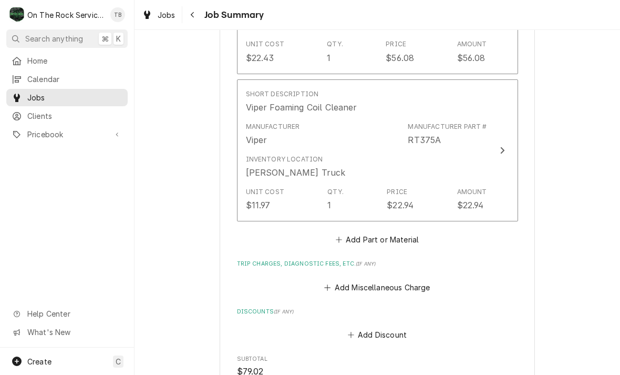
scroll to position [709, 0]
click at [381, 231] on button "Add Part or Material" at bounding box center [377, 238] width 87 height 15
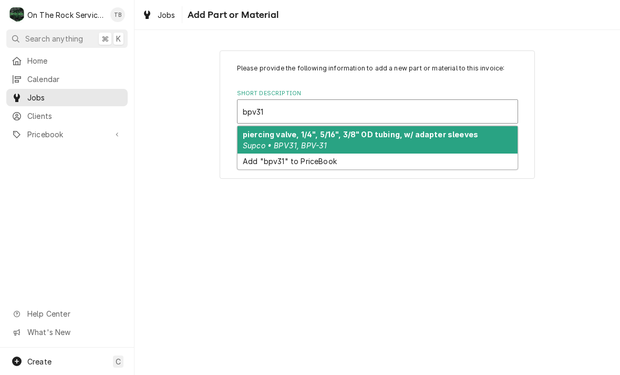
click at [447, 140] on div "piercing valve, 1/4", 5/16", 3/8" OD tubing, w/ adapter sleeves Supco • BPV31, …" at bounding box center [377, 139] width 280 height 27
type input "bpv31"
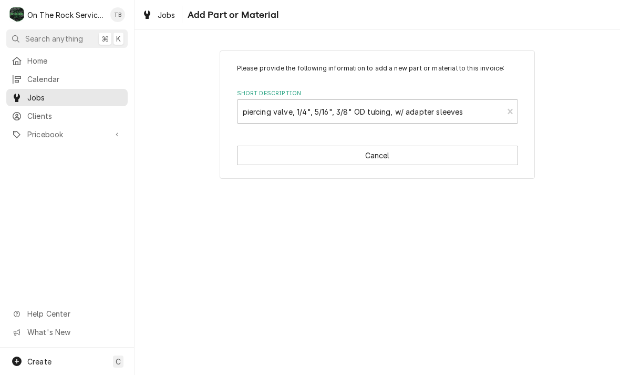
type textarea "x"
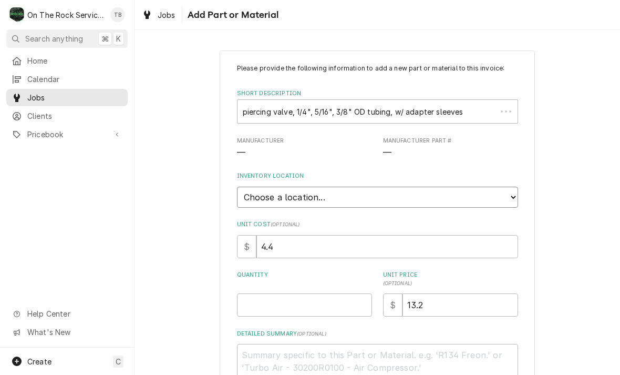
click at [506, 194] on select "Choose a location... Ray's Truck Rich's Truck Todd's Truck Warehouse" at bounding box center [377, 196] width 281 height 21
select select "442"
click at [281, 298] on input "Quantity" at bounding box center [304, 304] width 135 height 23
type textarea "x"
type input "1"
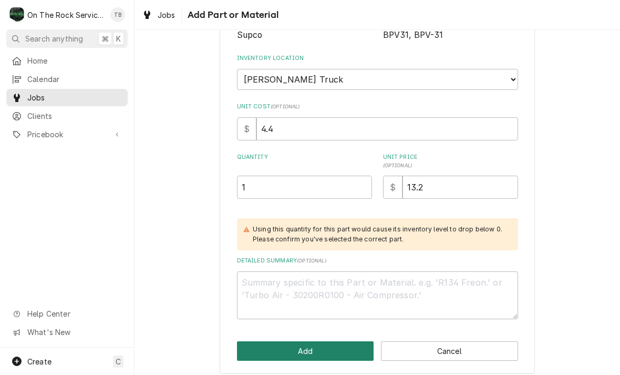
click at [321, 345] on button "Add" at bounding box center [305, 350] width 137 height 19
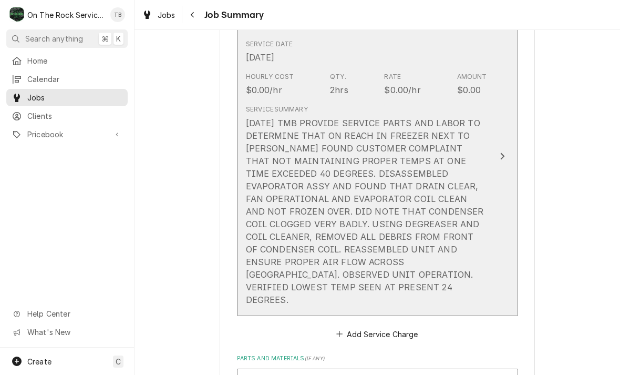
click at [457, 255] on div "9/17/25 TMB PROVIDE SERVICE PARTS AND LABOR TO DETERMINE THAT ON REACH IN FREEZ…" at bounding box center [366, 211] width 241 height 189
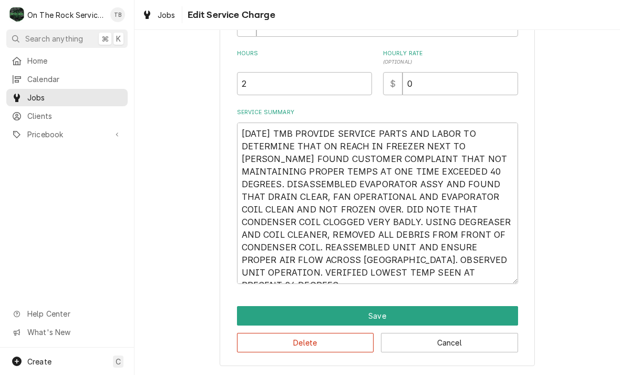
scroll to position [273, 0]
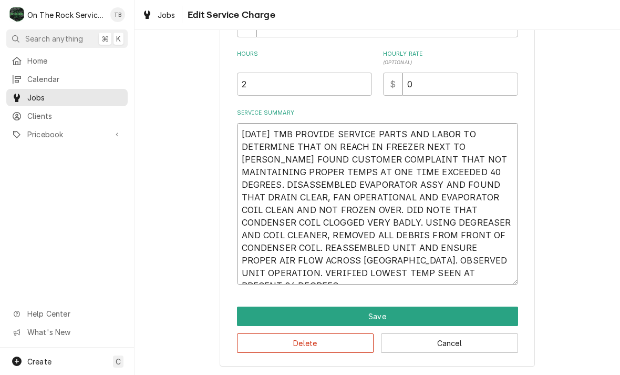
click at [391, 278] on textarea "9/17/25 TMB PROVIDE SERVICE PARTS AND LABOR TO DETERMINE THAT ON REACH IN FREEZ…" at bounding box center [377, 203] width 281 height 161
type textarea "x"
type textarea "9/17/25 TMB PROVIDE SERVICE PARTS AND LABOR TO DETERMINE THAT ON REACH IN FREEZ…"
type textarea "x"
type textarea "9/17/25 TMB PROVIDE SERVICE PARTS AND LABOR TO DETERMINE THAT ON REACH IN FREEZ…"
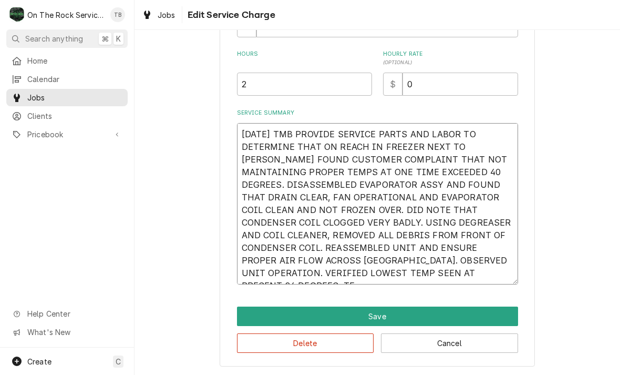
type textarea "x"
type textarea "9/17/25 TMB PROVIDE SERVICE PARTS AND LABOR TO DETERMINE THAT ON REACH IN FREEZ…"
type textarea "x"
type textarea "9/17/25 TMB PROVIDE SERVICE PARTS AND LABOR TO DETERMINE THAT ON REACH IN FREEZ…"
type textarea "x"
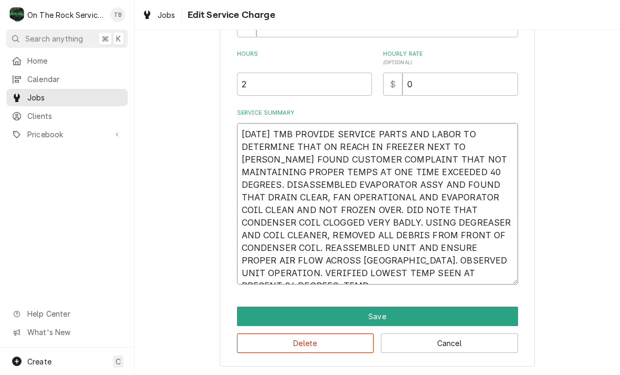
type textarea "9/17/25 TMB PROVIDE SERVICE PARTS AND LABOR TO DETERMINE THAT ON REACH IN FREEZ…"
type textarea "x"
type textarea "9/17/25 TMB PROVIDE SERVICE PARTS AND LABOR TO DETERMINE THAT ON REACH IN FREEZ…"
type textarea "x"
type textarea "9/17/25 TMB PROVIDE SERVICE PARTS AND LABOR TO DETERMINE THAT ON REACH IN FREEZ…"
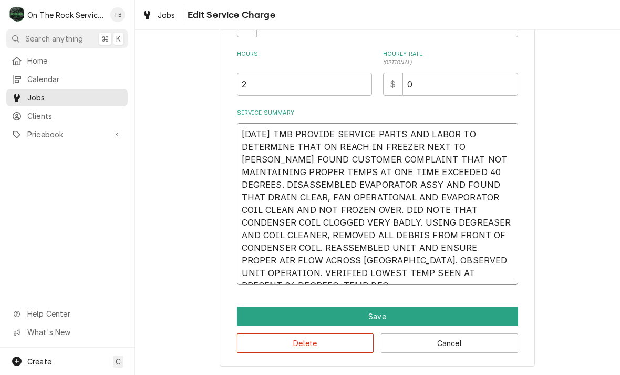
type textarea "x"
type textarea "9/17/25 TMB PROVIDE SERVICE PARTS AND LABOR TO DETERMINE THAT ON REACH IN FREEZ…"
type textarea "x"
type textarea "9/17/25 TMB PROVIDE SERVICE PARTS AND LABOR TO DETERMINE THAT ON REACH IN FREEZ…"
type textarea "x"
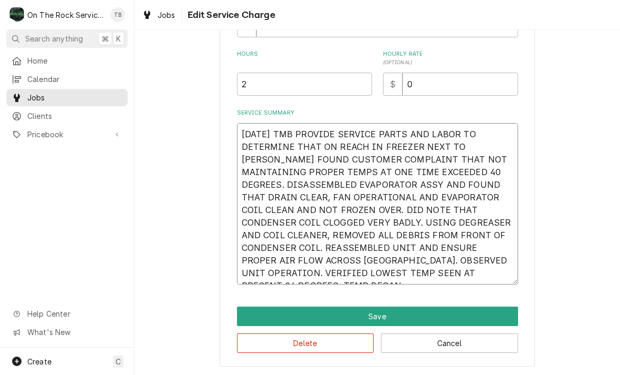
type textarea "9/17/25 TMB PROVIDE SERVICE PARTS AND LABOR TO DETERMINE THAT ON REACH IN FREEZ…"
type textarea "x"
type textarea "9/17/25 TMB PROVIDE SERVICE PARTS AND LABOR TO DETERMINE THAT ON REACH IN FREEZ…"
type textarea "x"
type textarea "9/17/25 TMB PROVIDE SERVICE PARTS AND LABOR TO DETERMINE THAT ON REACH IN FREEZ…"
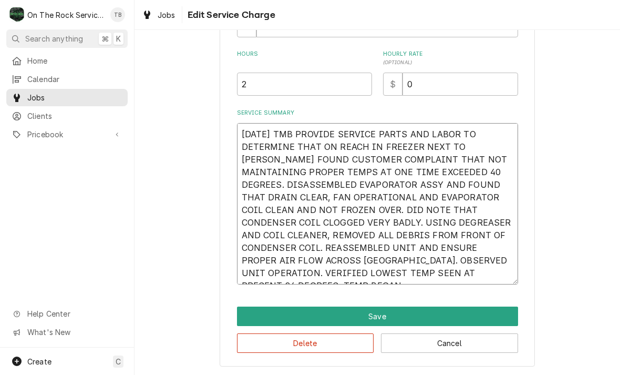
type textarea "x"
type textarea "9/17/25 TMB PROVIDE SERVICE PARTS AND LABOR TO DETERMINE THAT ON REACH IN FREEZ…"
type textarea "x"
type textarea "9/17/25 TMB PROVIDE SERVICE PARTS AND LABOR TO DETERMINE THAT ON REACH IN FREEZ…"
type textarea "x"
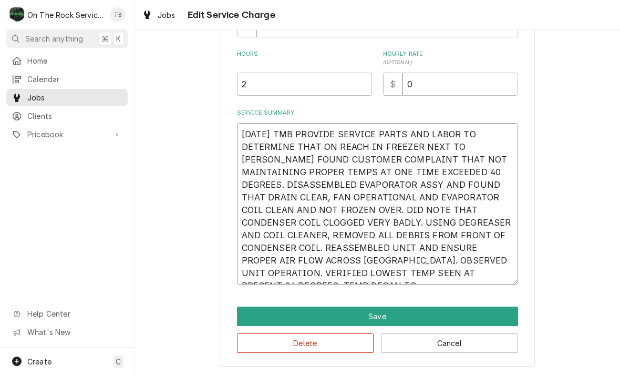
type textarea "9/17/25 TMB PROVIDE SERVICE PARTS AND LABOR TO DETERMINE THAT ON REACH IN FREEZ…"
type textarea "x"
type textarea "9/17/25 TMB PROVIDE SERVICE PARTS AND LABOR TO DETERMINE THAT ON REACH IN FREEZ…"
type textarea "x"
type textarea "9/17/25 TMB PROVIDE SERVICE PARTS AND LABOR TO DETERMINE THAT ON REACH IN FREEZ…"
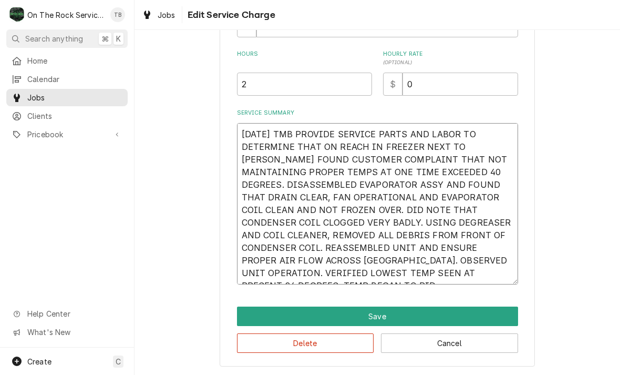
type textarea "x"
type textarea "9/17/25 TMB PROVIDE SERVICE PARTS AND LABOR TO DETERMINE THAT ON REACH IN FREEZ…"
type textarea "x"
type textarea "9/17/25 TMB PROVIDE SERVICE PARTS AND LABOR TO DETERMINE THAT ON REACH IN FREEZ…"
type textarea "x"
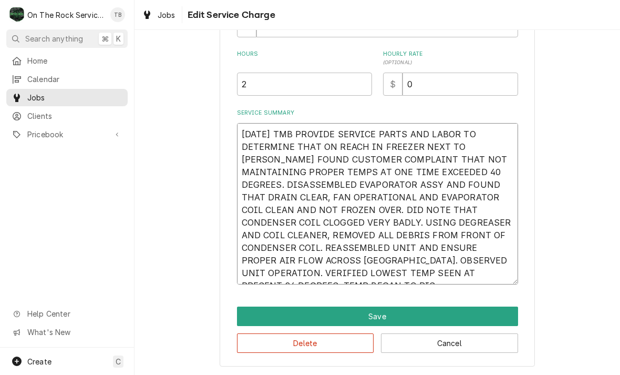
type textarea "9/17/25 TMB PROVIDE SERVICE PARTS AND LABOR TO DETERMINE THAT ON REACH IN FREEZ…"
type textarea "x"
type textarea "9/17/25 TMB PROVIDE SERVICE PARTS AND LABOR TO DETERMINE THAT ON REACH IN FREEZ…"
type textarea "x"
type textarea "9/17/25 TMB PROVIDE SERVICE PARTS AND LABOR TO DETERMINE THAT ON REACH IN FREEZ…"
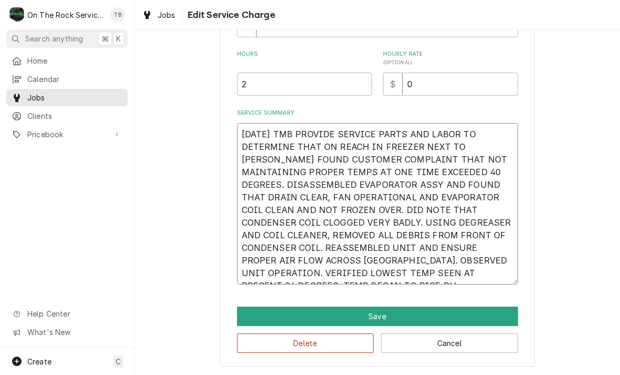
type textarea "x"
type textarea "9/17/25 TMB PROVIDE SERVICE PARTS AND LABOR TO DETERMINE THAT ON REACH IN FREEZ…"
type textarea "x"
type textarea "9/17/25 TMB PROVIDE SERVICE PARTS AND LABOR TO DETERMINE THAT ON REACH IN FREEZ…"
type textarea "x"
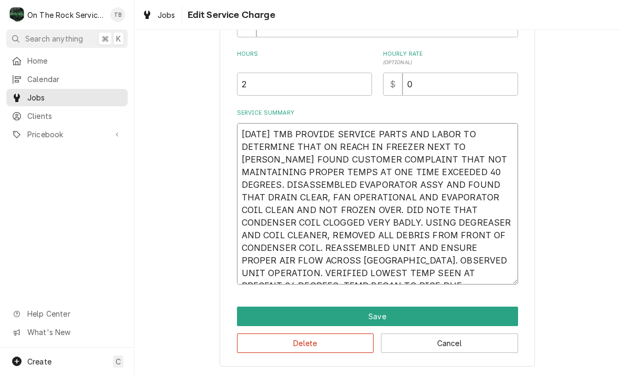
type textarea "9/17/25 TMB PROVIDE SERVICE PARTS AND LABOR TO DETERMINE THAT ON REACH IN FREEZ…"
type textarea "x"
type textarea "9/17/25 TMB PROVIDE SERVICE PARTS AND LABOR TO DETERMINE THAT ON REACH IN FREEZ…"
type textarea "x"
type textarea "9/17/25 TMB PROVIDE SERVICE PARTS AND LABOR TO DETERMINE THAT ON REACH IN FREEZ…"
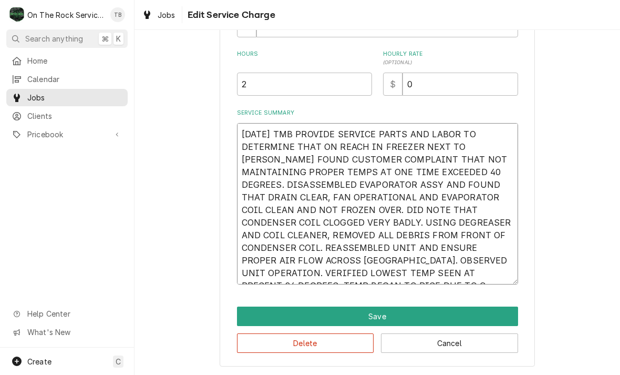
type textarea "x"
type textarea "9/17/25 TMB PROVIDE SERVICE PARTS AND LABOR TO DETERMINE THAT ON REACH IN FREEZ…"
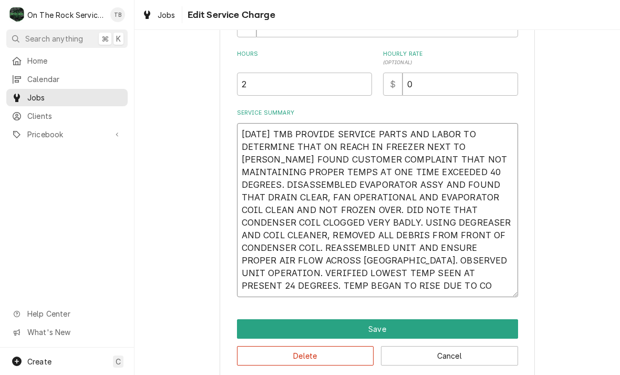
type textarea "x"
type textarea "9/17/25 TMB PROVIDE SERVICE PARTS AND LABOR TO DETERMINE THAT ON REACH IN FREEZ…"
type textarea "x"
type textarea "9/17/25 TMB PROVIDE SERVICE PARTS AND LABOR TO DETERMINE THAT ON REACH IN FREEZ…"
type textarea "x"
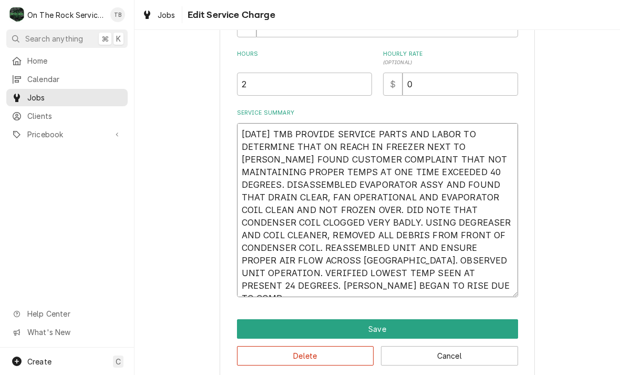
type textarea "9/17/25 TMB PROVIDE SERVICE PARTS AND LABOR TO DETERMINE THAT ON REACH IN FREEZ…"
type textarea "x"
type textarea "9/17/25 TMB PROVIDE SERVICE PARTS AND LABOR TO DETERMINE THAT ON REACH IN FREEZ…"
type textarea "x"
type textarea "9/17/25 TMB PROVIDE SERVICE PARTS AND LABOR TO DETERMINE THAT ON REACH IN FREEZ…"
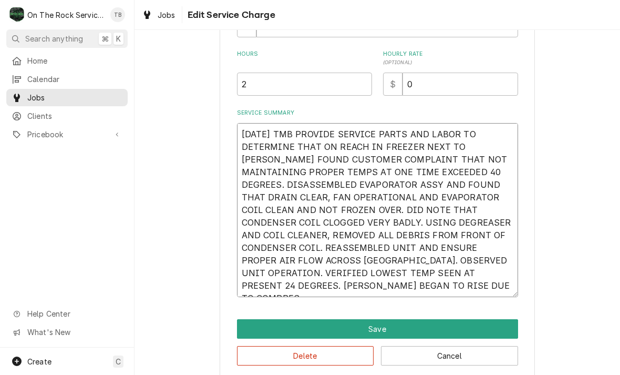
type textarea "x"
type textarea "9/17/25 TMB PROVIDE SERVICE PARTS AND LABOR TO DETERMINE THAT ON REACH IN FREEZ…"
type textarea "x"
type textarea "9/17/25 TMB PROVIDE SERVICE PARTS AND LABOR TO DETERMINE THAT ON REACH IN FREEZ…"
type textarea "x"
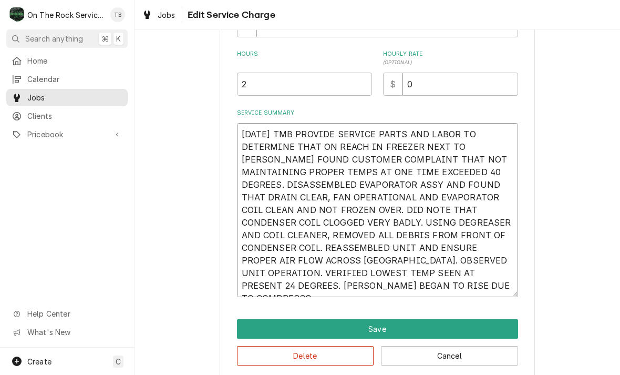
type textarea "9/17/25 TMB PROVIDE SERVICE PARTS AND LABOR TO DETERMINE THAT ON REACH IN FREEZ…"
type textarea "x"
type textarea "9/17/25 TMB PROVIDE SERVICE PARTS AND LABOR TO DETERMINE THAT ON REACH IN FREEZ…"
type textarea "x"
type textarea "9/17/25 TMB PROVIDE SERVICE PARTS AND LABOR TO DETERMINE THAT ON REACH IN FREEZ…"
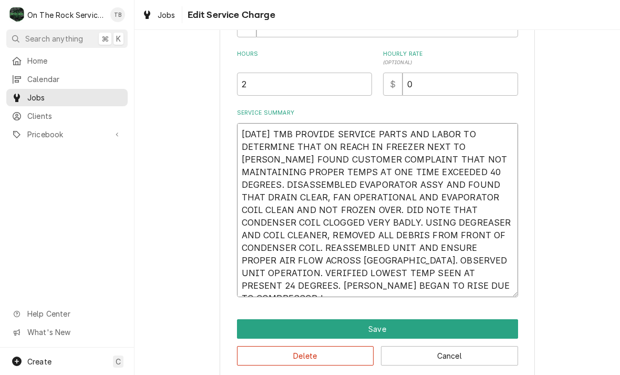
type textarea "x"
type textarea "9/17/25 TMB PROVIDE SERVICE PARTS AND LABOR TO DETERMINE THAT ON REACH IN FREEZ…"
type textarea "x"
type textarea "9/17/25 TMB PROVIDE SERVICE PARTS AND LABOR TO DETERMINE THAT ON REACH IN FREEZ…"
type textarea "x"
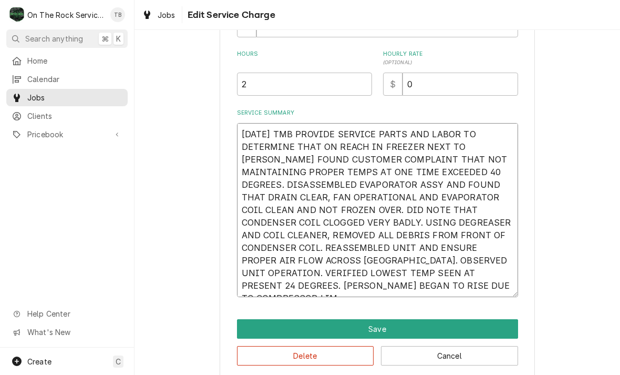
type textarea "9/17/25 TMB PROVIDE SERVICE PARTS AND LABOR TO DETERMINE THAT ON REACH IN FREEZ…"
type textarea "x"
type textarea "9/17/25 TMB PROVIDE SERVICE PARTS AND LABOR TO DETERMINE THAT ON REACH IN FREEZ…"
type textarea "x"
type textarea "9/17/25 TMB PROVIDE SERVICE PARTS AND LABOR TO DETERMINE THAT ON REACH IN FREEZ…"
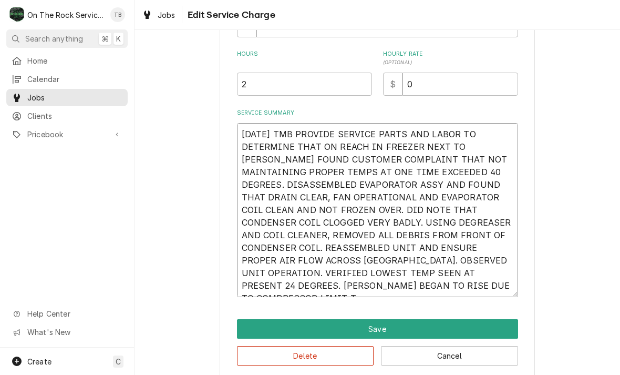
type textarea "x"
type textarea "9/17/25 TMB PROVIDE SERVICE PARTS AND LABOR TO DETERMINE THAT ON REACH IN FREEZ…"
type textarea "x"
type textarea "9/17/25 TMB PROVIDE SERVICE PARTS AND LABOR TO DETERMINE THAT ON REACH IN FREEZ…"
type textarea "x"
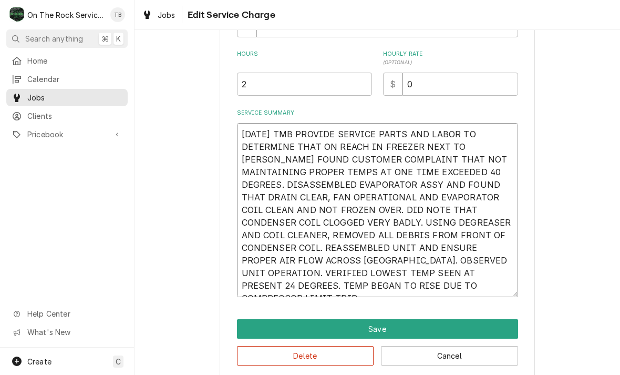
type textarea "9/17/25 TMB PROVIDE SERVICE PARTS AND LABOR TO DETERMINE THAT ON REACH IN FREEZ…"
type textarea "x"
type textarea "9/17/25 TMB PROVIDE SERVICE PARTS AND LABOR TO DETERMINE THAT ON REACH IN FREEZ…"
type textarea "x"
type textarea "9/17/25 TMB PROVIDE SERVICE PARTS AND LABOR TO DETERMINE THAT ON REACH IN FREEZ…"
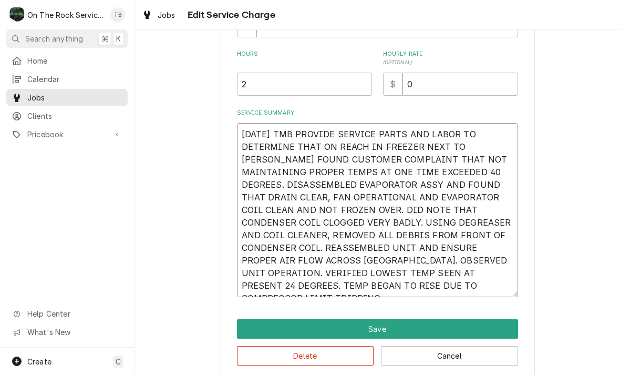
type textarea "x"
type textarea "9/17/25 TMB PROVIDE SERVICE PARTS AND LABOR TO DETERMINE THAT ON REACH IN FREEZ…"
type textarea "x"
type textarea "9/17/25 TMB PROVIDE SERVICE PARTS AND LABOR TO DETERMINE THAT ON REACH IN FREEZ…"
type textarea "x"
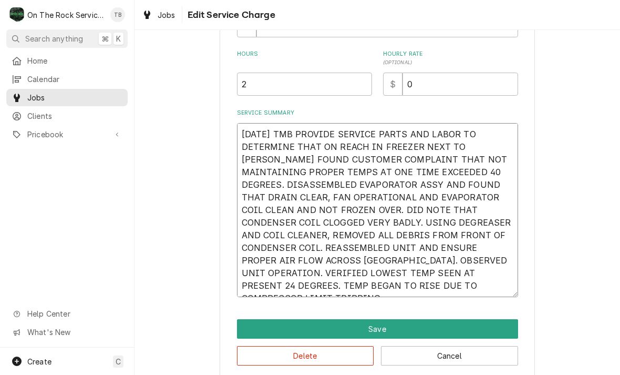
type textarea "9/17/25 TMB PROVIDE SERVICE PARTS AND LABOR TO DETERMINE THAT ON REACH IN FREEZ…"
type textarea "x"
type textarea "9/17/25 TMB PROVIDE SERVICE PARTS AND LABOR TO DETERMINE THAT ON REACH IN FREEZ…"
type textarea "x"
type textarea "9/17/25 TMB PROVIDE SERVICE PARTS AND LABOR TO DETERMINE THAT ON REACH IN FREEZ…"
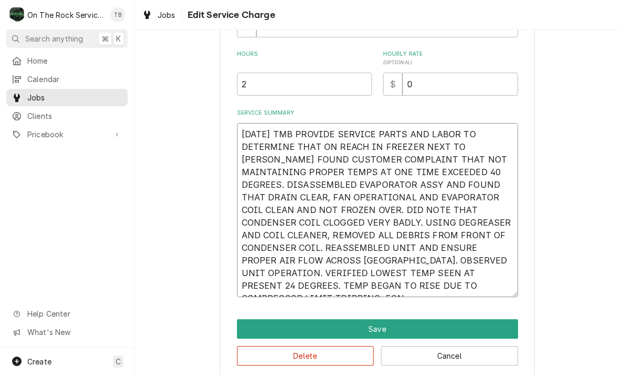
type textarea "x"
type textarea "9/17/25 TMB PROVIDE SERVICE PARTS AND LABOR TO DETERMINE THAT ON REACH IN FREEZ…"
type textarea "x"
type textarea "9/17/25 TMB PROVIDE SERVICE PARTS AND LABOR TO DETERMINE THAT ON REACH IN FREEZ…"
type textarea "x"
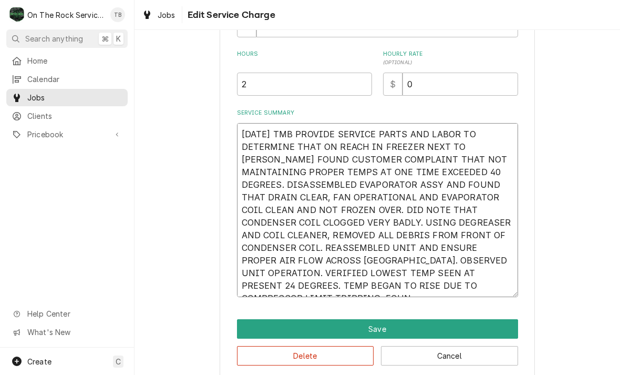
type textarea "9/17/25 TMB PROVIDE SERVICE PARTS AND LABOR TO DETERMINE THAT ON REACH IN FREEZ…"
type textarea "x"
type textarea "9/17/25 TMB PROVIDE SERVICE PARTS AND LABOR TO DETERMINE THAT ON REACH IN FREEZ…"
type textarea "x"
type textarea "9/17/25 TMB PROVIDE SERVICE PARTS AND LABOR TO DETERMINE THAT ON REACH IN FREEZ…"
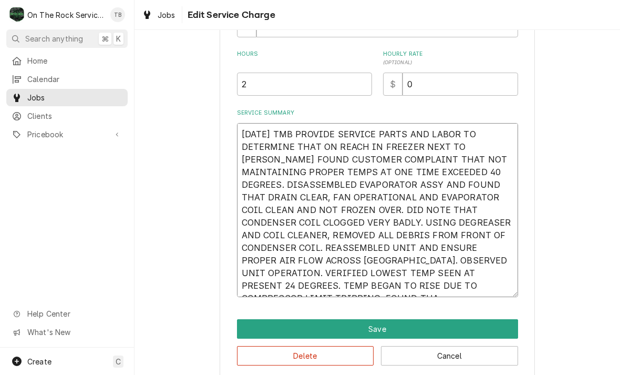
type textarea "x"
type textarea "9/17/25 TMB PROVIDE SERVICE PARTS AND LABOR TO DETERMINE THAT ON REACH IN FREEZ…"
type textarea "x"
type textarea "9/17/25 TMB PROVIDE SERVICE PARTS AND LABOR TO DETERMINE THAT ON REACH IN FREEZ…"
type textarea "x"
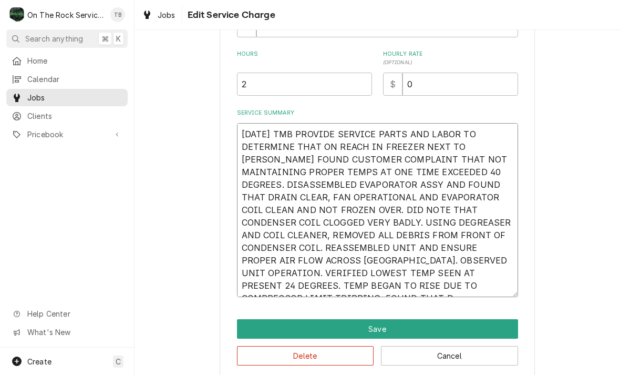
type textarea "9/17/25 TMB PROVIDE SERVICE PARTS AND LABOR TO DETERMINE THAT ON REACH IN FREEZ…"
type textarea "x"
type textarea "9/17/25 TMB PROVIDE SERVICE PARTS AND LABOR TO DETERMINE THAT ON REACH IN FREEZ…"
type textarea "x"
type textarea "9/17/25 TMB PROVIDE SERVICE PARTS AND LABOR TO DETERMINE THAT ON REACH IN FREEZ…"
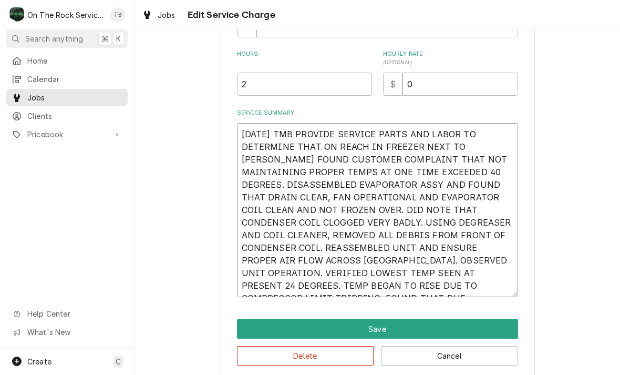
type textarea "x"
type textarea "9/17/25 TMB PROVIDE SERVICE PARTS AND LABOR TO DETERMINE THAT ON REACH IN FREEZ…"
type textarea "x"
type textarea "9/17/25 TMB PROVIDE SERVICE PARTS AND LABOR TO DETERMINE THAT ON REACH IN FREEZ…"
type textarea "x"
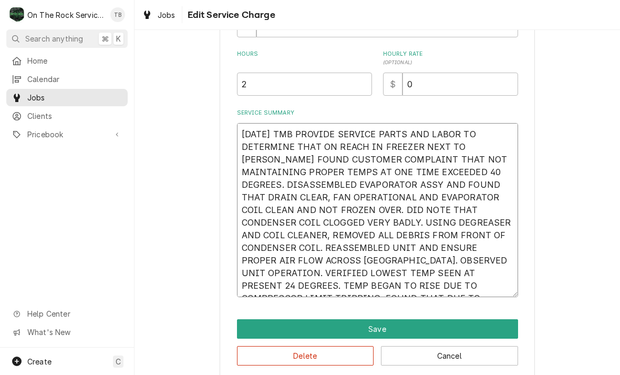
type textarea "9/17/25 TMB PROVIDE SERVICE PARTS AND LABOR TO DETERMINE THAT ON REACH IN FREEZ…"
type textarea "x"
type textarea "9/17/25 TMB PROVIDE SERVICE PARTS AND LABOR TO DETERMINE THAT ON REACH IN FREEZ…"
type textarea "x"
type textarea "9/17/25 TMB PROVIDE SERVICE PARTS AND LABOR TO DETERMINE THAT ON REACH IN FREEZ…"
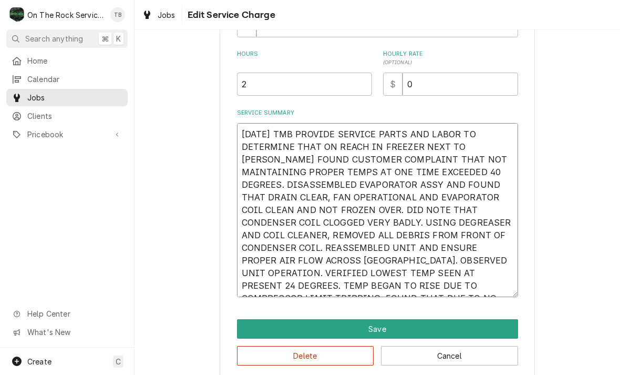
type textarea "x"
type textarea "9/17/25 TMB PROVIDE SERVICE PARTS AND LABOR TO DETERMINE THAT ON REACH IN FREEZ…"
type textarea "x"
type textarea "9/17/25 TMB PROVIDE SERVICE PARTS AND LABOR TO DETERMINE THAT ON REACH IN FREEZ…"
type textarea "x"
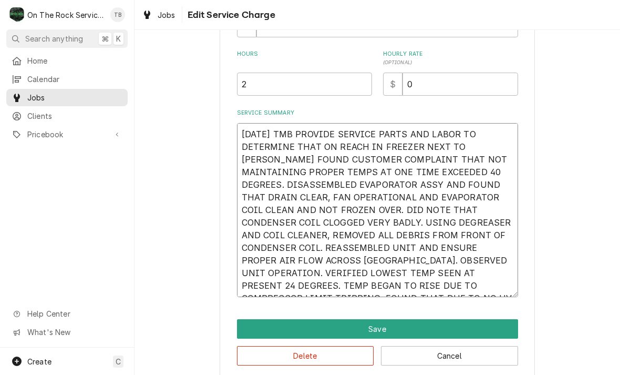
type textarea "9/17/25 TMB PROVIDE SERVICE PARTS AND LABOR TO DETERMINE THAT ON REACH IN FREEZ…"
type textarea "x"
type textarea "9/17/25 TMB PROVIDE SERVICE PARTS AND LABOR TO DETERMINE THAT ON REACH IN FREEZ…"
type textarea "x"
type textarea "9/17/25 TMB PROVIDE SERVICE PARTS AND LABOR TO DETERMINE THAT ON REACH IN FREEZ…"
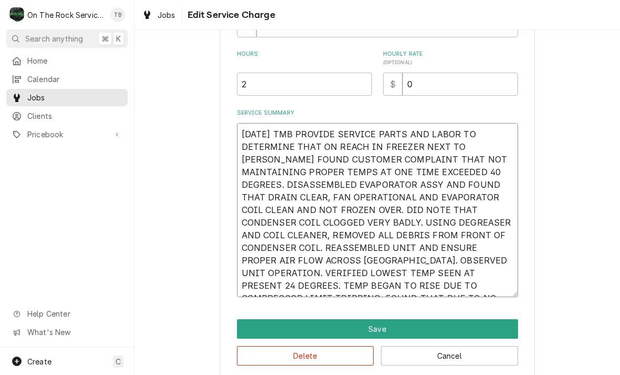
type textarea "x"
type textarea "9/17/25 TMB PROVIDE SERVICE PARTS AND LABOR TO DETERMINE THAT ON REACH IN FREEZ…"
type textarea "x"
type textarea "9/17/25 TMB PROVIDE SERVICE PARTS AND LABOR TO DETERMINE THAT ON REACH IN FREEZ…"
type textarea "x"
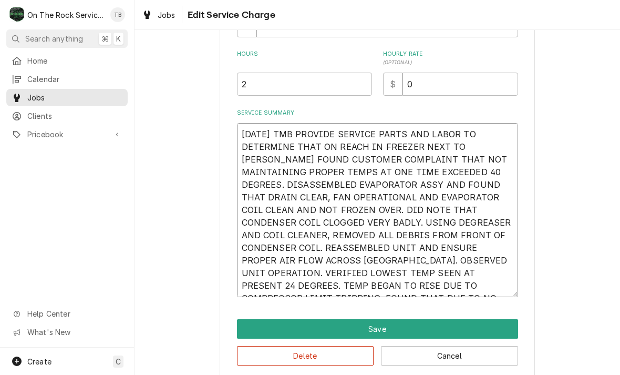
type textarea "9/17/25 TMB PROVIDE SERVICE PARTS AND LABOR TO DETERMINE THAT ON REACH IN FREEZ…"
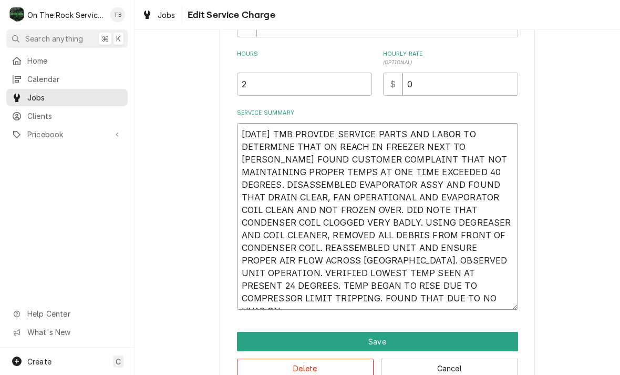
type textarea "x"
type textarea "9/17/25 TMB PROVIDE SERVICE PARTS AND LABOR TO DETERMINE THAT ON REACH IN FREEZ…"
type textarea "x"
type textarea "9/17/25 TMB PROVIDE SERVICE PARTS AND LABOR TO DETERMINE THAT ON REACH IN FREEZ…"
type textarea "x"
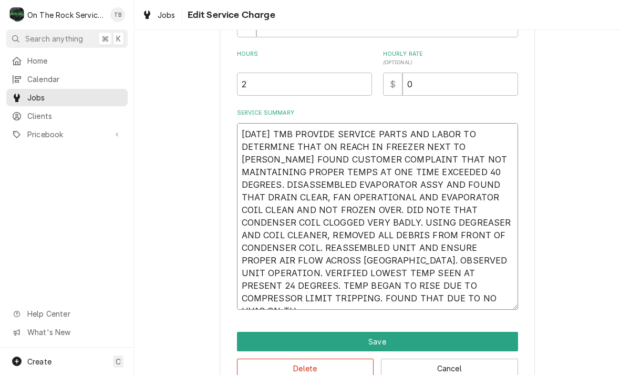
type textarea "9/17/25 TMB PROVIDE SERVICE PARTS AND LABOR TO DETERMINE THAT ON REACH IN FREEZ…"
type textarea "x"
type textarea "9/17/25 TMB PROVIDE SERVICE PARTS AND LABOR TO DETERMINE THAT ON REACH IN FREEZ…"
type textarea "x"
type textarea "9/17/25 TMB PROVIDE SERVICE PARTS AND LABOR TO DETERMINE THAT ON REACH IN FREEZ…"
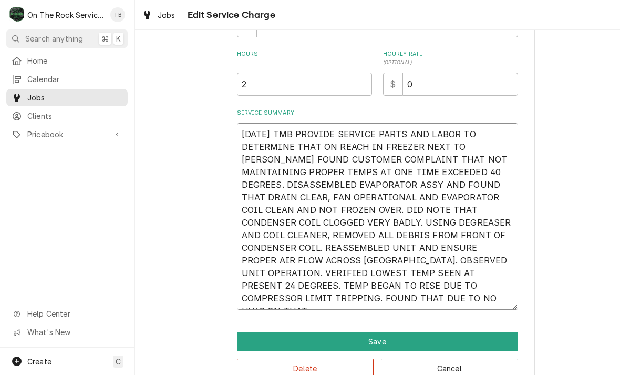
type textarea "x"
type textarea "9/17/25 TMB PROVIDE SERVICE PARTS AND LABOR TO DETERMINE THAT ON REACH IN FREEZ…"
type textarea "x"
type textarea "9/17/25 TMB PROVIDE SERVICE PARTS AND LABOR TO DETERMINE THAT ON REACH IN FREEZ…"
type textarea "x"
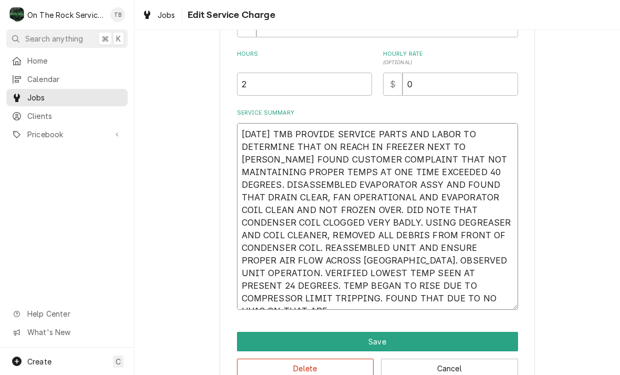
type textarea "9/17/25 TMB PROVIDE SERVICE PARTS AND LABOR TO DETERMINE THAT ON REACH IN FREEZ…"
type textarea "x"
type textarea "9/17/25 TMB PROVIDE SERVICE PARTS AND LABOR TO DETERMINE THAT ON REACH IN FREEZ…"
type textarea "x"
type textarea "9/17/25 TMB PROVIDE SERVICE PARTS AND LABOR TO DETERMINE THAT ON REACH IN FREEZ…"
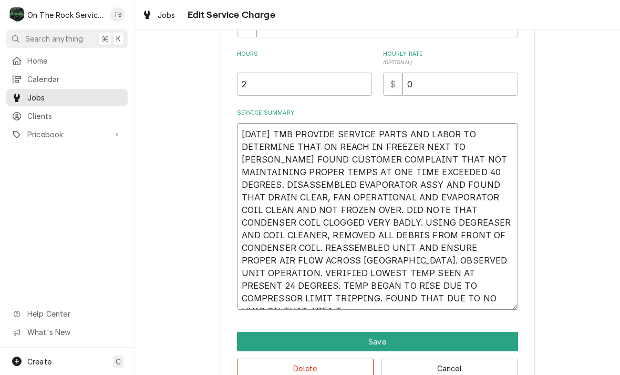
type textarea "x"
type textarea "9/17/25 TMB PROVIDE SERVICE PARTS AND LABOR TO DETERMINE THAT ON REACH IN FREEZ…"
type textarea "x"
type textarea "9/17/25 TMB PROVIDE SERVICE PARTS AND LABOR TO DETERMINE THAT ON REACH IN FREEZ…"
type textarea "x"
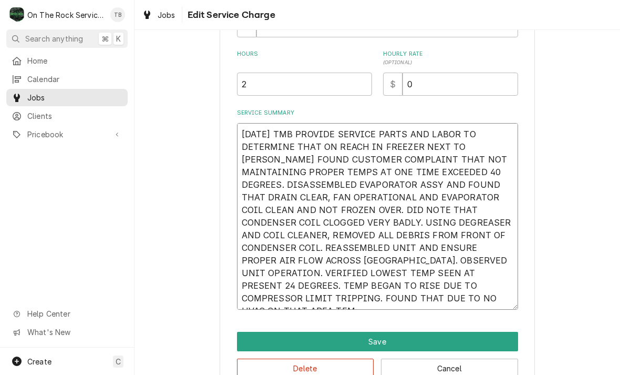
type textarea "9/17/25 TMB PROVIDE SERVICE PARTS AND LABOR TO DETERMINE THAT ON REACH IN FREEZ…"
type textarea "x"
type textarea "9/17/25 TMB PROVIDE SERVICE PARTS AND LABOR TO DETERMINE THAT ON REACH IN FREEZ…"
type textarea "x"
type textarea "9/17/25 TMB PROVIDE SERVICE PARTS AND LABOR TO DETERMINE THAT ON REACH IN FREEZ…"
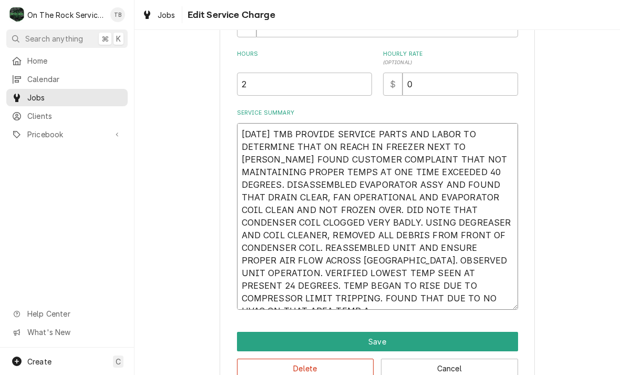
type textarea "x"
type textarea "9/17/25 TMB PROVIDE SERVICE PARTS AND LABOR TO DETERMINE THAT ON REACH IN FREEZ…"
type textarea "x"
type textarea "9/17/25 TMB PROVIDE SERVICE PARTS AND LABOR TO DETERMINE THAT ON REACH IN FREEZ…"
type textarea "x"
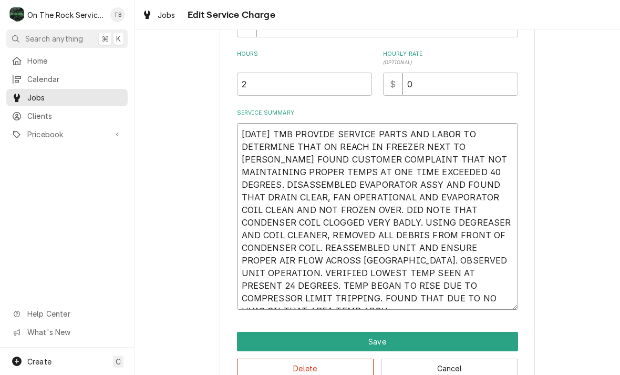
type textarea "9/17/25 TMB PROVIDE SERVICE PARTS AND LABOR TO DETERMINE THAT ON REACH IN FREEZ…"
type textarea "x"
type textarea "9/17/25 TMB PROVIDE SERVICE PARTS AND LABOR TO DETERMINE THAT ON REACH IN FREEZ…"
type textarea "x"
type textarea "9/17/25 TMB PROVIDE SERVICE PARTS AND LABOR TO DETERMINE THAT ON REACH IN FREEZ…"
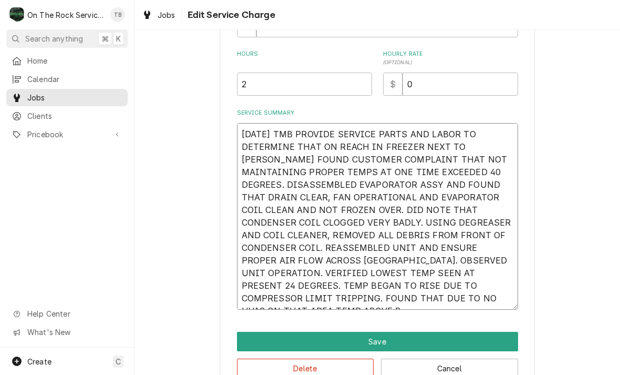
type textarea "x"
type textarea "9/17/25 TMB PROVIDE SERVICE PARTS AND LABOR TO DETERMINE THAT ON REACH IN FREEZ…"
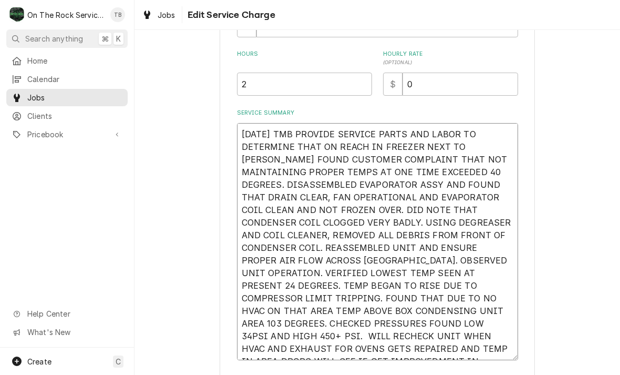
click textarea "9/17/25 TMB PROVIDE SERVICE PARTS AND LABOR TO DETERMINE THAT ON REACH IN FREEZ…"
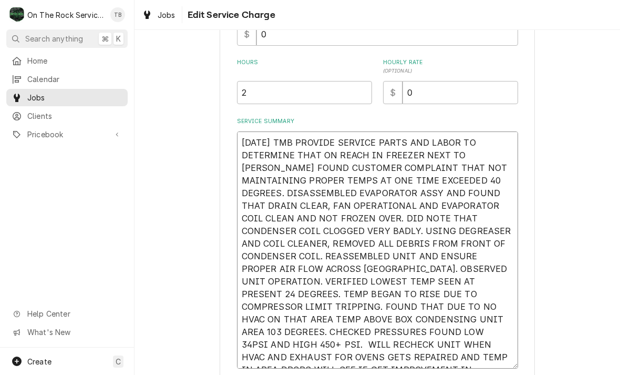
scroll to position [267, 0]
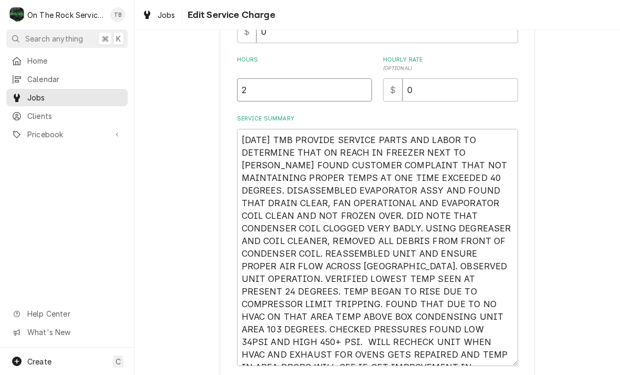
click input "2"
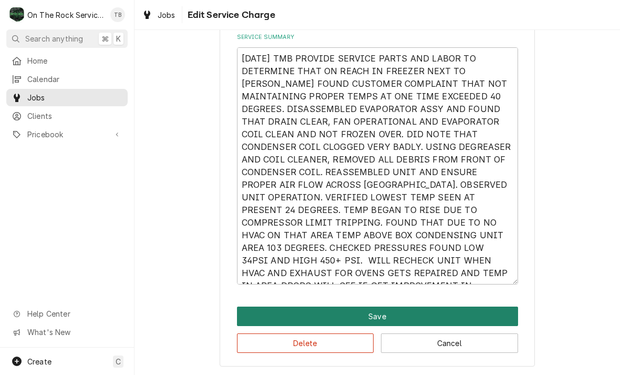
click button "Save"
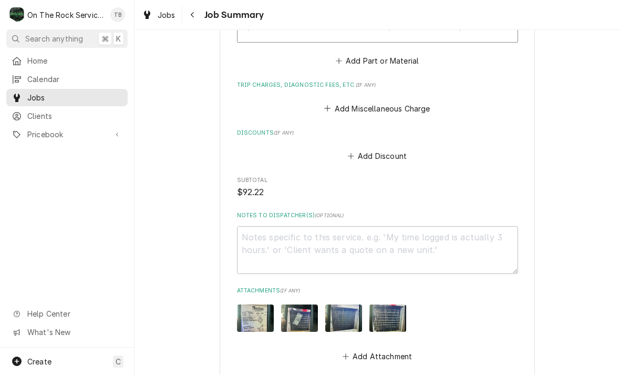
scroll to position [1181, 0]
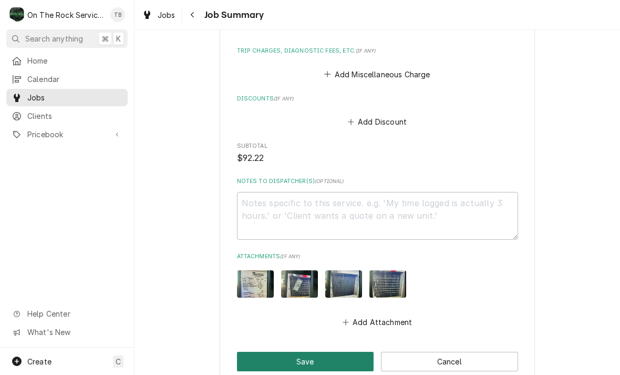
click button "Save"
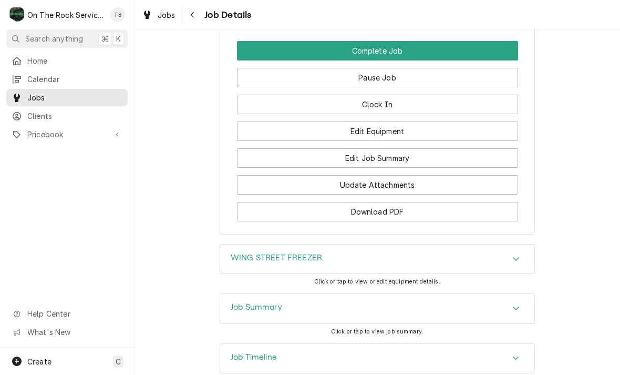
scroll to position [1292, 0]
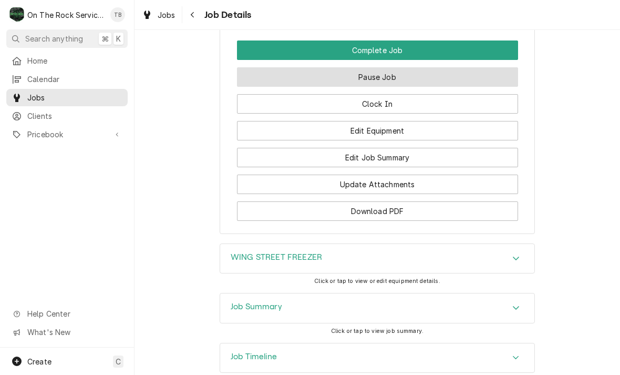
click at [387, 74] on button "Pause Job" at bounding box center [377, 76] width 281 height 19
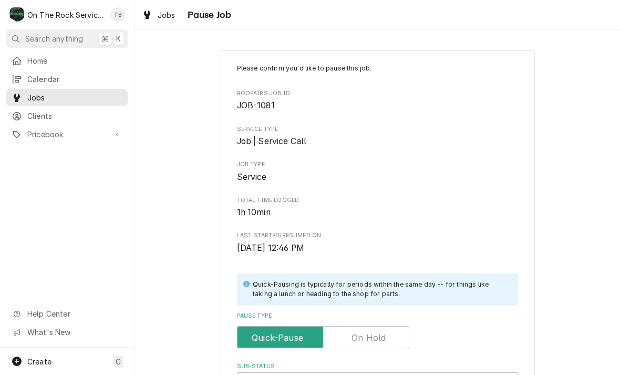
click at [391, 334] on input "Pause Type" at bounding box center [323, 337] width 163 height 23
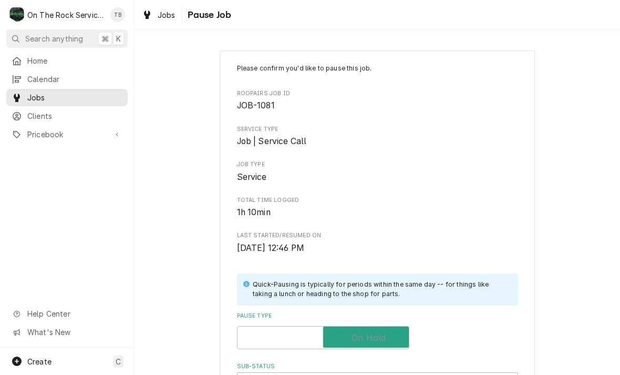
checkbox input "true"
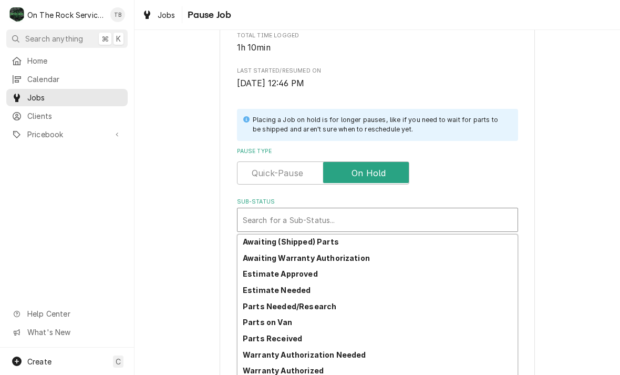
scroll to position [65, 0]
click at [318, 302] on strong "Parts Needed/Research" at bounding box center [290, 306] width 94 height 9
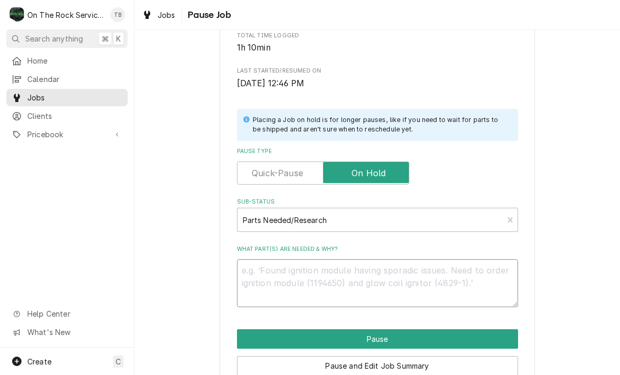
click at [273, 272] on textarea "What part(s) are needed & why?" at bounding box center [377, 283] width 281 height 48
type textarea "x"
type textarea "R"
type textarea "x"
type textarea "RE"
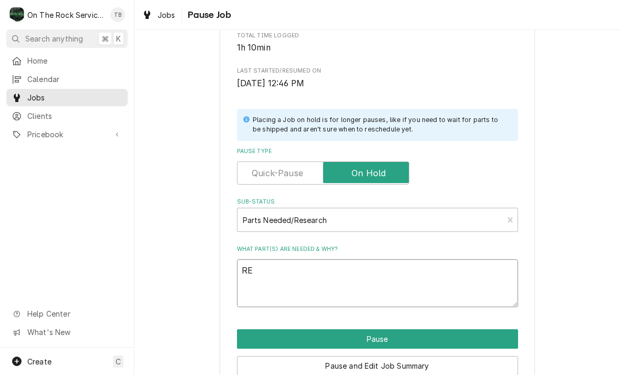
type textarea "x"
type textarea "REC"
type textarea "x"
type textarea "RECHE"
type textarea "x"
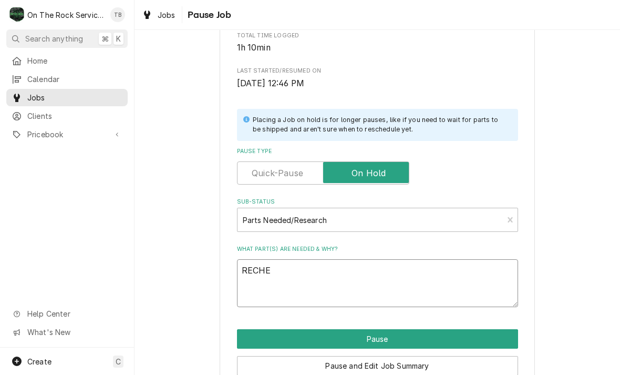
type textarea "RECHEC"
type textarea "x"
type textarea "RECHECK"
type textarea "x"
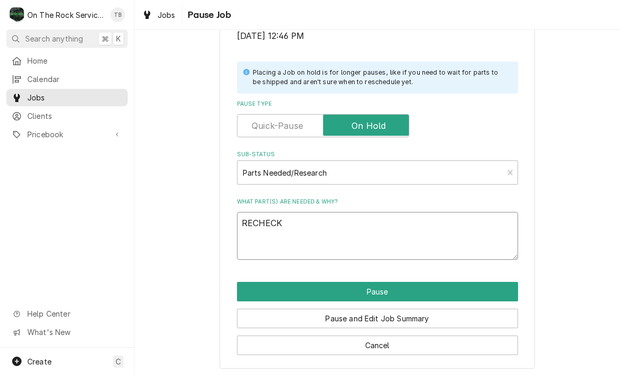
scroll to position [211, 0]
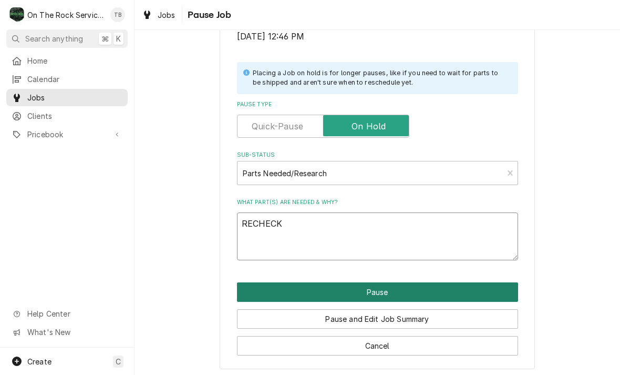
type textarea "RECHECK"
click at [377, 290] on button "Pause" at bounding box center [377, 291] width 281 height 19
type textarea "x"
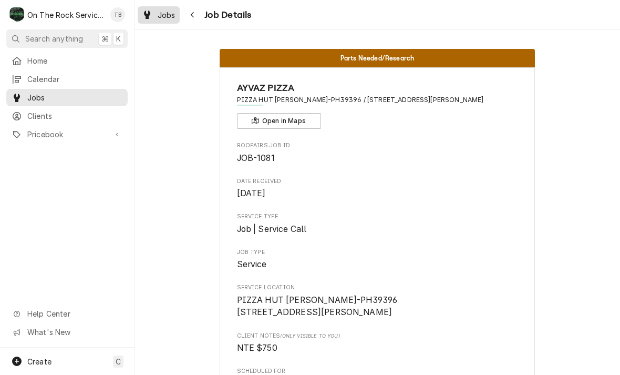
click at [169, 17] on span "Jobs" at bounding box center [167, 14] width 18 height 11
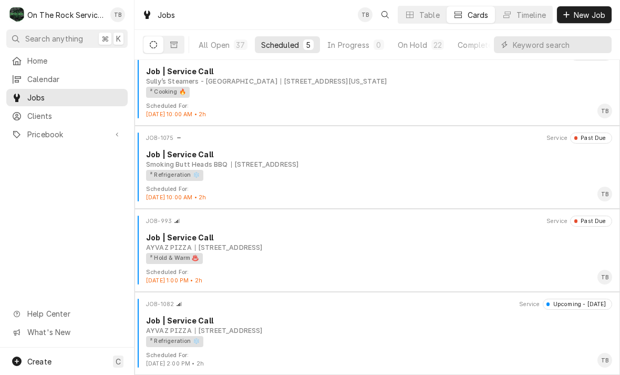
scroll to position [100, 0]
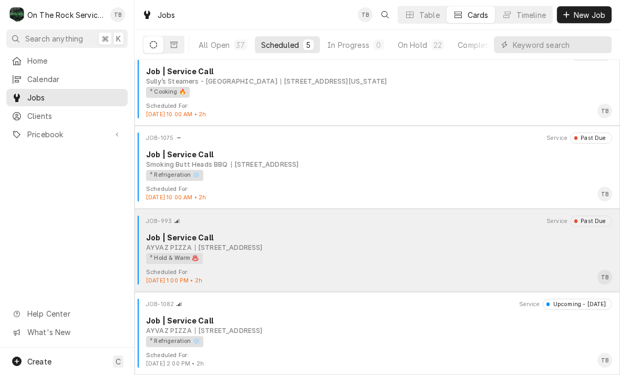
click at [344, 253] on div "² Hold & Warm ♨️" at bounding box center [375, 258] width 459 height 11
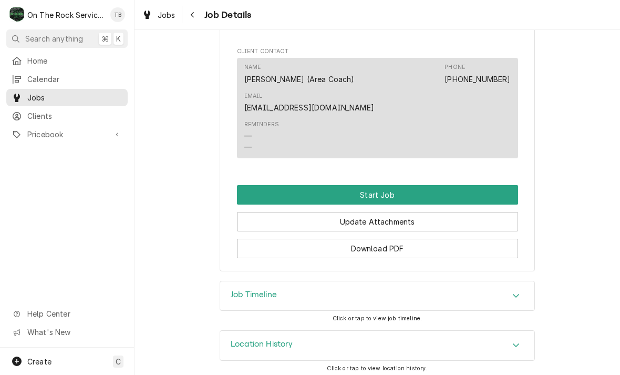
scroll to position [938, 0]
click at [396, 186] on button "Start Job" at bounding box center [377, 194] width 281 height 19
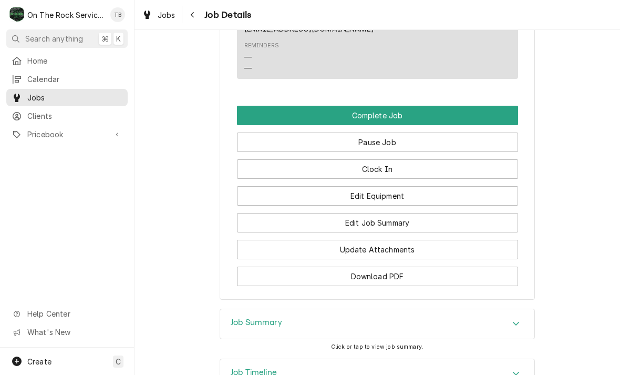
scroll to position [1083, 0]
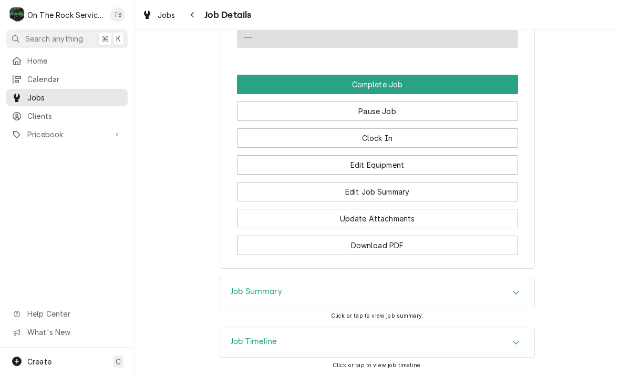
click at [381, 162] on button "Edit Equipment" at bounding box center [377, 164] width 281 height 19
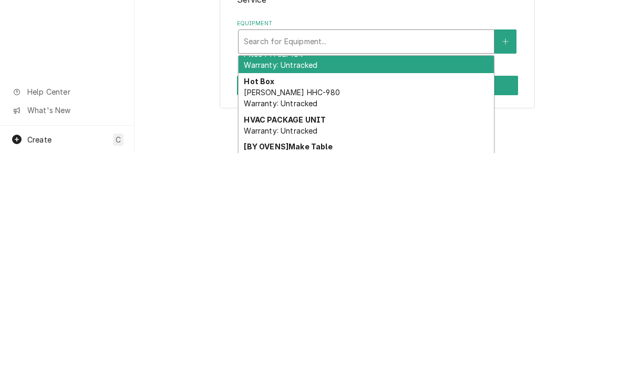
scroll to position [19, 0]
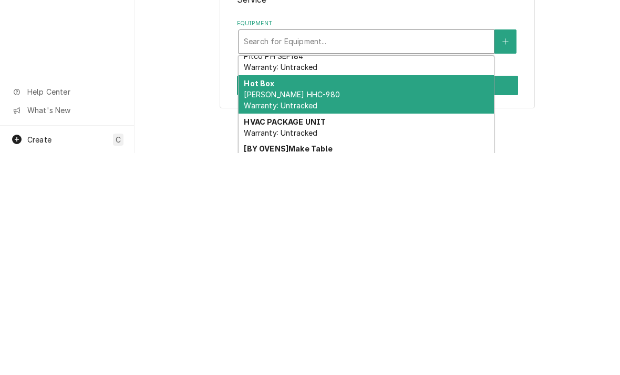
click at [318, 297] on div "Hot Box [PERSON_NAME] HHC-980 Warranty: Untracked" at bounding box center [365, 316] width 255 height 38
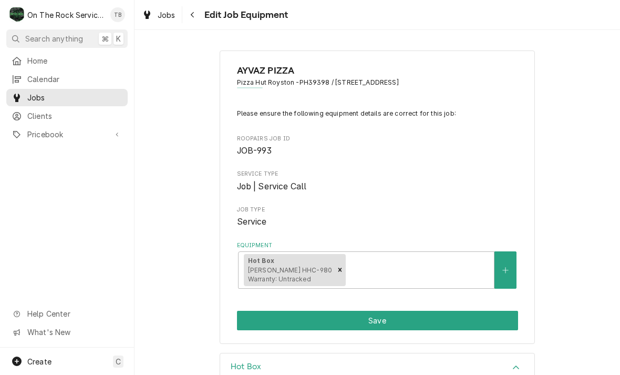
click at [392, 322] on button "Save" at bounding box center [377, 319] width 281 height 19
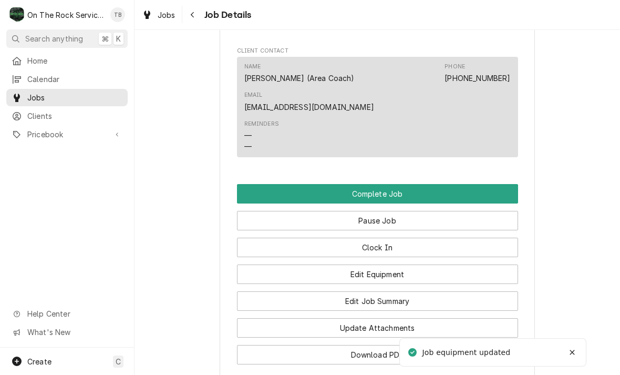
scroll to position [973, 0]
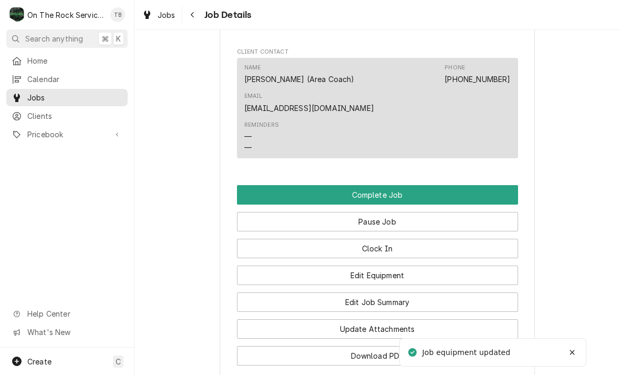
click at [386, 299] on button "Edit Job Summary" at bounding box center [377, 301] width 281 height 19
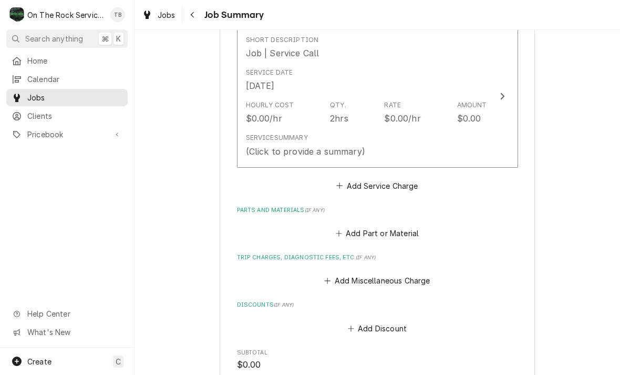
click at [376, 138] on div "Service Summary (Click to provide a summary)" at bounding box center [366, 145] width 241 height 33
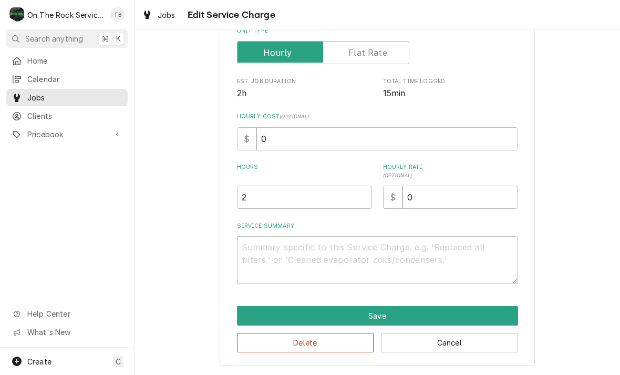
scroll to position [160, 0]
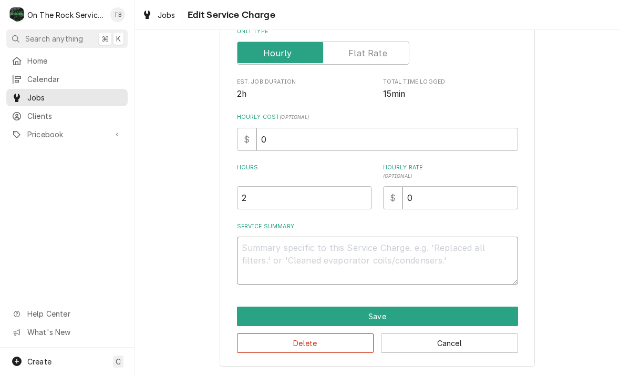
click at [277, 253] on textarea "Service Summary" at bounding box center [377, 260] width 281 height 48
type textarea "x"
type textarea "9/"
type textarea "x"
type textarea "9/1"
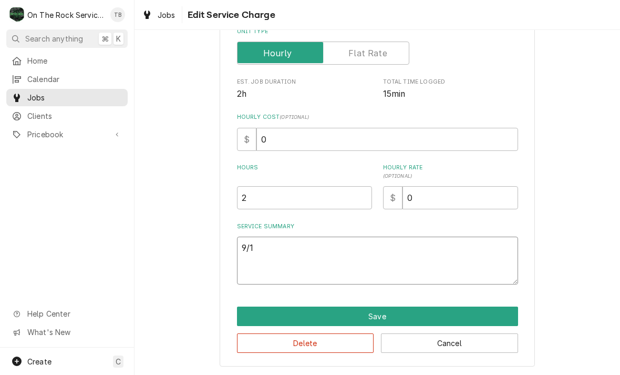
type textarea "x"
type textarea "9/17"
type textarea "x"
type textarea "9/17/"
type textarea "x"
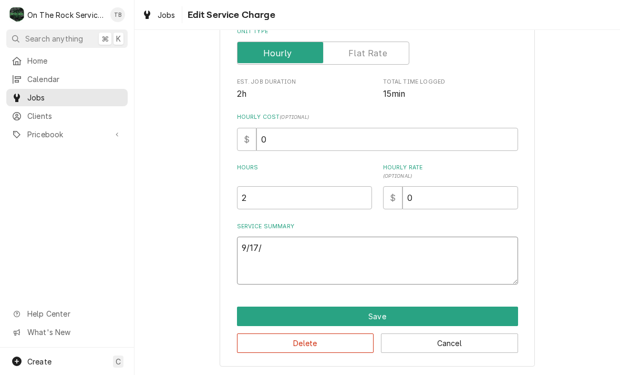
type textarea "9/17/2"
type textarea "x"
type textarea "9/17/25"
type textarea "x"
type textarea "9/17/25"
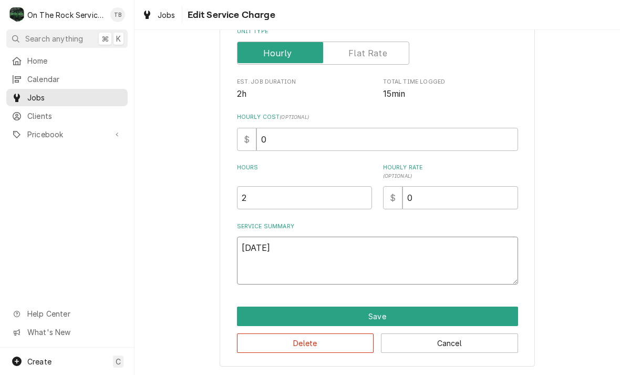
type textarea "x"
type textarea "9/17/25 T"
type textarea "x"
type textarea "9/17/25 TM"
type textarea "x"
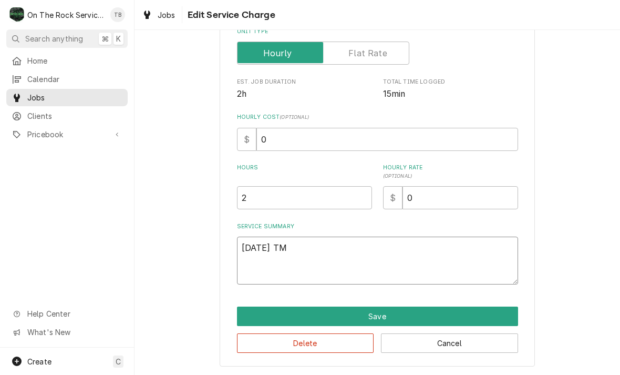
type textarea "9/17/25 TMB"
type textarea "x"
type textarea "9/17/25 TMB"
type textarea "x"
type textarea "9/17/25 TMB R"
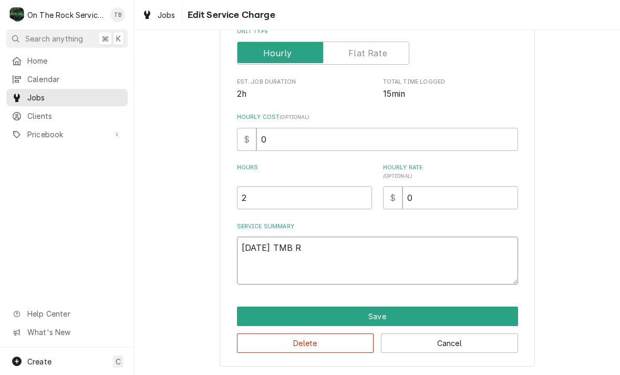
type textarea "x"
type textarea "9/17/25 TMB RM"
type textarea "x"
type textarea "9/17/25 TMB RMO"
type textarea "x"
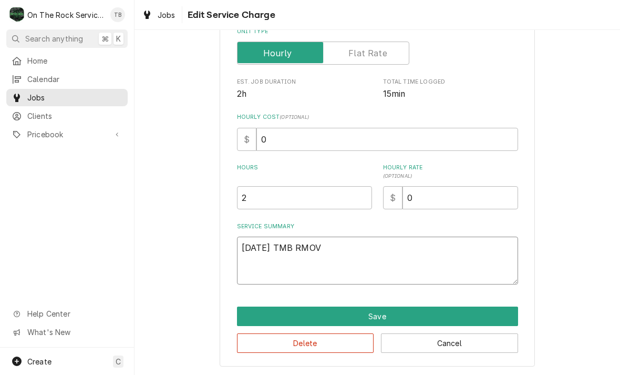
type textarea "9/17/25 TMB RMOVE"
type textarea "x"
type textarea "9/17/25 TMB RMOVED"
type textarea "x"
type textarea "9/17/25 TMB RMOVED"
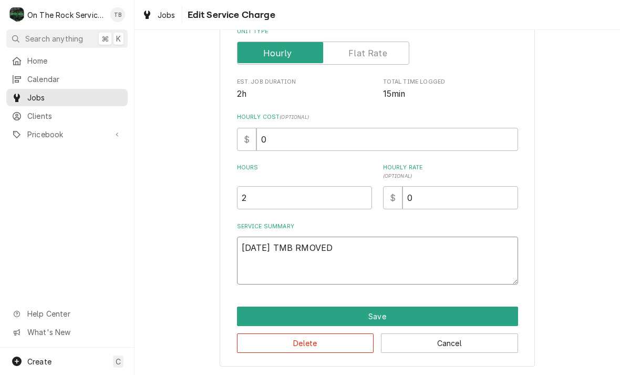
type textarea "x"
type textarea "9/17/25 TMB RMOVED E"
type textarea "x"
type textarea "9/17/25 TMB RMOVED EX"
type textarea "x"
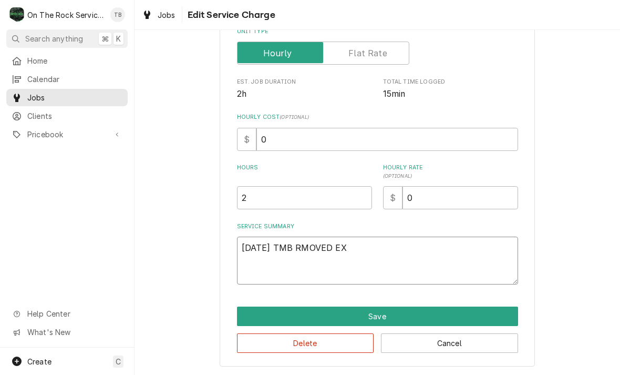
type textarea "9/17/25 TMB RMOVED EXI"
type textarea "x"
type textarea "9/17/25 TMB RMOVED EXIST"
type textarea "x"
type textarea "9/17/25 TMB RMOVED EXISTIN"
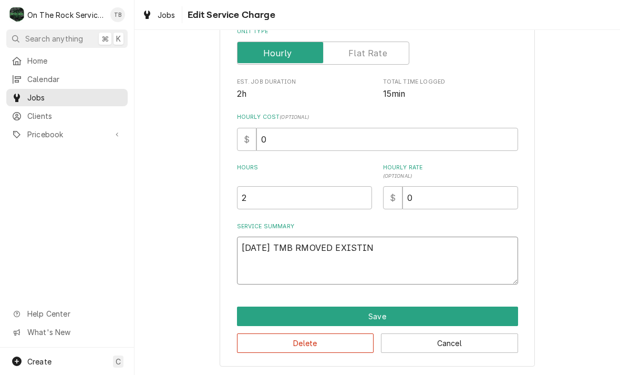
type textarea "x"
type textarea "9/17/25 TMB RMOVED EXISTING"
type textarea "x"
type textarea "9/17/25 TMB RMOVED EXISTING"
type textarea "x"
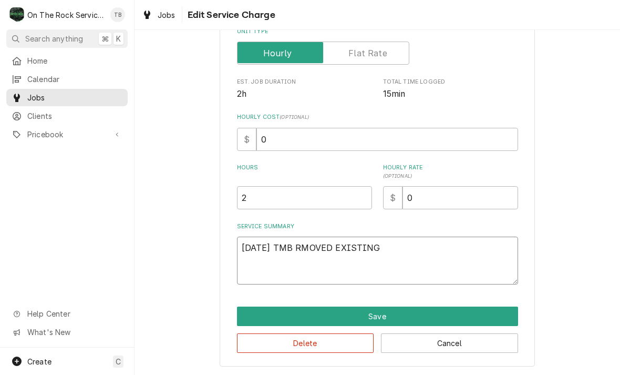
type textarea "9/17/25 TMB RMOVED EXISTING B"
type textarea "x"
type textarea "9/17/25 TMB RMOVED EXISTING BR"
type textarea "x"
type textarea "9/17/25 TMB RMOVED EXISTING BRO"
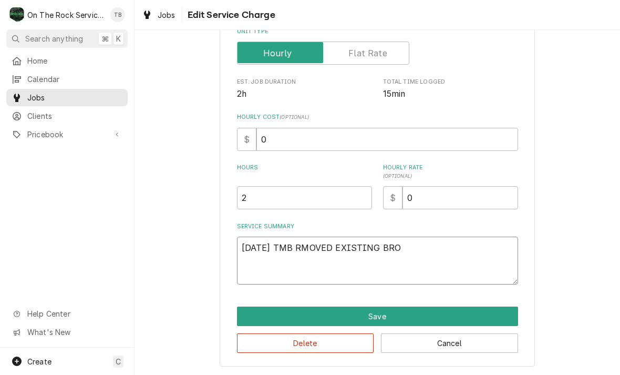
type textarea "x"
type textarea "9/17/25 TMB RMOVED EXISTING BROK"
type textarea "x"
type textarea "9/17/25 TMB RMOVED EXISTING BROKN"
type textarea "x"
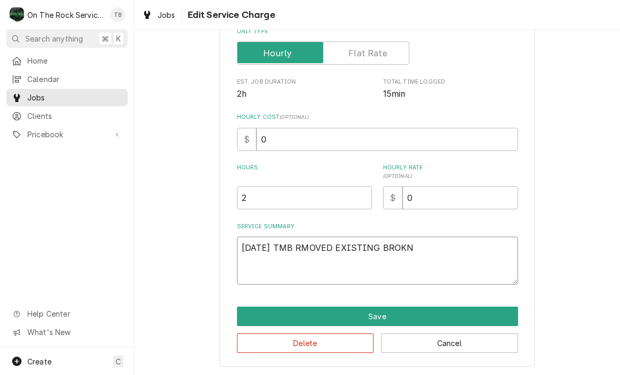
type textarea "9/17/25 TMB RMOVED EXISTING BROKN"
type textarea "x"
type textarea "9/17/25 TMB RMOVED EXISTING BROKN H"
type textarea "x"
type textarea "9/17/25 TMB RMOVED EXISTING BROKN HIN"
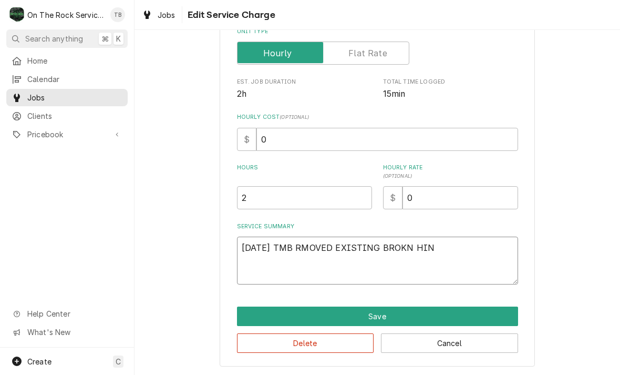
type textarea "x"
type textarea "9/17/25 TMB RMOVED EXISTING BROKN HIN="
type textarea "x"
type textarea "9/17/25 TMB RMOVED EXISTING BROKN HIN"
type textarea "x"
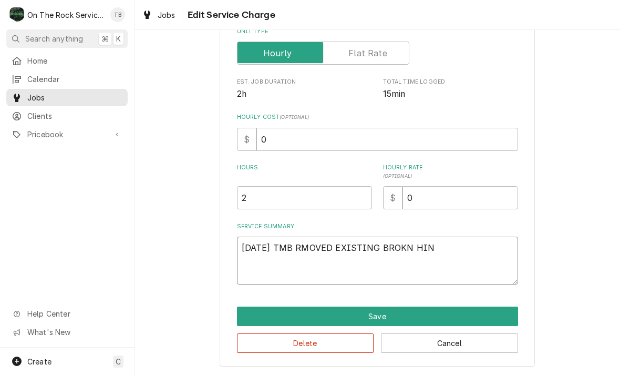
type textarea "9/17/25 TMB RMOVED EXISTING BROKN HI"
type textarea "x"
type textarea "9/17/25 TMB RMOVED EXISTING BROKN H"
type textarea "x"
type textarea "9/17/25 TMB RMOVED EXISTING BROKN"
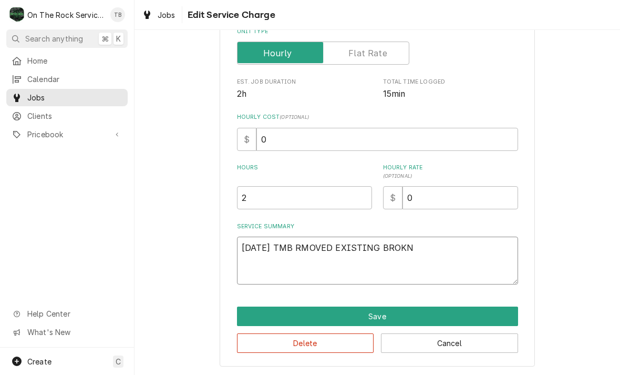
type textarea "x"
type textarea "9/17/25 TMB RMOVED EXISTING BROKN"
type textarea "x"
type textarea "9/17/25 TMB RMOVED EXISTING BROK"
type textarea "x"
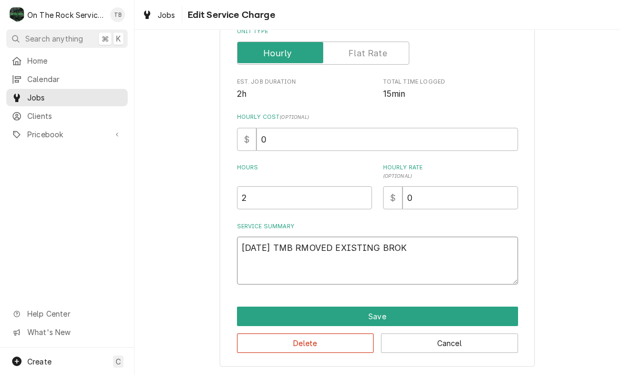
type textarea "9/17/25 TMB RMOVED EXISTING BROKE"
type textarea "x"
type textarea "9/17/25 TMB RMOVED EXISTING BROKEN"
type textarea "x"
type textarea "9/17/25 TMB RMOVED EXISTING BROKEN"
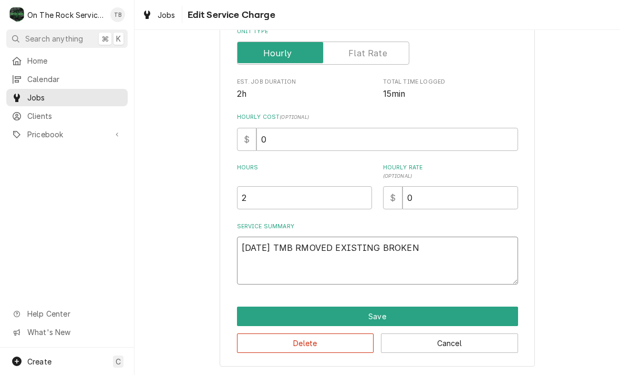
type textarea "x"
type textarea "9/17/25 TMB RMOVED EXISTING BROKEN H"
type textarea "x"
type textarea "9/17/25 TMB RMOVED EXISTING BROKEN HI"
type textarea "x"
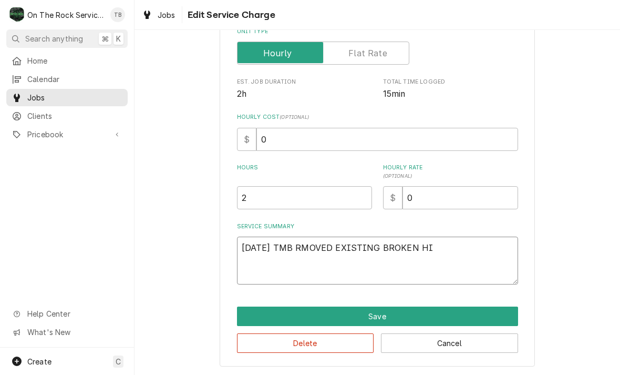
type textarea "9/17/25 TMB RMOVED EXISTING BROKEN HIN"
type textarea "x"
type textarea "9/17/25 TMB RMOVED EXISTING BROKEN HING"
type textarea "x"
type textarea "9/17/25 TMB RMOVED EXISTING BROKEN HINGE"
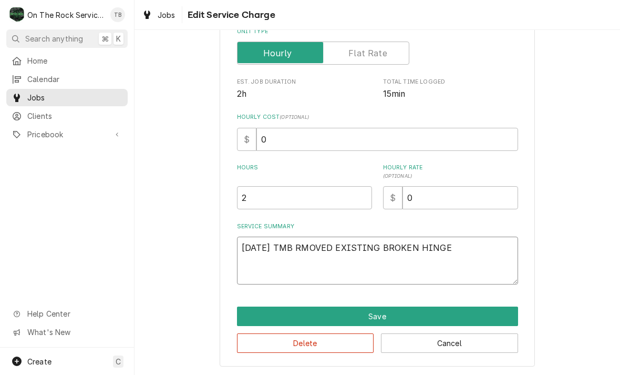
type textarea "x"
type textarea "9/17/25 TMB RMOVED EXISTING BROKEN HINGES"
type textarea "x"
type textarea "9/17/25 TMB RMOVED EXISTING BROKEN HINGES"
type textarea "x"
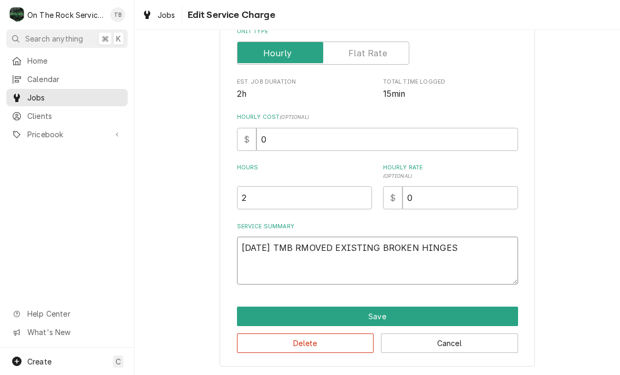
type textarea "9/17/25 TMB RMOVED EXISTING BROKEN HINGES O"
type textarea "x"
type textarea "9/17/25 TMB RMOVED EXISTING BROKEN HINGES ON"
type textarea "x"
type textarea "9/17/25 TMB RMOVED EXISTING BROKEN HINGES ON"
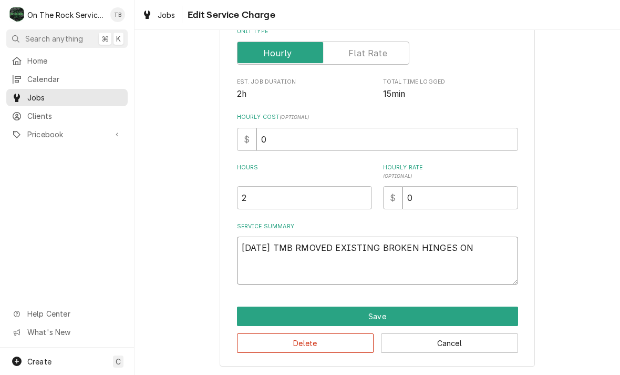
type textarea "x"
type textarea "9/17/25 TMB RMOVED EXISTING BROKEN HINGES ON TO"
type textarea "x"
type textarea "9/17/25 TMB RMOVED EXISTING BROKEN HINGES ON TOP"
type textarea "x"
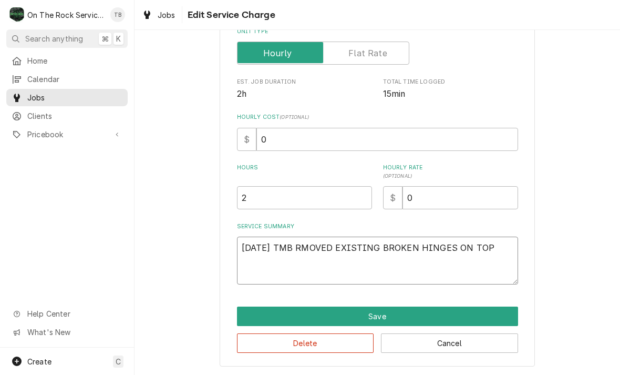
type textarea "9/17/25 TMB RMOVED EXISTING BROKEN HINGES ON TOP D"
type textarea "x"
type textarea "9/17/25 TMB RMOVED EXISTING BROKEN HINGES ON TOP DO"
type textarea "x"
type textarea "9/17/25 TMB RMOVED EXISTING BROKEN HINGES ON TOP DOO"
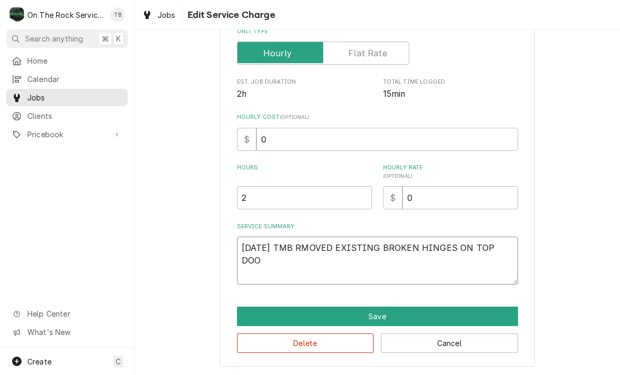
type textarea "x"
type textarea "9/17/25 TMB RMOVED EXISTING BROKEN HINGES ON TOP DOOR"
type textarea "x"
type textarea "9/17/25 TMB RMOVED EXISTING BROKEN HINGES ON TOP DOOR."
type textarea "x"
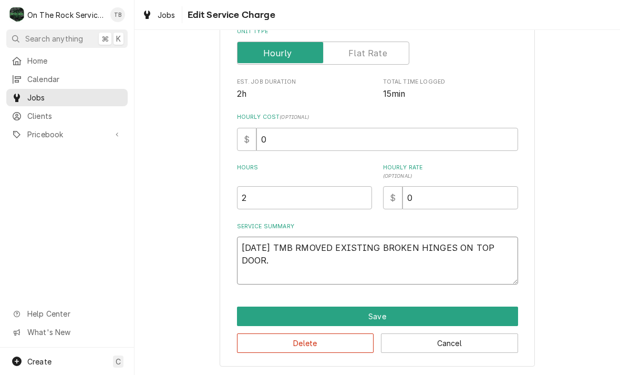
type textarea "9/17/25 TMB RMOVED EXISTING BROKEN HINGES ON TOP DOOR."
type textarea "x"
type textarea "9/17/25 TMB RMOVED EXISTING BROKEN HINGES ON TOP DOOR. R"
type textarea "x"
type textarea "9/17/25 TMB RMOVED EXISTING BROKEN HINGES ON TOP DOOR. RE"
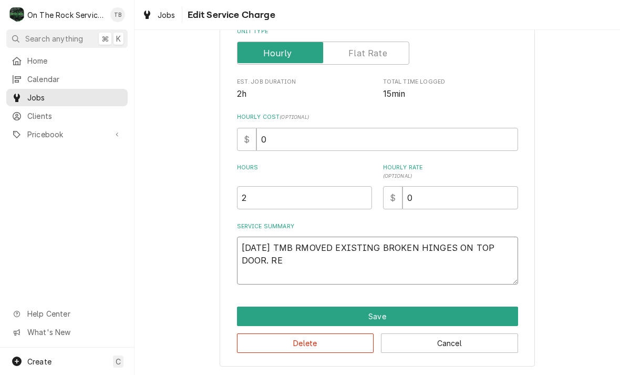
type textarea "x"
type textarea "9/17/25 TMB RMOVED EXISTING BROKEN HINGES ON TOP DOOR. REI"
type textarea "x"
type textarea "9/17/25 TMB RMOVED EXISTING BROKEN HINGES ON TOP DOOR. REIN"
type textarea "x"
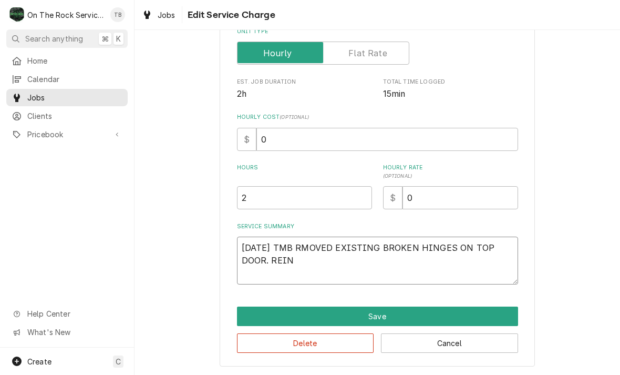
type textarea "9/17/25 TMB RMOVED EXISTING BROKEN HINGES ON TOP DOOR. REI"
type textarea "x"
type textarea "9/17/25 TMB RMOVED EXISTING BROKEN HINGES ON TOP DOOR. RE"
type textarea "x"
type textarea "9/17/25 TMB RMOVED EXISTING BROKEN HINGES ON TOP DOOR. R"
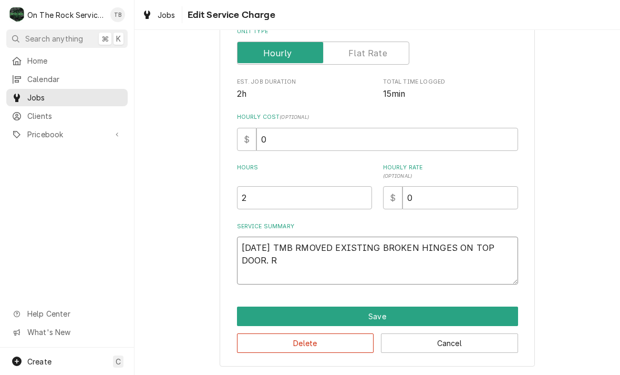
type textarea "x"
type textarea "9/17/25 TMB RMOVED EXISTING BROKEN HINGES ON TOP DOOR."
type textarea "x"
type textarea "9/17/25 TMB RMOVED EXISTING BROKEN HINGES ON TOP DOOR. I"
type textarea "x"
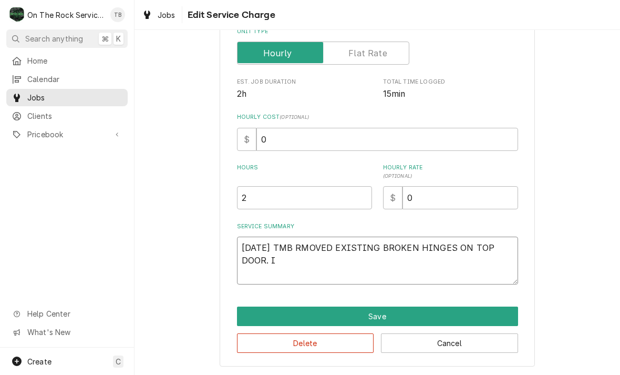
type textarea "9/17/25 TMB RMOVED EXISTING BROKEN HINGES ON TOP DOOR. IN"
type textarea "x"
type textarea "9/17/25 TMB RMOVED EXISTING BROKEN HINGES ON TOP DOOR. INS"
type textarea "x"
type textarea "9/17/25 TMB RMOVED EXISTING BROKEN HINGES ON TOP DOOR. INST"
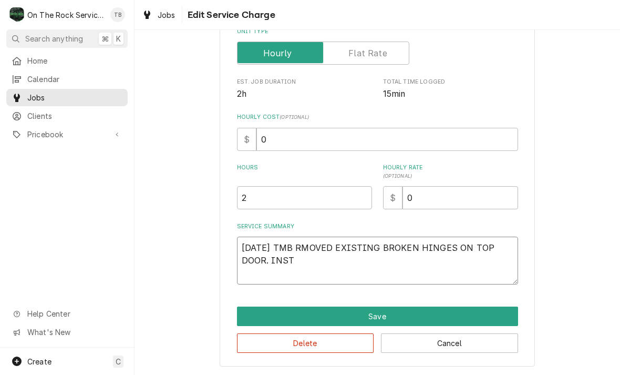
type textarea "x"
type textarea "9/17/25 TMB RMOVED EXISTING BROKEN HINGES ON TOP DOOR. INSTA"
type textarea "x"
type textarea "9/17/25 TMB RMOVED EXISTING BROKEN HINGES ON TOP DOOR. INSTAL"
type textarea "x"
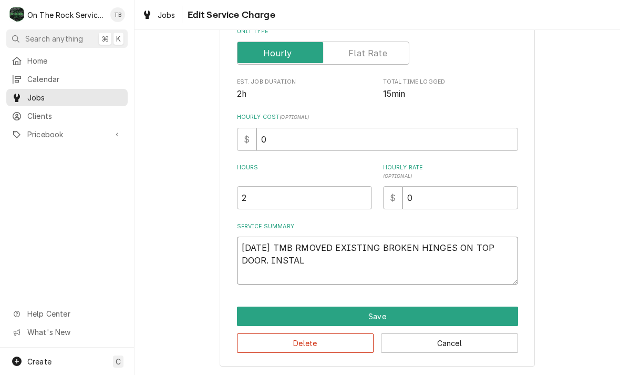
type textarea "9/17/25 TMB RMOVED EXISTING BROKEN HINGES ON TOP DOOR. INSTALL"
type textarea "x"
type textarea "9/17/25 TMB RMOVED EXISTING BROKEN HINGES ON TOP DOOR. INSTALLE"
type textarea "x"
type textarea "9/17/25 TMB RMOVED EXISTING BROKEN HINGES ON TOP DOOR. INSTALLED"
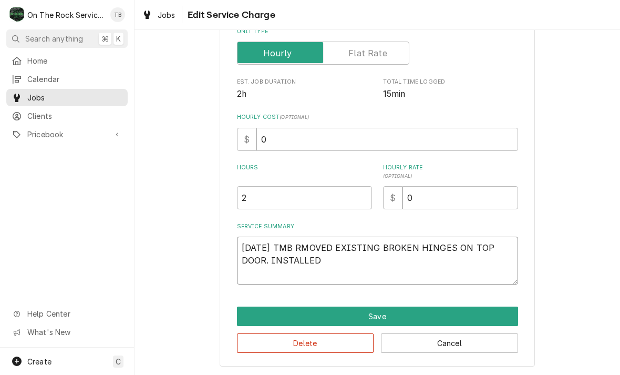
type textarea "x"
type textarea "9/17/25 TMB RMOVED EXISTING BROKEN HINGES ON TOP DOOR. INSTALLED"
type textarea "x"
type textarea "9/17/25 TMB RMOVED EXISTING BROKEN HINGES ON TOP DOOR. INSTALLED N"
type textarea "x"
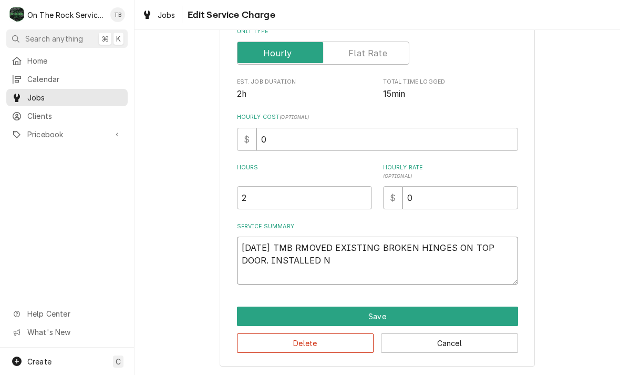
type textarea "9/17/25 TMB RMOVED EXISTING BROKEN HINGES ON TOP DOOR. INSTALLED NE"
type textarea "x"
type textarea "9/17/25 TMB RMOVED EXISTING BROKEN HINGES ON TOP DOOR. INSTALLED NEW"
type textarea "x"
type textarea "9/17/25 TMB RMOVED EXISTING BROKEN HINGES ON TOP DOOR. INSTALLED NEW"
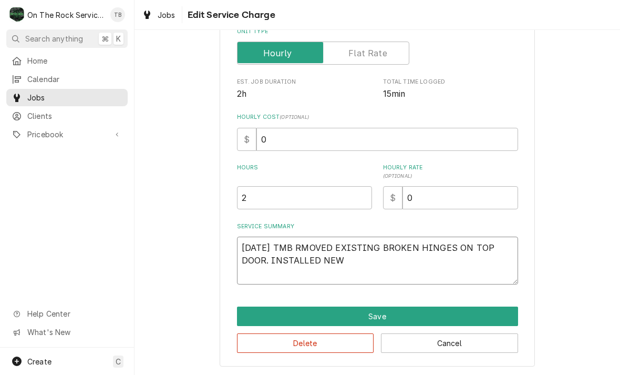
type textarea "x"
type textarea "9/17/25 TMB RMOVED EXISTING BROKEN HINGES ON TOP DOOR. INSTALLED NEW U"
type textarea "x"
type textarea "9/17/25 TMB RMOVED EXISTING BROKEN HINGES ON TOP DOOR. INSTALLED NEW UP"
type textarea "x"
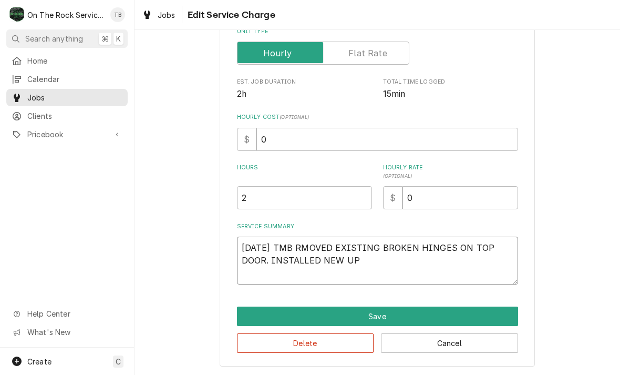
type textarea "9/17/25 TMB RMOVED EXISTING BROKEN HINGES ON TOP DOOR. INSTALLED NEW UPP"
type textarea "x"
type textarea "9/17/25 TMB RMOVED EXISTING BROKEN HINGES ON TOP DOOR. INSTALLED NEW UPPER"
type textarea "x"
type textarea "9/17/25 TMB RMOVED EXISTING BROKEN HINGES ON TOP DOOR. INSTALLED NEW UPPER"
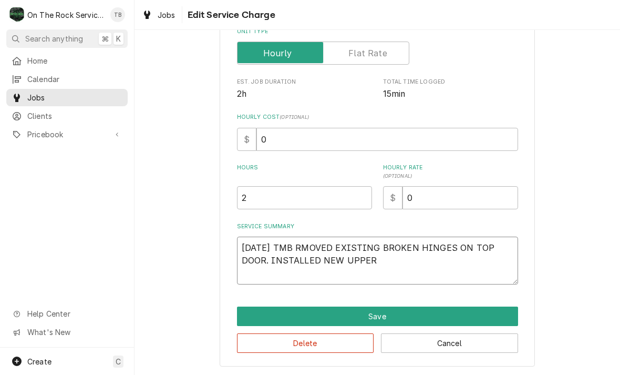
type textarea "x"
type textarea "9/17/25 TMB RMOVED EXISTING BROKEN HINGES ON TOP DOOR. INSTALLED NEW UPPER AN"
type textarea "x"
type textarea "9/17/25 TMB RMOVED EXISTING BROKEN HINGES ON TOP DOOR. INSTALLED NEW UPPER AND"
type textarea "x"
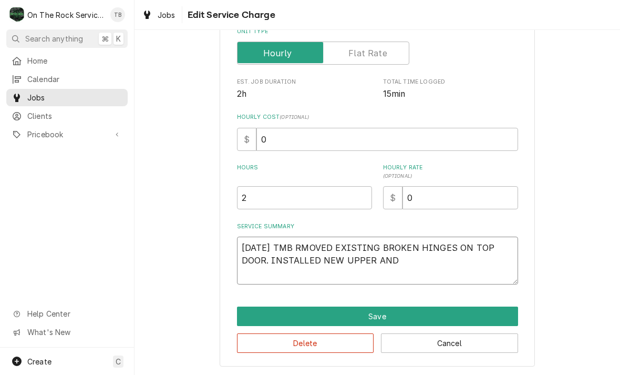
type textarea "9/17/25 TMB RMOVED EXISTING BROKEN HINGES ON TOP DOOR. INSTALLED NEW UPPER AND"
type textarea "x"
type textarea "9/17/25 TMB RMOVED EXISTING BROKEN HINGES ON TOP DOOR. INSTALLED NEW UPPER AND L"
type textarea "x"
type textarea "9/17/25 TMB RMOVED EXISTING BROKEN HINGES ON TOP DOOR. INSTALLED NEW UPPER AND …"
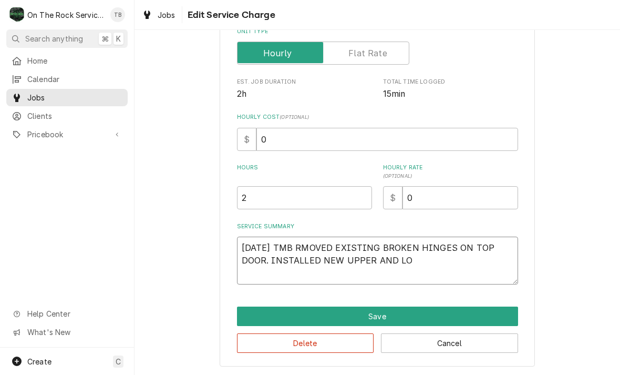
type textarea "x"
type textarea "9/17/25 TMB RMOVED EXISTING BROKEN HINGES ON TOP DOOR. INSTALLED NEW UPPER AND …"
type textarea "x"
type textarea "9/17/25 TMB RMOVED EXISTING BROKEN HINGES ON TOP DOOR. INSTALLED NEW UPPER AND …"
type textarea "x"
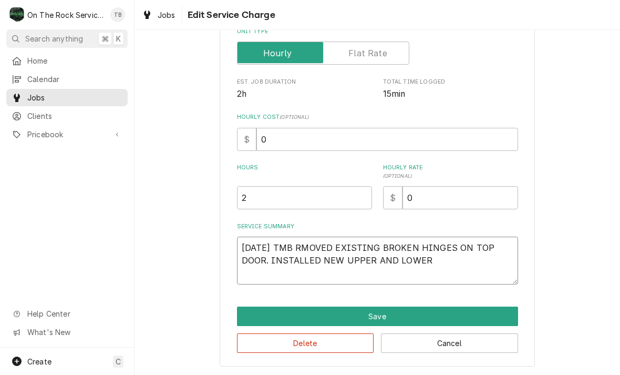
type textarea "9/17/25 TMB RMOVED EXISTING BROKEN HINGES ON TOP DOOR. INSTALLED NEW UPPER AND …"
type textarea "x"
type textarea "9/17/25 TMB RMOVED EXISTING BROKEN HINGES ON TOP DOOR. INSTALLED NEW UPPER AND …"
type textarea "x"
type textarea "9/17/25 TMB RMOVED EXISTING BROKEN HINGES ON TOP DOOR. INSTALLED NEW UPPER AND …"
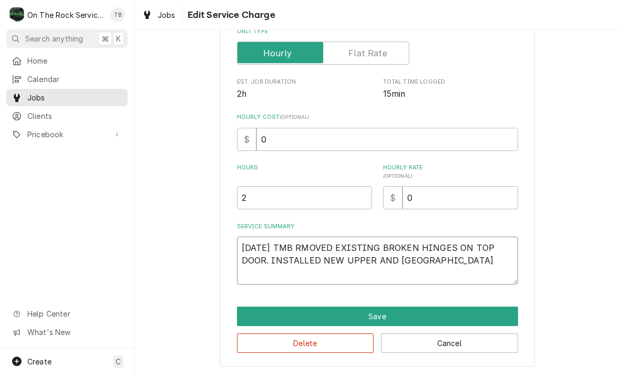
type textarea "x"
type textarea "9/17/25 TMB RMOVED EXISTING BROKEN HINGES ON TOP DOOR. INSTALLED NEW UPPER AND …"
type textarea "x"
type textarea "9/17/25 TMB RMOVED EXISTING BROKEN HINGES ON TOP DOOR. INSTALLED NEW UPPER AND …"
type textarea "x"
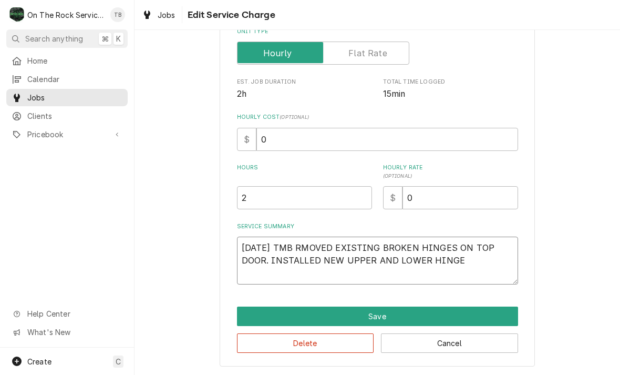
type textarea "9/17/25 TMB RMOVED EXISTING BROKEN HINGES ON TOP DOOR. INSTALLED NEW UPPER AND …"
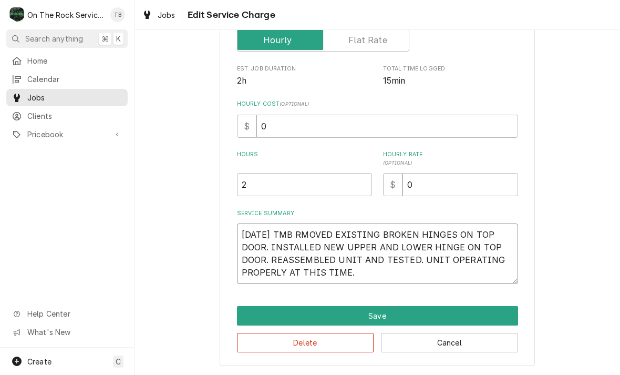
scroll to position [172, 0]
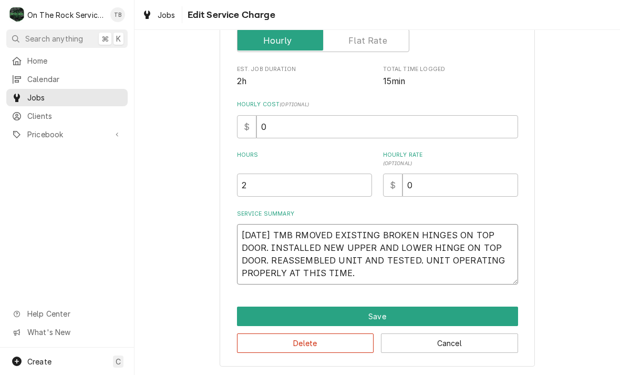
click at [352, 276] on textarea "[DATE] TMB RMOVED EXISTING BROKEN HINGES ON TOP DOOR. INSTALLED NEW UPPER AND L…" at bounding box center [377, 254] width 281 height 60
click at [359, 274] on textarea "[DATE] TMB RMOVED EXISTING BROKEN HINGES ON TOP DOOR. INSTALLED NEW UPPER AND L…" at bounding box center [377, 254] width 281 height 60
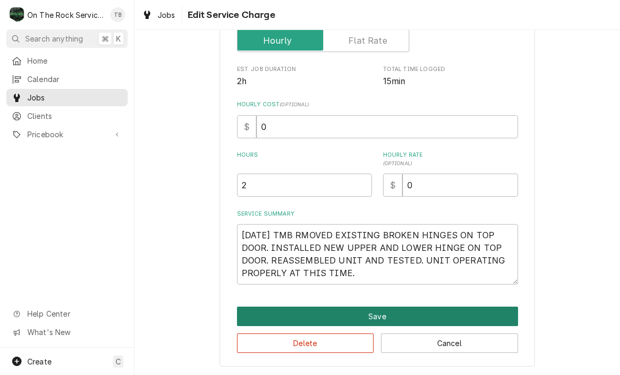
click at [385, 313] on button "Save" at bounding box center [377, 315] width 281 height 19
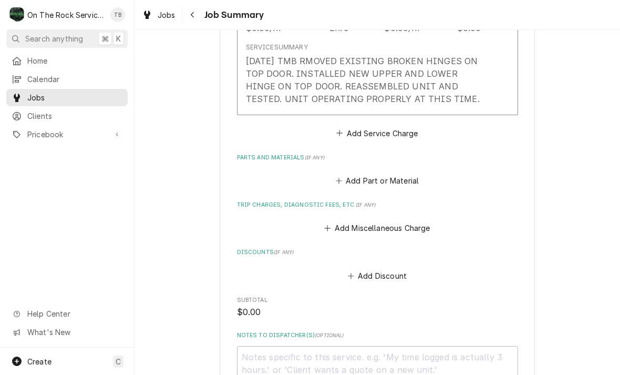
scroll to position [366, 0]
click at [395, 177] on button "Add Part or Material" at bounding box center [377, 180] width 87 height 15
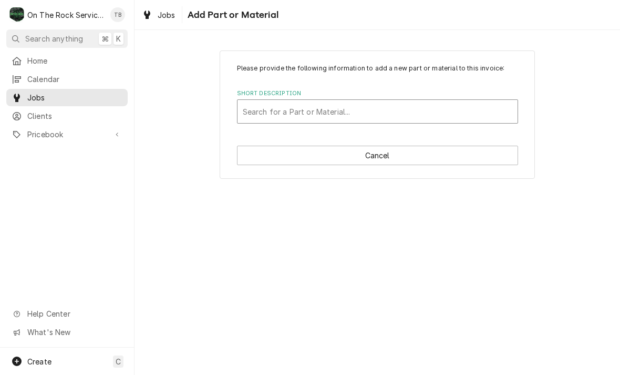
click at [287, 110] on div "Search for a Part or Material..." at bounding box center [377, 111] width 269 height 11
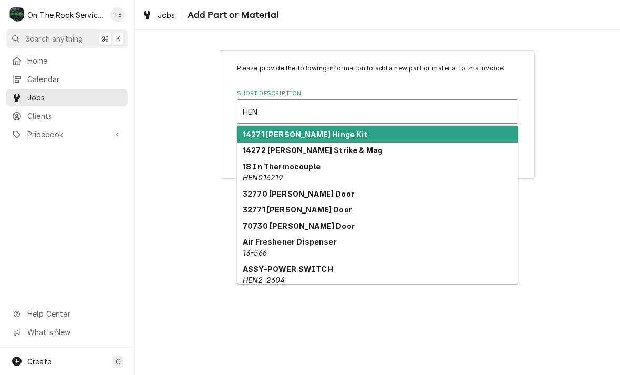
click at [325, 138] on strong "14271 [PERSON_NAME] Hinge Kit" at bounding box center [305, 134] width 125 height 9
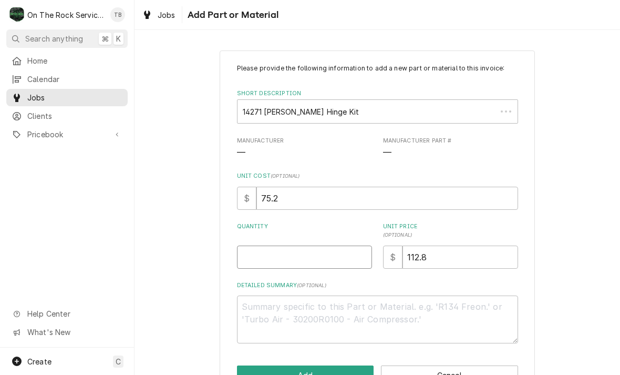
click at [299, 255] on input "Quantity" at bounding box center [304, 256] width 135 height 23
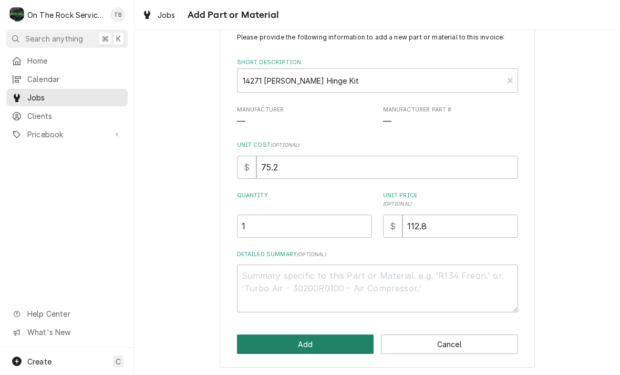
click at [309, 339] on button "Add" at bounding box center [305, 343] width 137 height 19
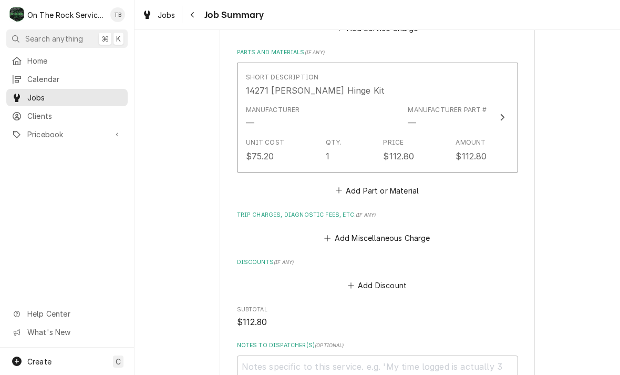
scroll to position [511, 0]
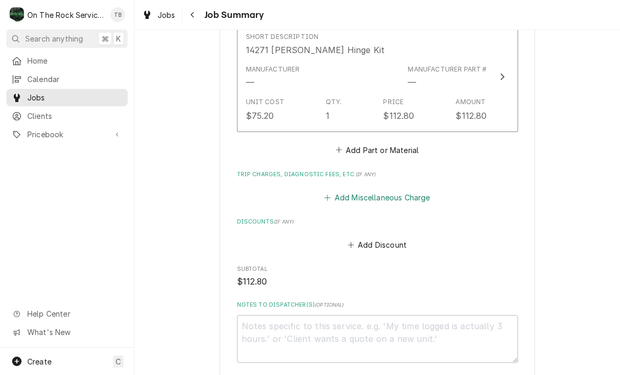
click at [412, 194] on button "Add Miscellaneous Charge" at bounding box center [377, 197] width 109 height 15
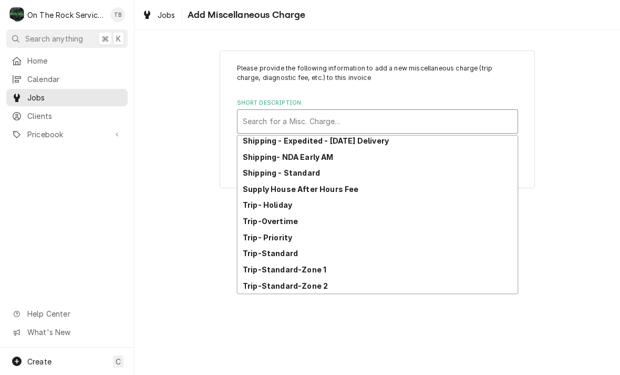
scroll to position [180, 0]
click at [328, 267] on div "Trip-Standard-Zone 1" at bounding box center [377, 269] width 280 height 16
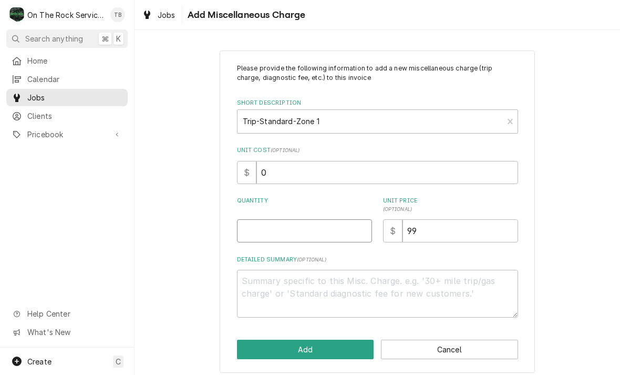
click at [337, 225] on input "Quantity" at bounding box center [304, 230] width 135 height 23
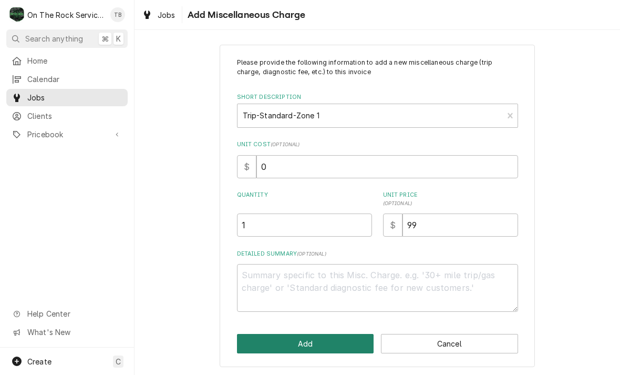
click at [348, 348] on button "Add" at bounding box center [305, 343] width 137 height 19
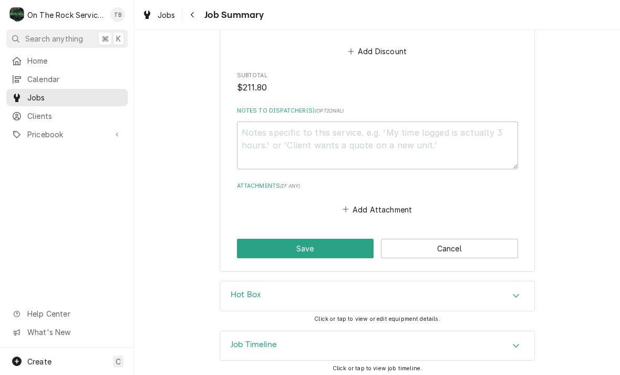
scroll to position [786, 0]
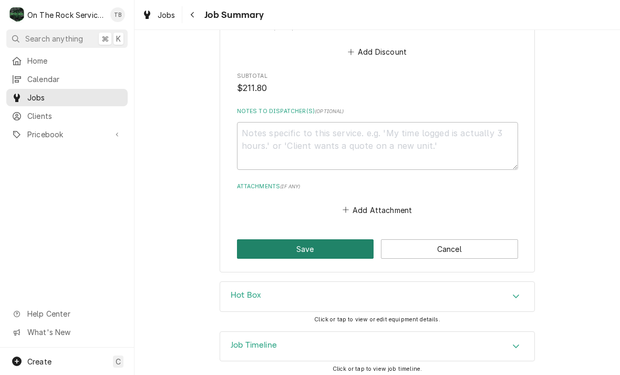
click at [347, 245] on button "Save" at bounding box center [305, 248] width 137 height 19
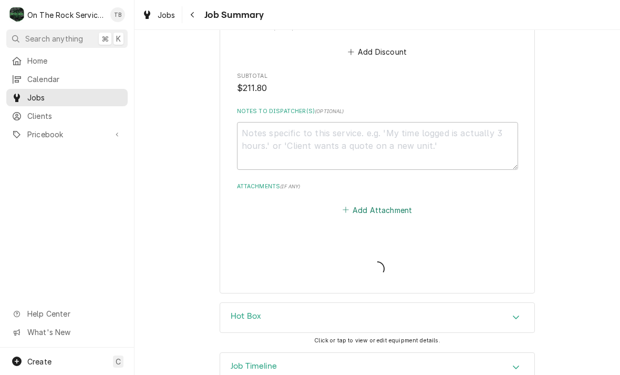
click at [399, 204] on button "Add Attachment" at bounding box center [377, 209] width 74 height 15
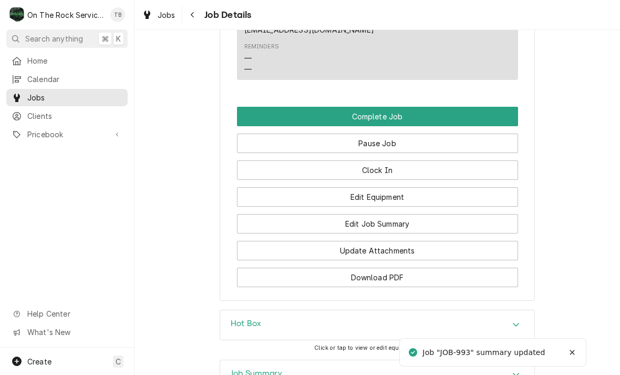
scroll to position [1178, 0]
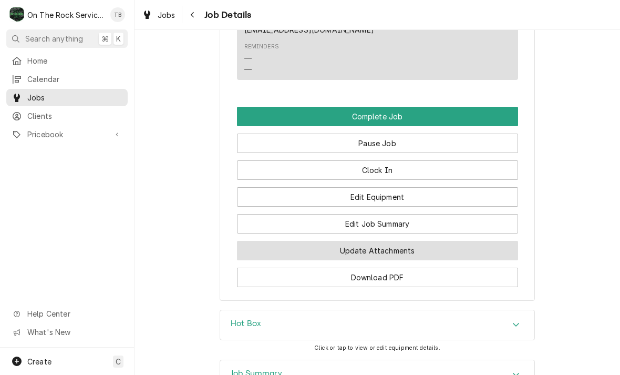
click at [394, 252] on button "Update Attachments" at bounding box center [377, 250] width 281 height 19
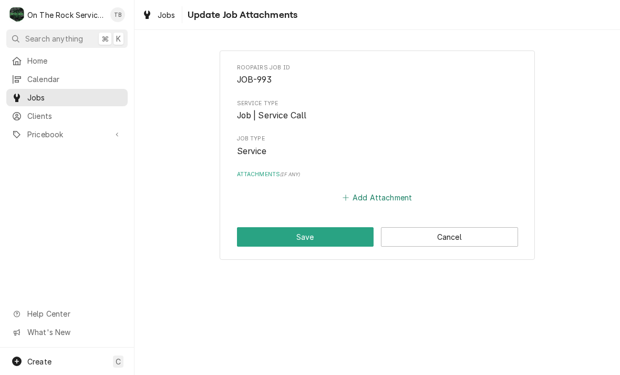
click at [390, 194] on button "Add Attachment" at bounding box center [377, 197] width 74 height 15
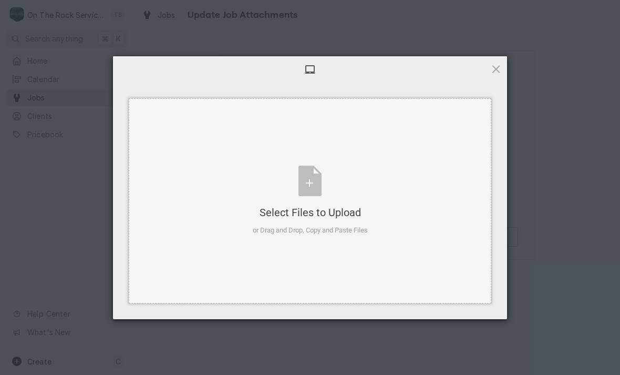
click at [313, 187] on div "Select Files to Upload or Drag and Drop, Copy and Paste Files" at bounding box center [310, 200] width 115 height 70
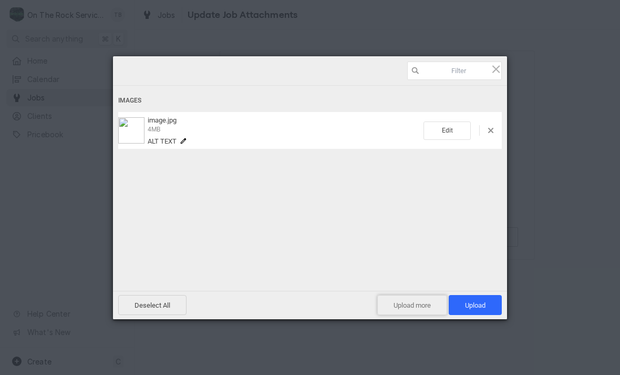
click at [415, 304] on span "Upload more" at bounding box center [412, 305] width 70 height 20
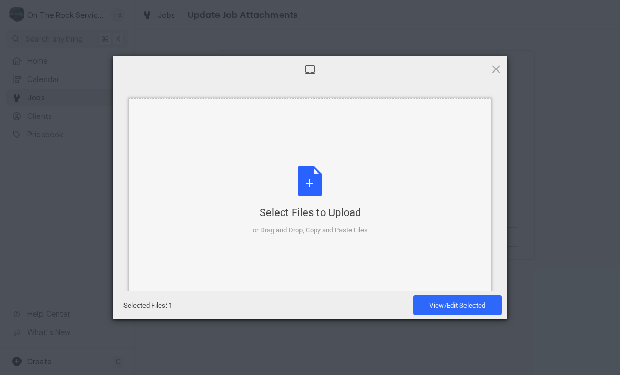
click at [319, 186] on div "Select Files to Upload or Drag and Drop, Copy and Paste Files" at bounding box center [310, 200] width 115 height 70
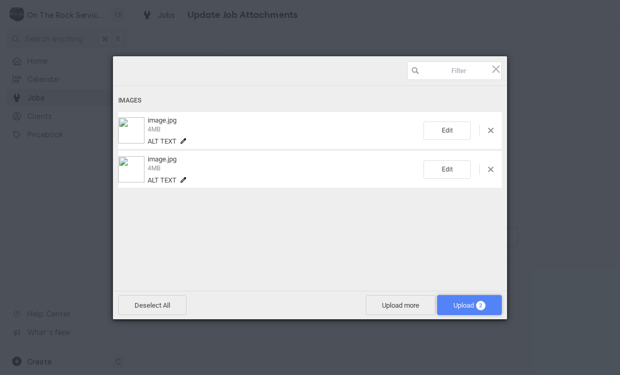
click at [464, 308] on span "Upload 2" at bounding box center [469, 305] width 32 height 8
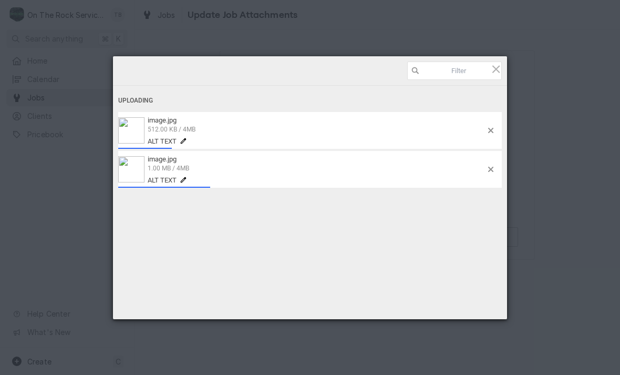
click at [313, 166] on span "1.00 MB / 4MB" at bounding box center [316, 167] width 337 height 9
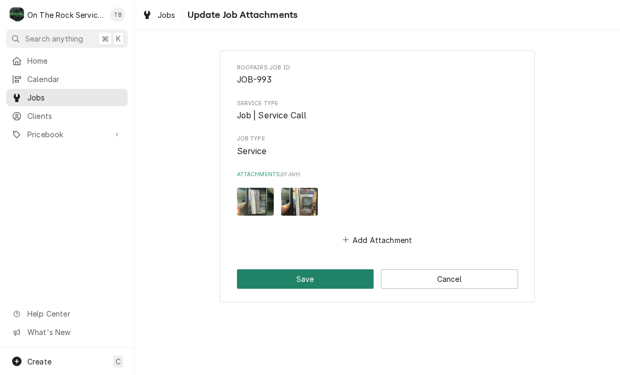
click at [326, 272] on button "Save" at bounding box center [305, 278] width 137 height 19
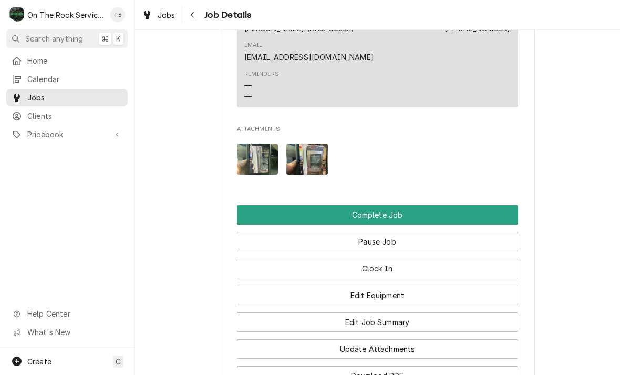
scroll to position [1152, 0]
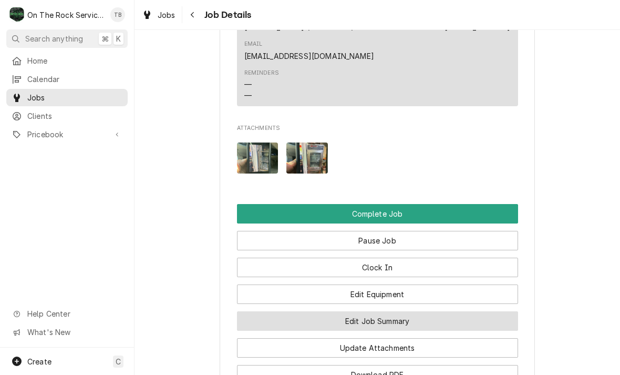
click at [414, 318] on button "Edit Job Summary" at bounding box center [377, 320] width 281 height 19
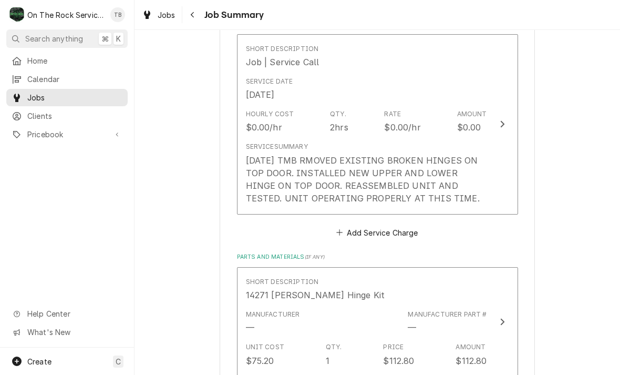
scroll to position [269, 0]
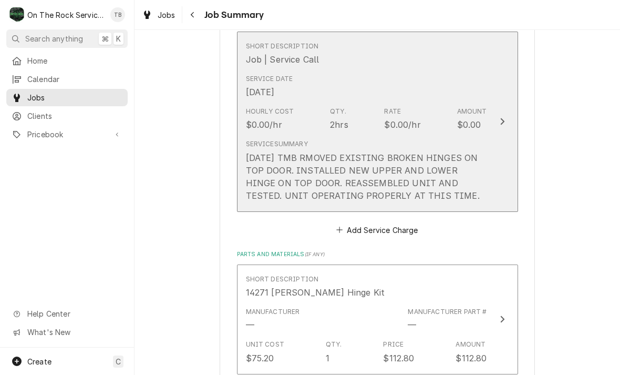
click at [453, 176] on div "[DATE] TMB RMOVED EXISTING BROKEN HINGES ON TOP DOOR. INSTALLED NEW UPPER AND L…" at bounding box center [366, 176] width 241 height 50
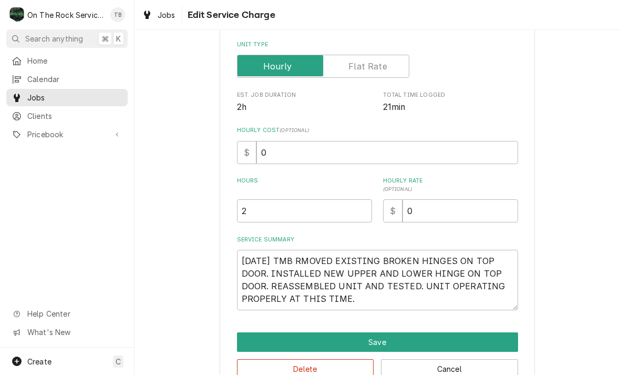
type textarea "x"
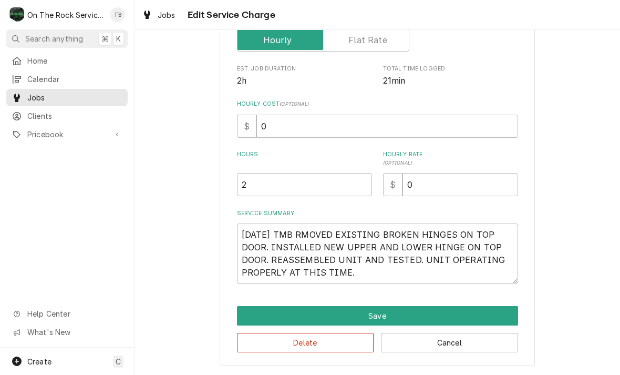
scroll to position [172, 0]
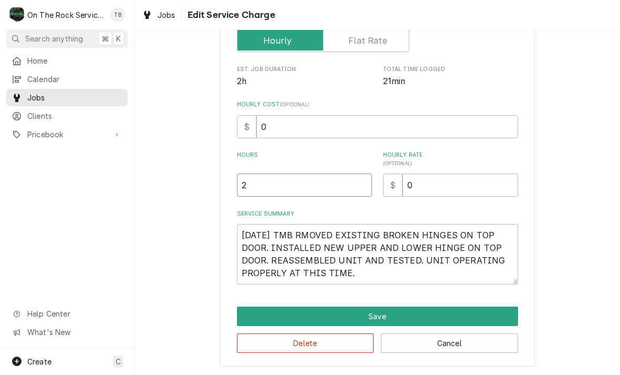
click at [277, 184] on input "2" at bounding box center [304, 184] width 135 height 23
type textarea "x"
type input "1"
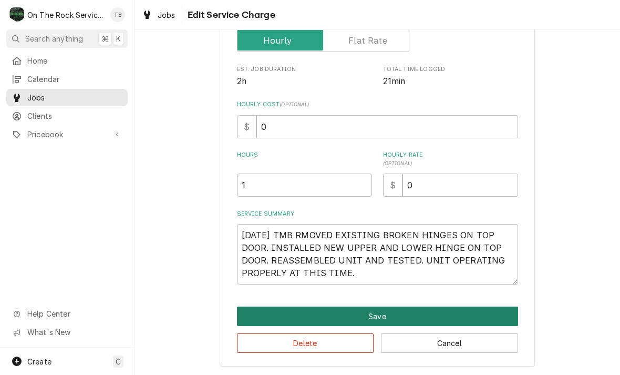
click at [381, 314] on button "Save" at bounding box center [377, 315] width 281 height 19
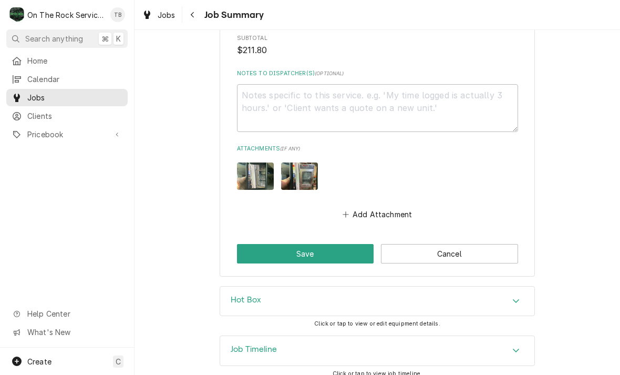
scroll to position [825, 0]
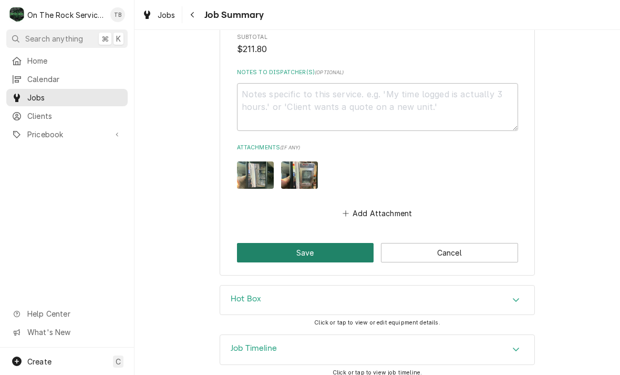
click at [335, 245] on button "Save" at bounding box center [305, 252] width 137 height 19
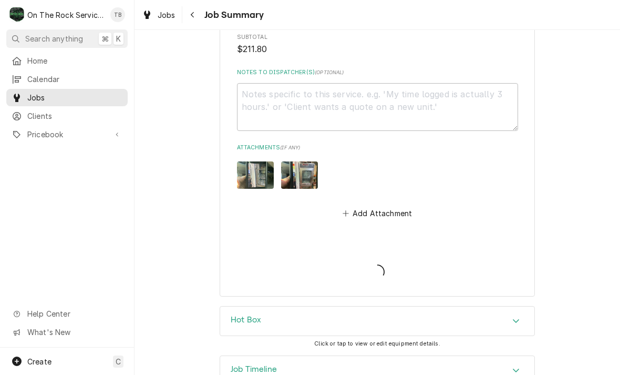
type textarea "x"
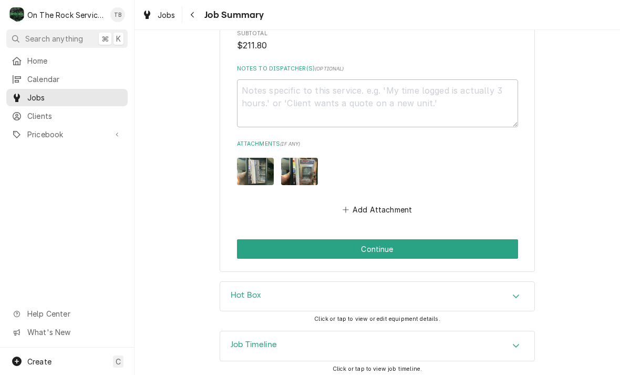
scroll to position [828, 0]
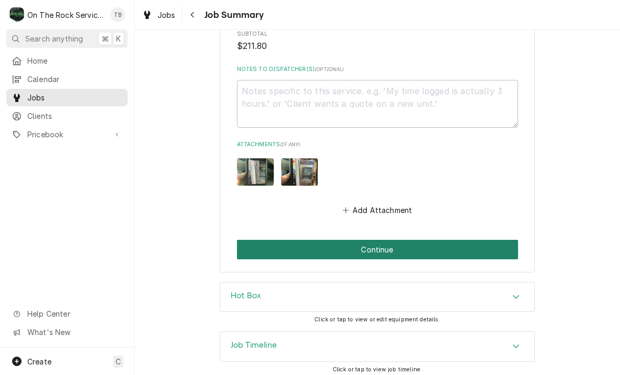
click at [470, 254] on button "Continue" at bounding box center [377, 249] width 281 height 19
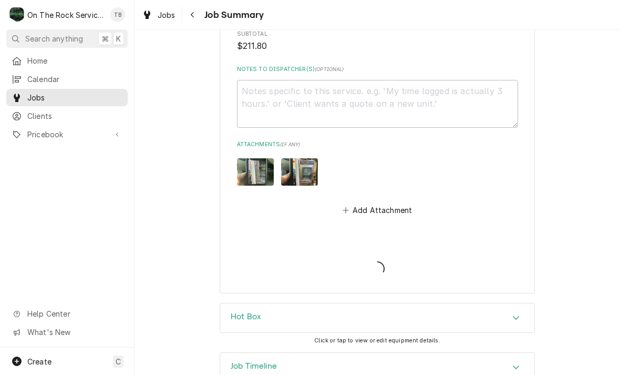
type textarea "x"
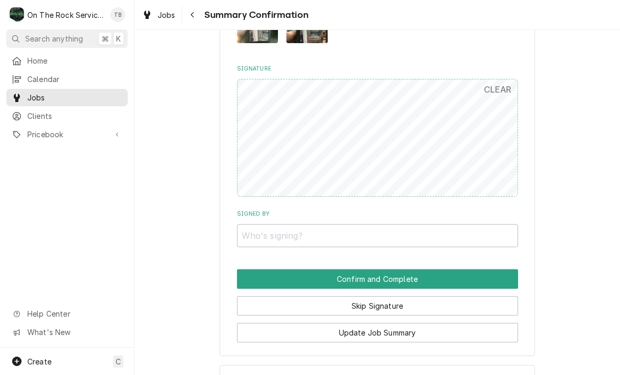
scroll to position [759, 0]
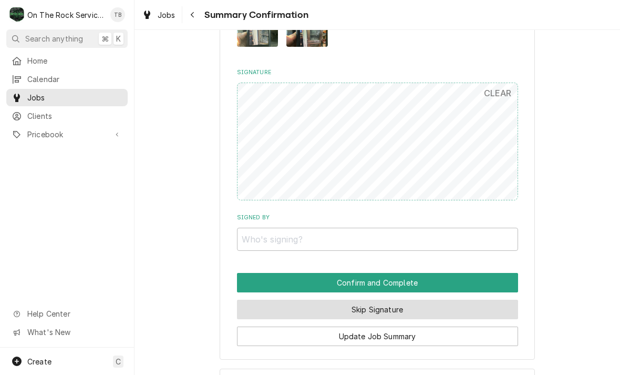
click at [443, 304] on button "Skip Signature" at bounding box center [377, 308] width 281 height 19
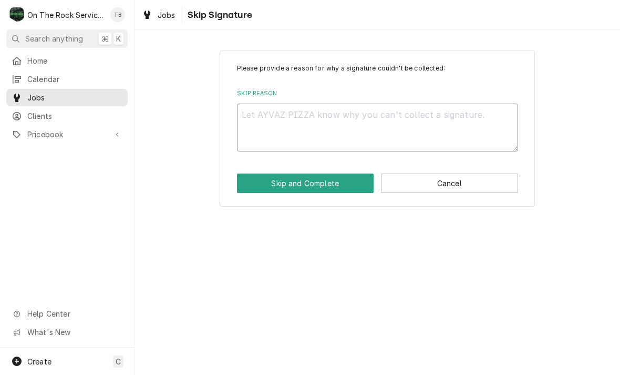
click at [308, 130] on textarea "Skip Reason" at bounding box center [377, 127] width 281 height 48
type textarea "x"
type textarea "S"
type textarea "x"
type textarea "SK"
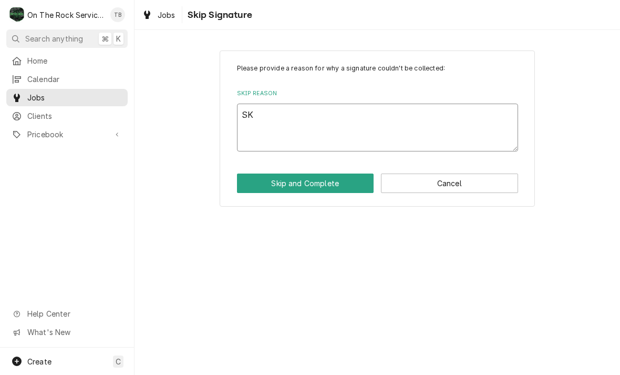
type textarea "x"
type textarea "SKI"
type textarea "x"
type textarea "SKIP"
click at [349, 186] on button "Skip and Complete" at bounding box center [305, 182] width 137 height 19
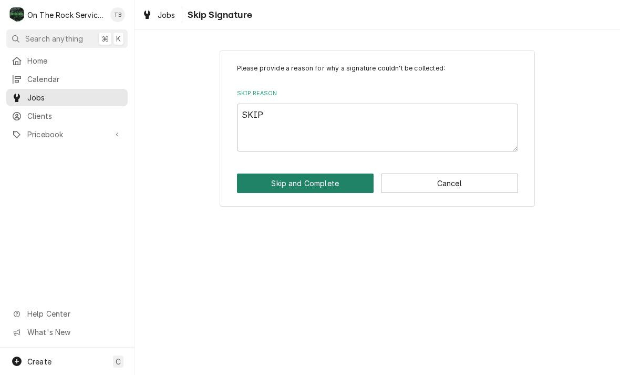
type textarea "x"
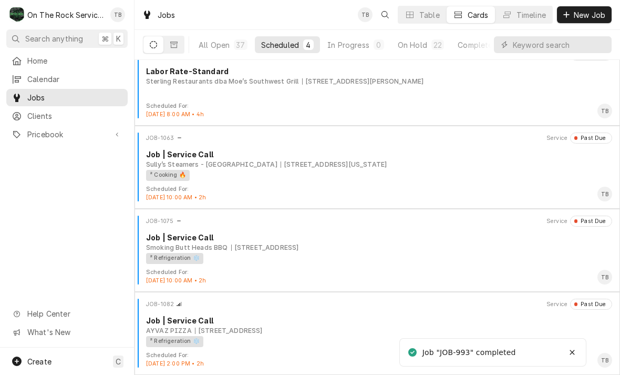
scroll to position [17, 0]
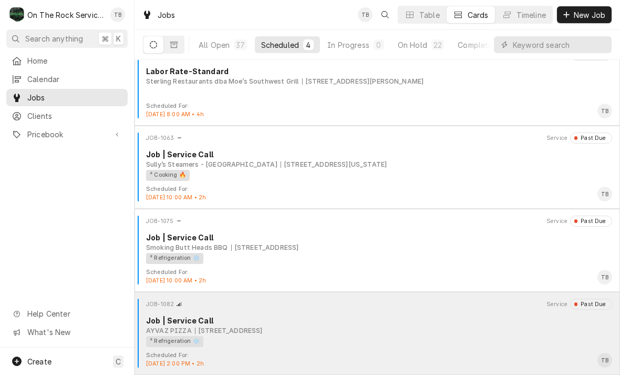
click at [392, 328] on div "AYVAZ PIZZA 200 Franklin Springs Cir, Royston, GA 30662" at bounding box center [379, 330] width 466 height 9
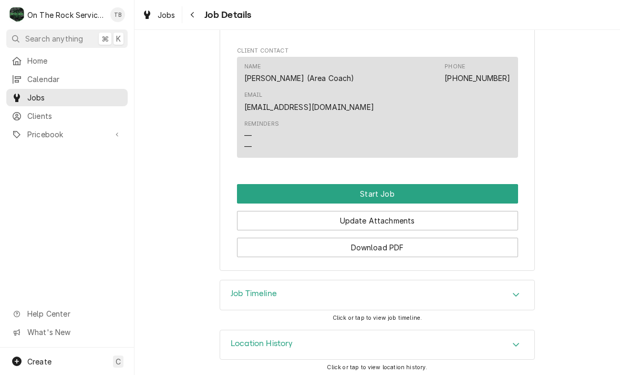
scroll to position [950, 0]
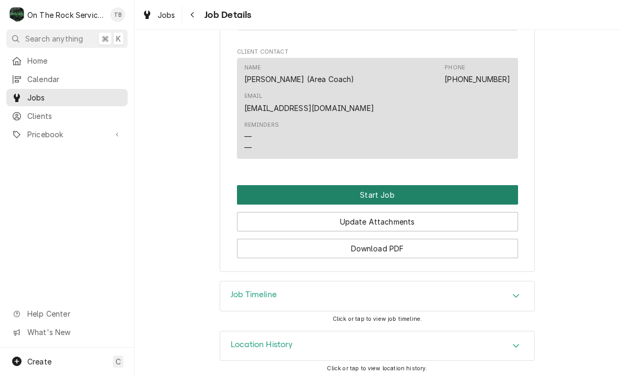
click at [428, 188] on button "Start Job" at bounding box center [377, 194] width 281 height 19
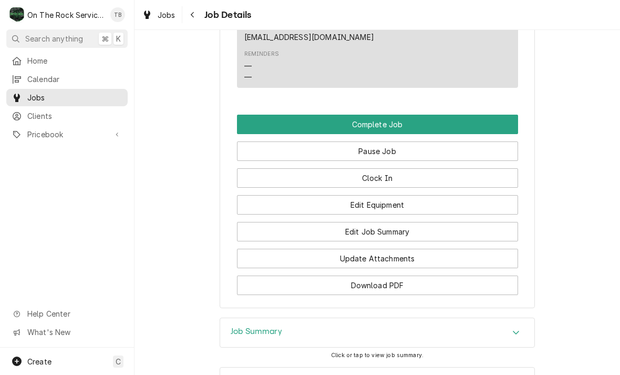
scroll to position [1060, 0]
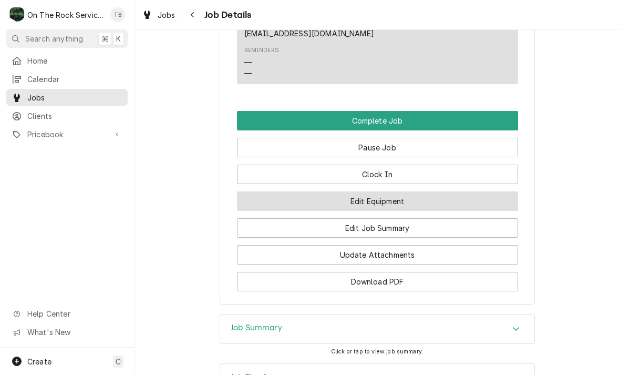
click at [412, 199] on button "Edit Equipment" at bounding box center [377, 200] width 281 height 19
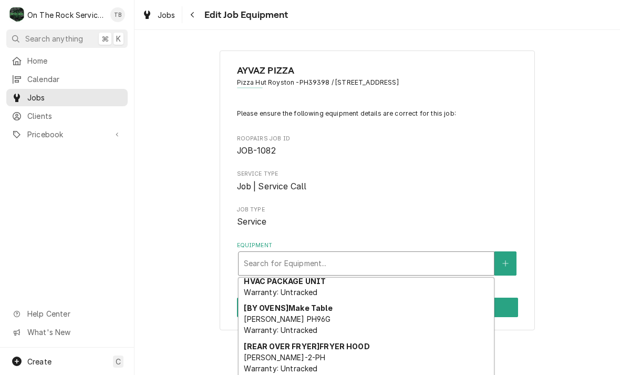
scroll to position [81, 0]
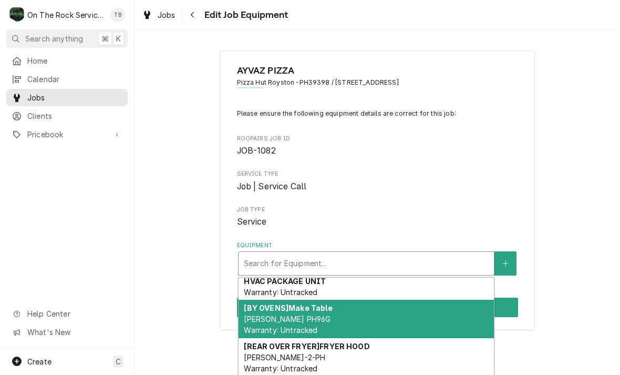
click at [404, 320] on div "[BY OVENS] Make Table [PERSON_NAME] PH96G Warranty: Untracked" at bounding box center [365, 318] width 255 height 38
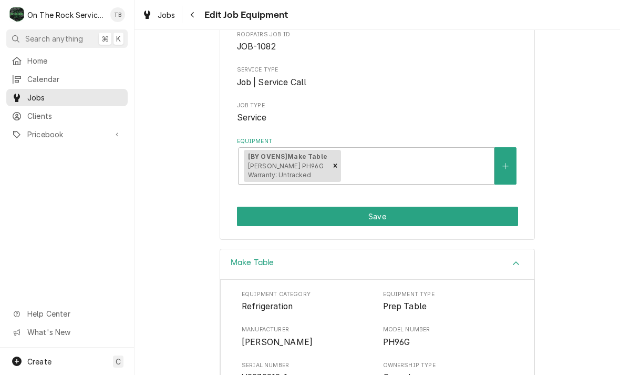
scroll to position [103, 0]
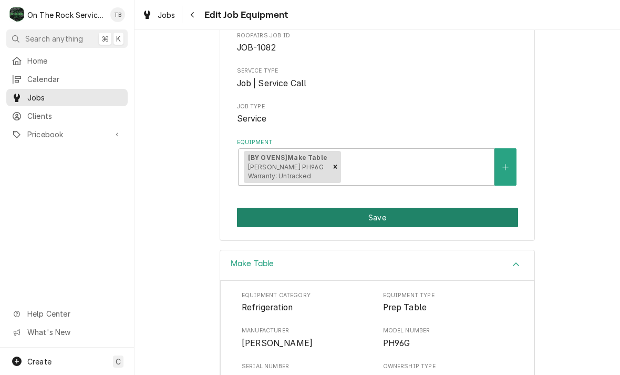
click at [408, 217] on button "Save" at bounding box center [377, 216] width 281 height 19
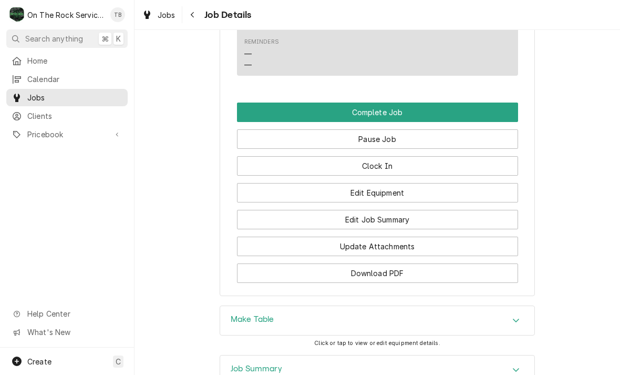
scroll to position [1069, 0]
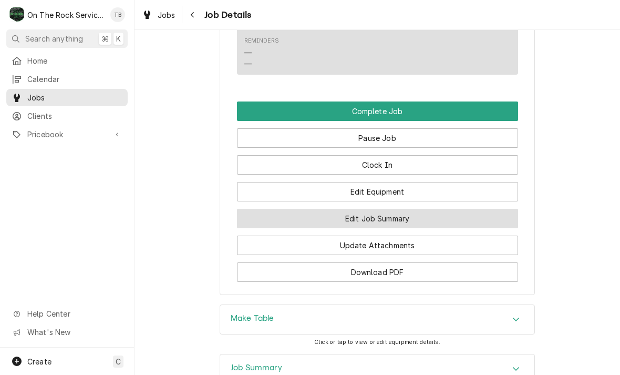
click at [413, 218] on button "Edit Job Summary" at bounding box center [377, 218] width 281 height 19
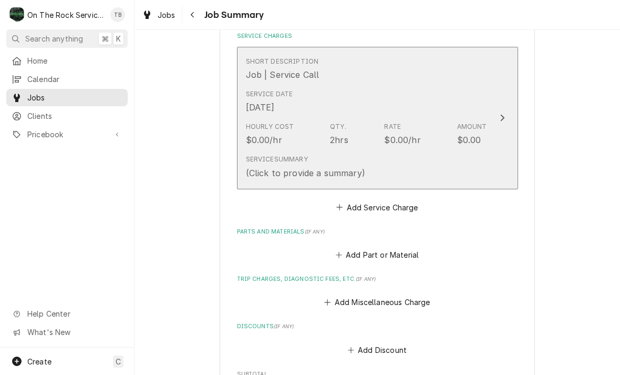
click at [446, 150] on div "Service Summary (Click to provide a summary)" at bounding box center [366, 166] width 241 height 33
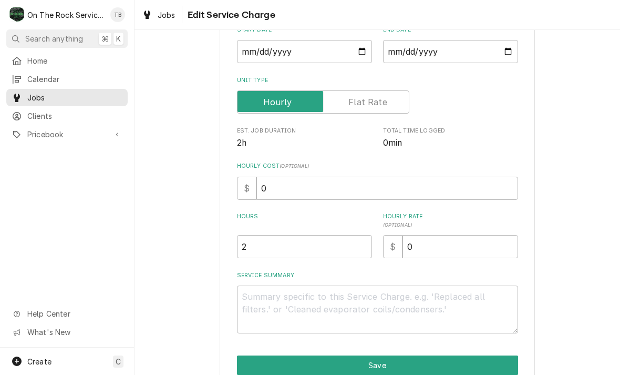
scroll to position [111, 0]
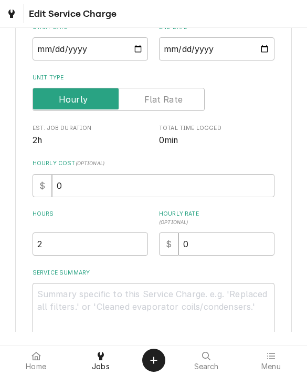
type textarea "x"
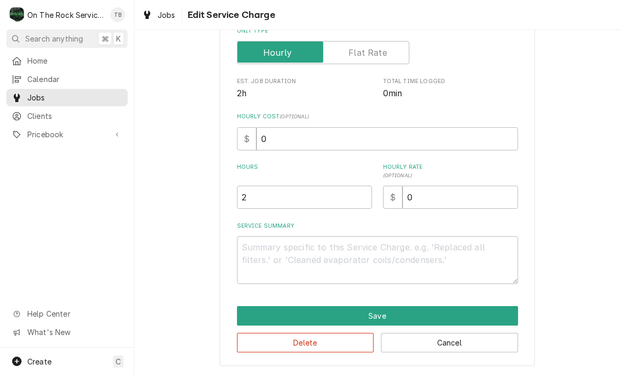
scroll to position [160, 0]
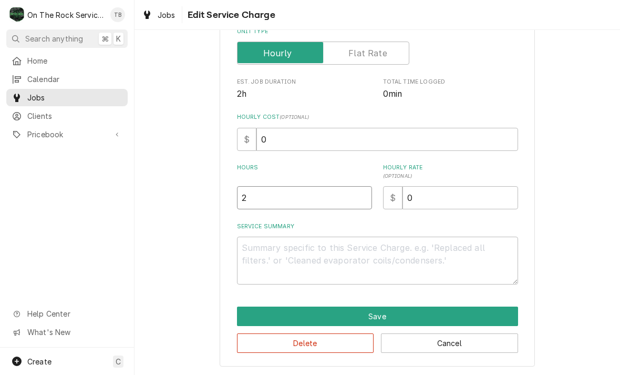
click at [275, 196] on input "2" at bounding box center [304, 197] width 135 height 23
type textarea "x"
type input "1"
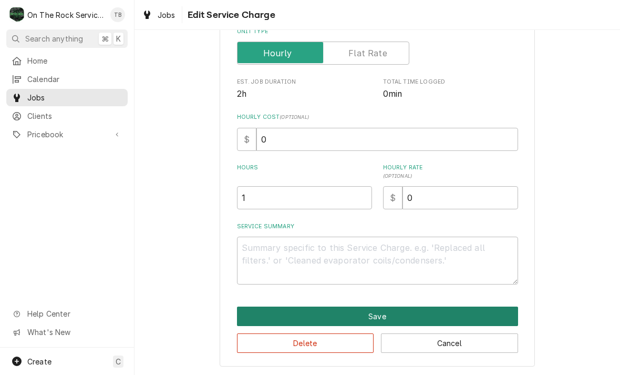
click at [391, 311] on button "Save" at bounding box center [377, 315] width 281 height 19
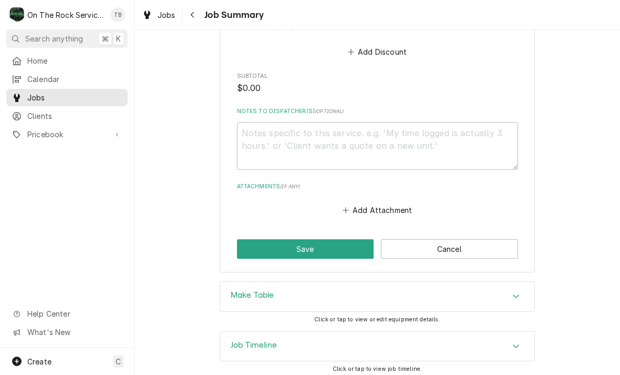
scroll to position [551, 0]
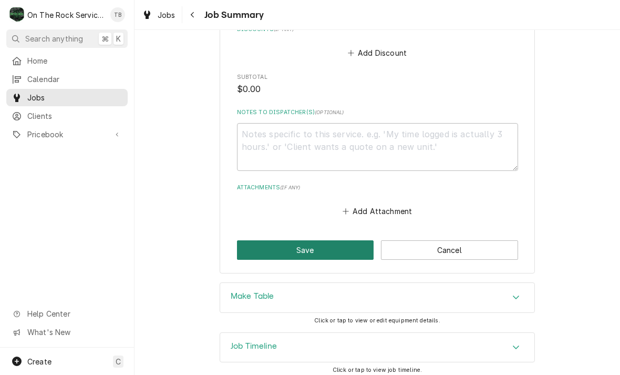
click at [309, 250] on button "Save" at bounding box center [305, 249] width 137 height 19
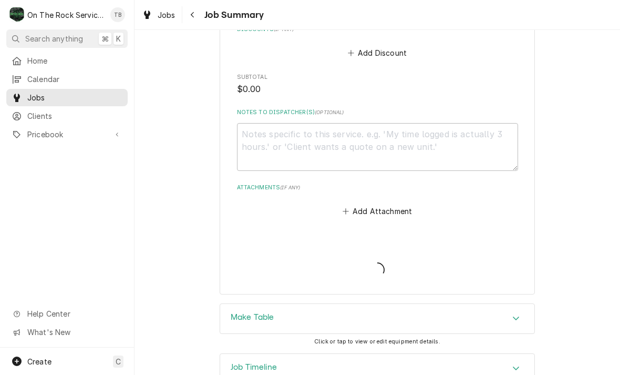
type textarea "x"
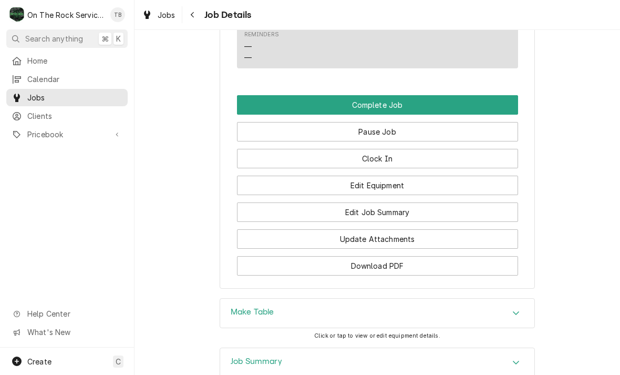
scroll to position [1166, 0]
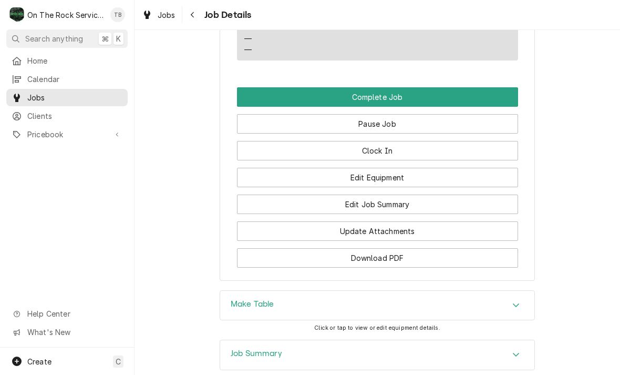
click at [400, 204] on button "Edit Job Summary" at bounding box center [377, 203] width 281 height 19
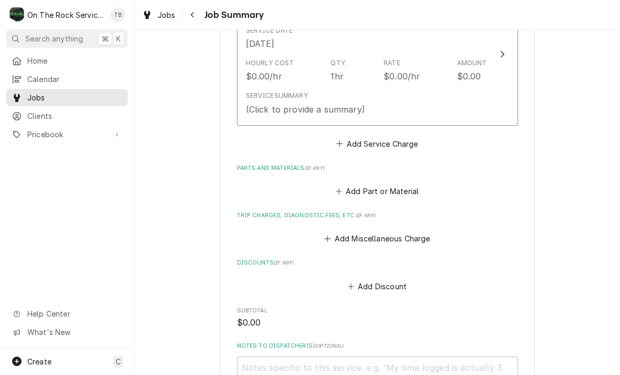
click at [442, 102] on div "Service Summary (Click to provide a summary)" at bounding box center [366, 103] width 241 height 33
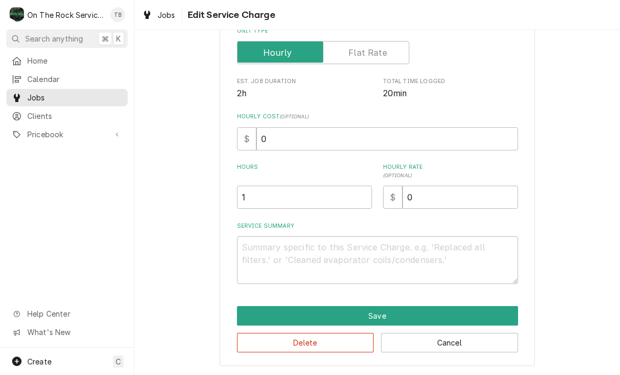
scroll to position [160, 0]
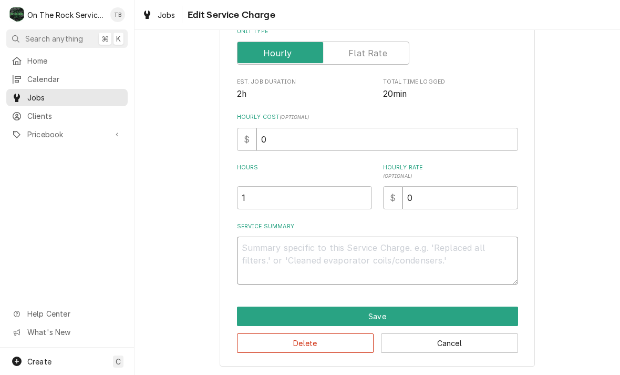
click at [263, 264] on textarea "Service Summary" at bounding box center [377, 260] width 281 height 48
type textarea "x"
type textarea "9"
type textarea "x"
type textarea "9/"
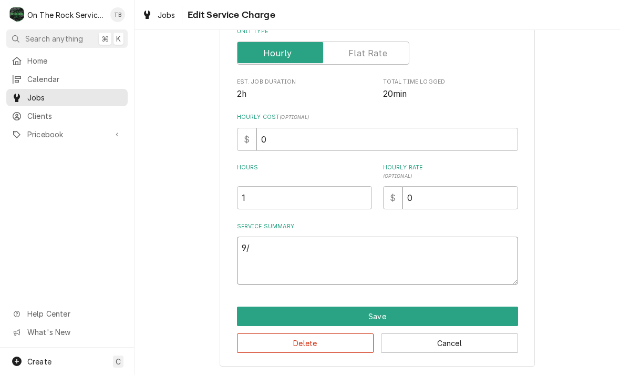
type textarea "x"
type textarea "9/1"
type textarea "x"
type textarea "9/17"
type textarea "x"
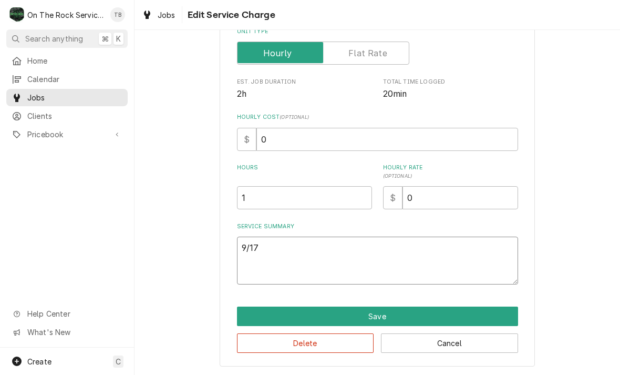
type textarea "9/17/"
type textarea "x"
type textarea "9/17/2"
type textarea "x"
type textarea "9/17/25"
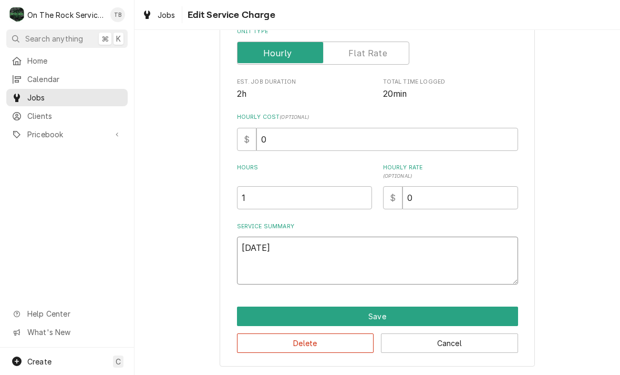
type textarea "x"
type textarea "9/17/25"
type textarea "x"
type textarea "9/17/25 t"
type textarea "x"
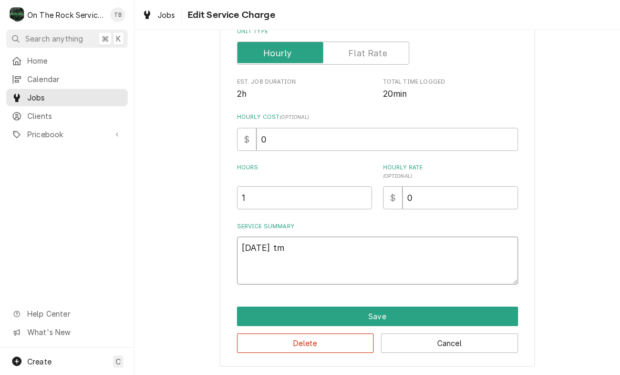
type textarea "9/17/25 tmb"
type textarea "x"
type textarea "9/17/25 tmbb"
type textarea "x"
type textarea "9/17/25 TMB"
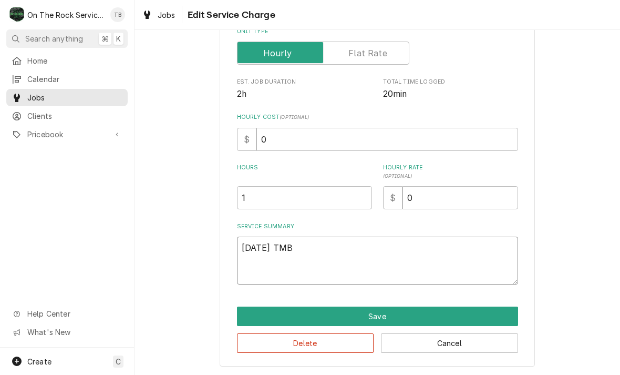
type textarea "x"
type textarea "9/17/25 TMB"
type textarea "x"
type textarea "9/17/25 TMB"
type textarea "x"
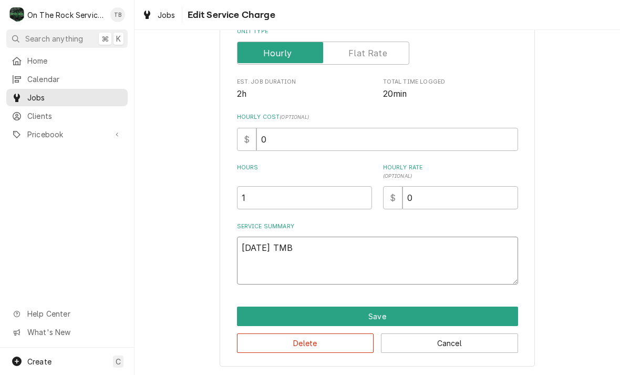
type textarea "9/17/25 TMB"
type textarea "x"
type textarea "9/17/25 TMB P"
type textarea "x"
type textarea "9/17/25 TMB PRO"
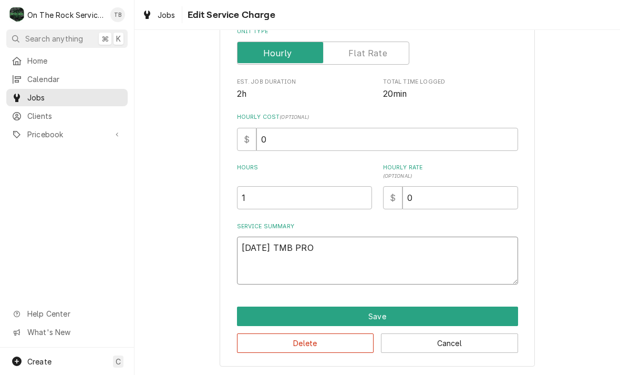
type textarea "x"
type textarea "9/17/25 TMB PROV"
type textarea "x"
type textarea "9/17/25 TMB PROVI"
type textarea "x"
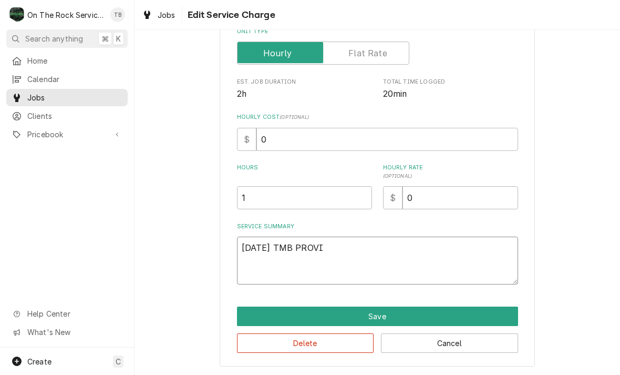
type textarea "9/17/25 TMB PROVID"
type textarea "x"
type textarea "9/17/25 TMB PROVIDE"
type textarea "x"
type textarea "9/17/25 TMB PROVIDE"
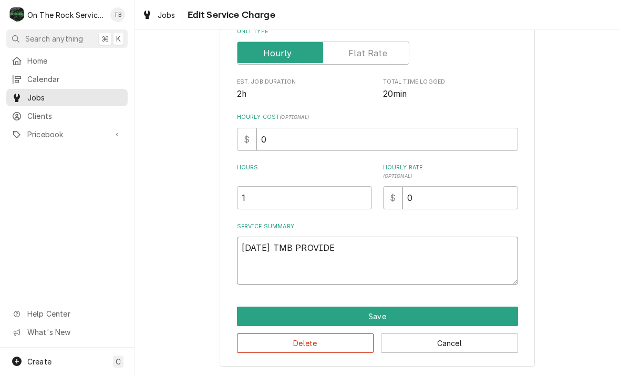
type textarea "x"
type textarea "9/17/25 TMB PROVIDE S"
type textarea "x"
type textarea "9/17/25 TMB PROVIDE SE"
type textarea "x"
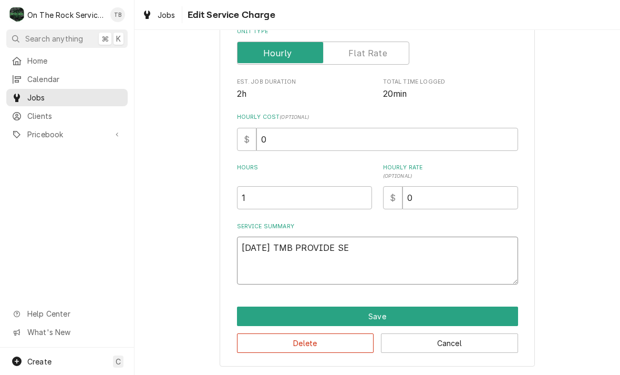
type textarea "9/17/25 TMB PROVIDE SER"
type textarea "x"
type textarea "9/17/25 TMB PROVIDE SERV"
type textarea "x"
type textarea "9/17/25 TMB PROVIDE SERVI"
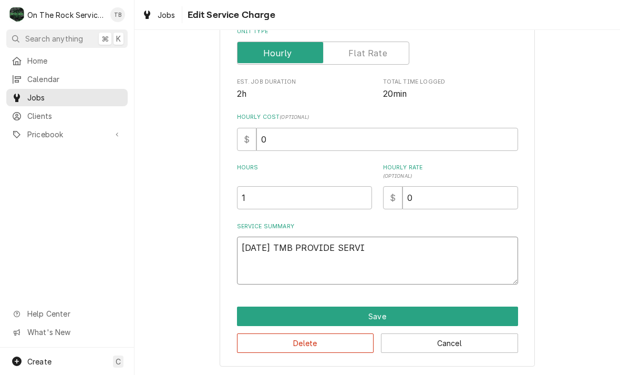
type textarea "x"
type textarea "9/17/25 TMB PROVIDE SERVIC"
type textarea "x"
type textarea "9/17/25 TMB PROVIDE SERVICE"
type textarea "x"
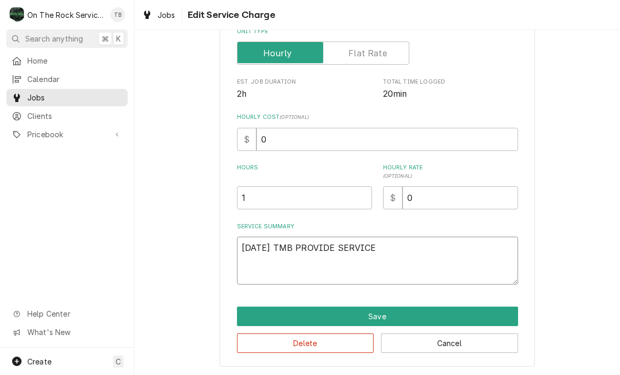
type textarea "9/17/25 TMB PROVIDE SERVICE"
type textarea "x"
type textarea "9/17/25 TMB PROVIDE SERVICE PA"
type textarea "x"
type textarea "9/17/25 TMB PROVIDE SERVICE PAR"
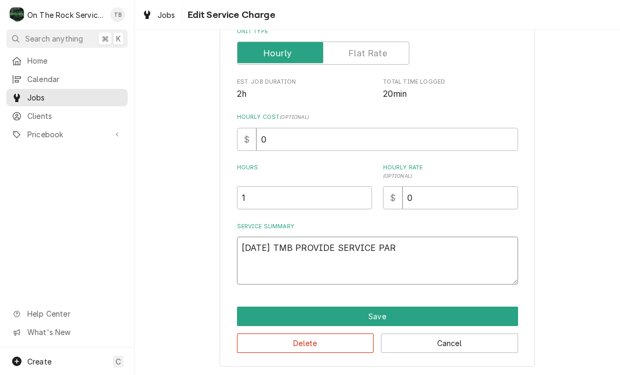
type textarea "x"
type textarea "9/17/25 TMB PROVIDE SERVICE PARTS"
type textarea "x"
type textarea "9/17/25 TMB PROVIDE SERVICE PARTS"
type textarea "x"
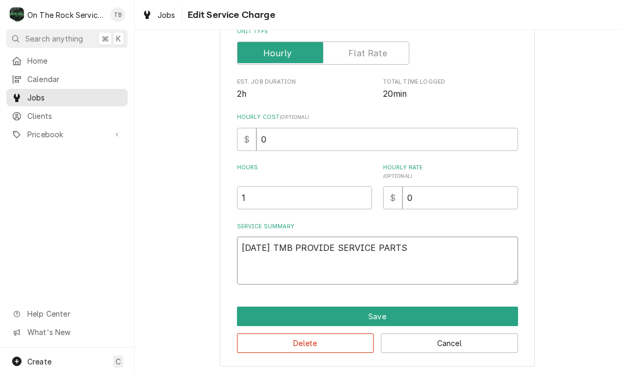
type textarea "9/17/25 TMB PROVIDE SERVICE PARTS A"
type textarea "x"
type textarea "9/17/25 TMB PROVIDE SERVICE PARTS AND"
type textarea "x"
type textarea "9/17/25 TMB PROVIDE SERVICE PARTS AND"
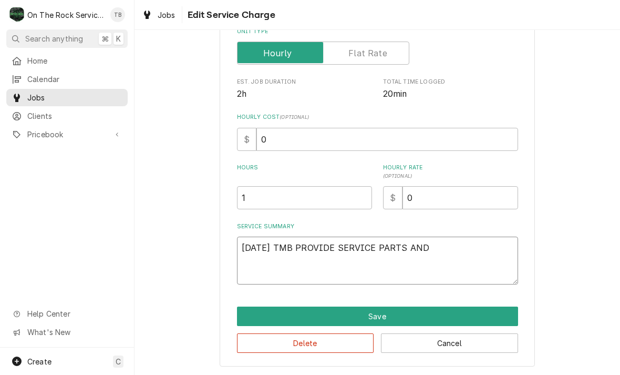
type textarea "x"
type textarea "9/17/25 TMB PROVIDE SERVICE PARTS AND LA"
type textarea "x"
type textarea "9/17/25 TMB PROVIDE SERVICE PARTS AND LAB"
type textarea "x"
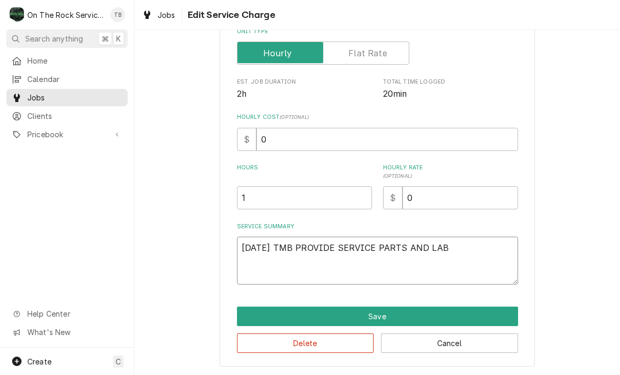
type textarea "9/17/25 TMB PROVIDE SERVICE PARTS AND LABO"
type textarea "x"
type textarea "9/17/25 TMB PROVIDE SERVICE PARTS AND LABOR"
type textarea "x"
type textarea "9/17/25 TMB PROVIDE SERVICE PARTS AND LABOR"
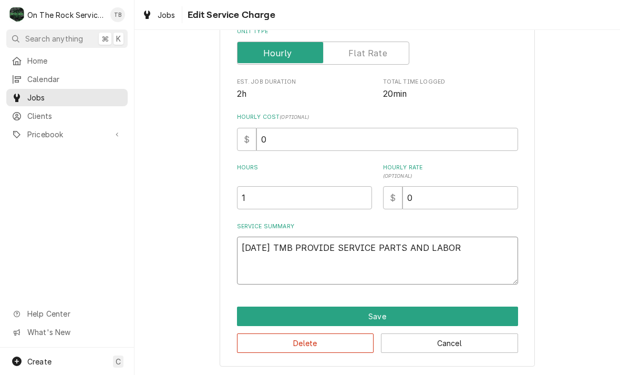
type textarea "x"
type textarea "9/17/25 TMB PROVIDE SERVICE PARTS AND LABOR T"
type textarea "x"
type textarea "9/17/25 TMB PROVIDE SERVICE PARTS AND LABOR TO"
type textarea "x"
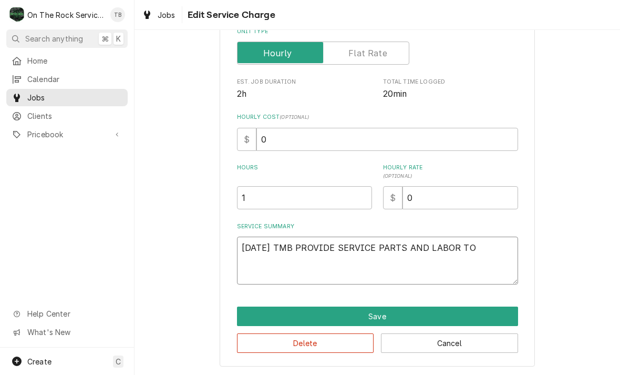
type textarea "9/17/25 TMB PROVIDE SERVICE PARTS AND LABOR TO"
type textarea "x"
type textarea "9/17/25 TMB PROVIDE SERVICE PARTS AND LABOR TO D"
type textarea "x"
type textarea "9/17/25 TMB PROVIDE SERVICE PARTS AND LABOR TO DE"
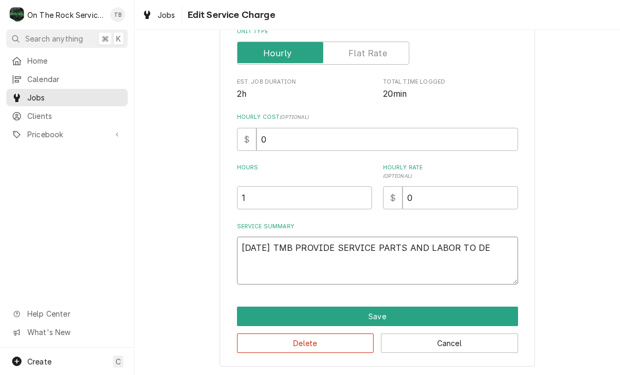
type textarea "x"
type textarea "9/17/25 TMB PROVIDE SERVICE PARTS AND LABOR TO DET"
type textarea "x"
type textarea "9/17/25 TMB PROVIDE SERVICE PARTS AND LABOR TO DETER"
type textarea "x"
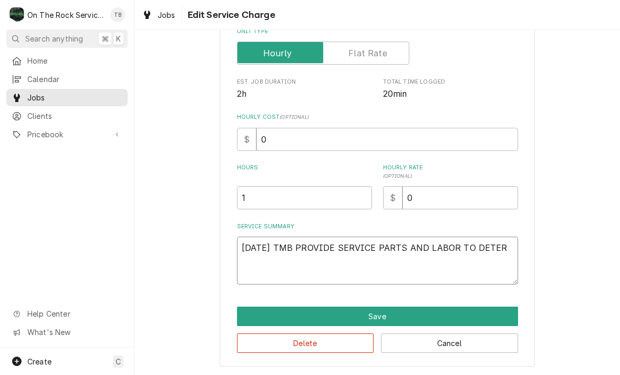
type textarea "9/17/25 TMB PROVIDE SERVICE PARTS AND LABOR TO DETERM"
type textarea "x"
type textarea "9/17/25 TMB PROVIDE SERVICE PARTS AND LABOR TO DETERMI"
type textarea "x"
type textarea "9/17/25 TMB PROVIDE SERVICE PARTS AND LABOR TO DETERMIN"
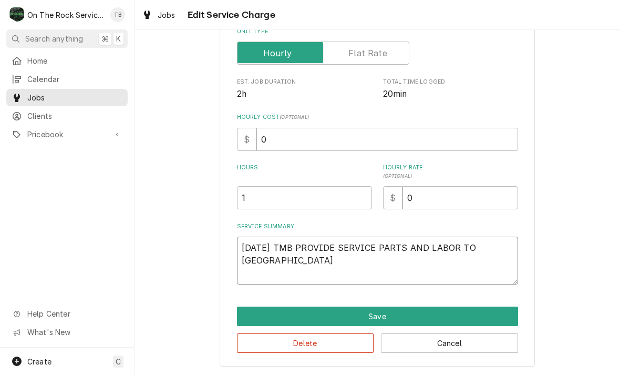
type textarea "x"
type textarea "9/17/25 TMB PROVIDE SERVICE PARTS AND LABOR TO DETERMINE"
type textarea "x"
type textarea "9/17/25 TMB PROVIDE SERVICE PARTS AND LABOR TO DETERMINE"
type textarea "x"
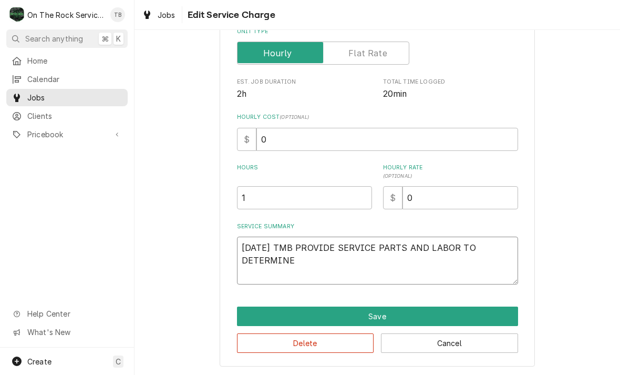
type textarea "9/17/25 TMB PROVIDE SERVICE PARTS AND LABOR TO DETERMINE T"
type textarea "x"
type textarea "9/17/25 TMB PROVIDE SERVICE PARTS AND LABOR TO DETERMINE THA"
type textarea "x"
type textarea "9/17/25 TMB PROVIDE SERVICE PARTS AND LABOR TO DETERMINE THAT"
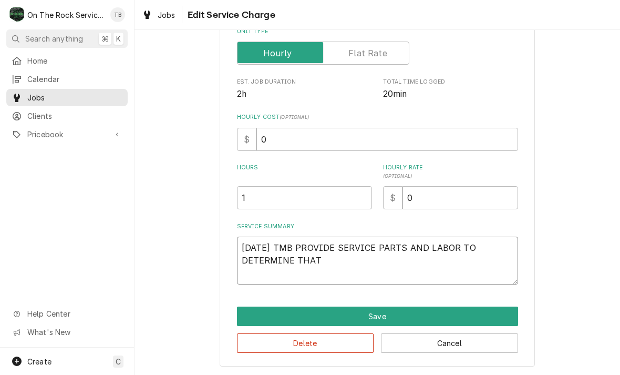
type textarea "x"
type textarea "9/17/25 TMB PROVIDE SERVICE PARTS AND LABOR TO DETERMINE THAT"
type textarea "x"
type textarea "9/17/25 TMB PROVIDE SERVICE PARTS AND LABOR TO DETERMINE THAT U"
type textarea "x"
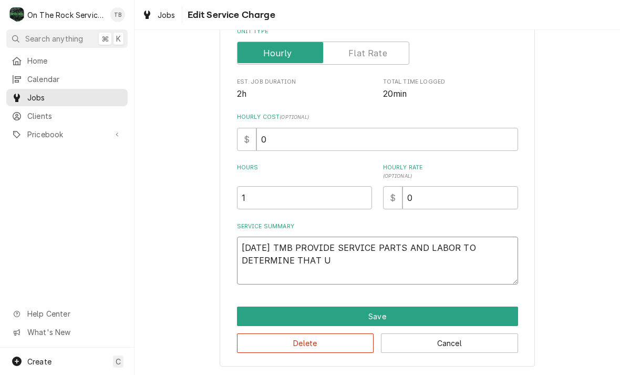
type textarea "9/17/25 TMB PROVIDE SERVICE PARTS AND LABOR TO DETERMINE THAT UN"
type textarea "x"
type textarea "9/17/25 TMB PROVIDE SERVICE PARTS AND LABOR TO DETERMINE THAT UNI"
type textarea "x"
type textarea "9/17/25 TMB PROVIDE SERVICE PARTS AND LABOR TO DETERMINE THAT UNIT"
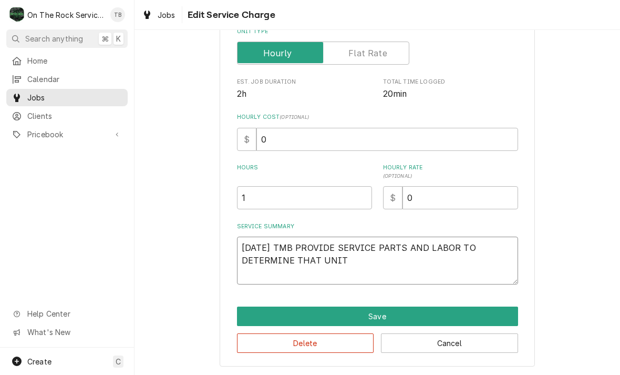
type textarea "x"
type textarea "9/17/25 TMB PROVIDE SERVICE PARTS AND LABOR TO DETERMINE THAT UNIT S"
type textarea "x"
type textarea "9/17/25 TMB PROVIDE SERVICE PARTS AND LABOR TO DETERMINE THAT UNIT SH"
type textarea "x"
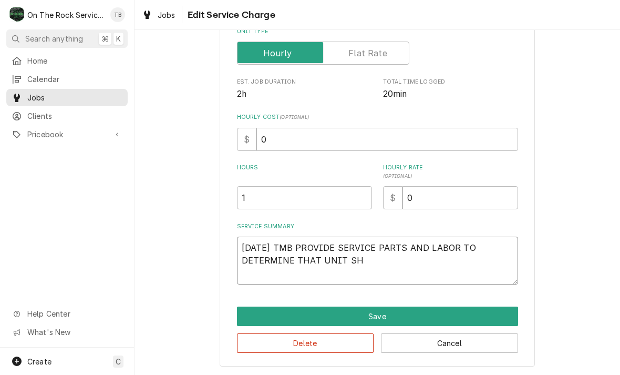
type textarea "9/17/25 TMB PROVIDE SERVICE PARTS AND LABOR TO DETERMINE THAT UNIT SHO"
type textarea "x"
type textarea "9/17/25 TMB PROVIDE SERVICE PARTS AND LABOR TO DETERMINE THAT UNIT SHOW"
type textarea "x"
type textarea "9/17/25 TMB PROVIDE SERVICE PARTS AND LABOR TO DETERMINE THAT UNIT SHOWI"
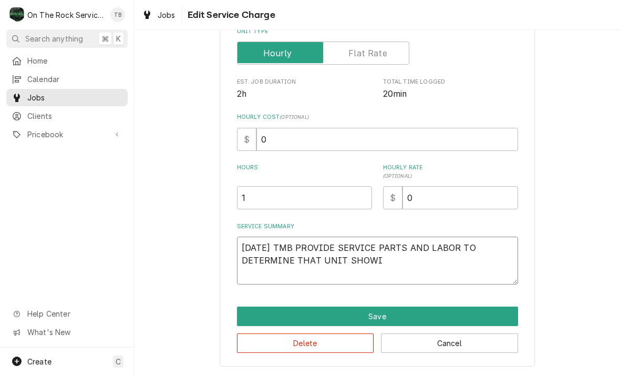
type textarea "x"
type textarea "9/17/25 TMB PROVIDE SERVICE PARTS AND LABOR TO DETERMINE THAT UNIT SHOWIN"
type textarea "x"
type textarea "9/17/25 TMB PROVIDE SERVICE PARTS AND LABOR TO DETERMINE THAT UNIT SHOWING"
type textarea "x"
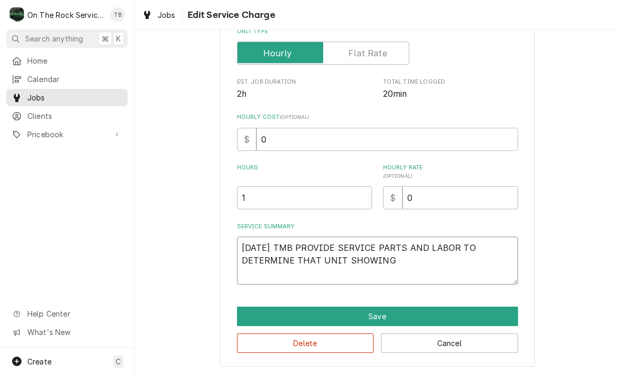
type textarea "9/17/25 TMB PROVIDE SERVICE PARTS AND LABOR TO DETERMINE THAT UNIT SHOWING"
type textarea "x"
type textarea "9/17/25 TMB PROVIDE SERVICE PARTS AND LABOR TO DETERMINE THAT UNIT SHOWING S"
type textarea "x"
type textarea "9/17/25 TMB PROVIDE SERVICE PARTS AND LABOR TO DETERMINE THAT UNIT SHOWING SI"
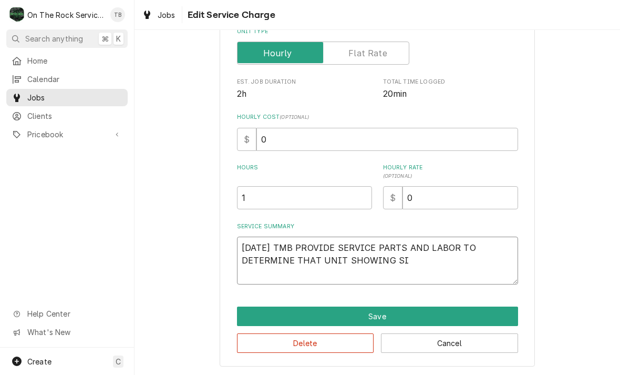
type textarea "x"
type textarea "9/17/25 TMB PROVIDE SERVICE PARTS AND LABOR TO DETERMINE THAT UNIT SHOWING SIGN"
type textarea "x"
type textarea "9/17/25 TMB PROVIDE SERVICE PARTS AND LABOR TO DETERMINE THAT UNIT SHOWING SIGNS"
type textarea "x"
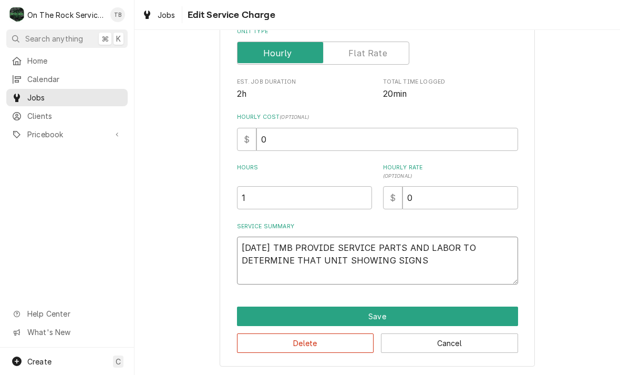
type textarea "9/17/25 TMB PROVIDE SERVICE PARTS AND LABOR TO DETERMINE THAT UNIT SHOWING SIGNS"
type textarea "x"
type textarea "9/17/25 TMB PROVIDE SERVICE PARTS AND LABOR TO DETERMINE THAT UNIT SHOWING SIGN…"
type textarea "x"
type textarea "9/17/25 TMB PROVIDE SERVICE PARTS AND LABOR TO DETERMINE THAT UNIT SHOWING SIGN…"
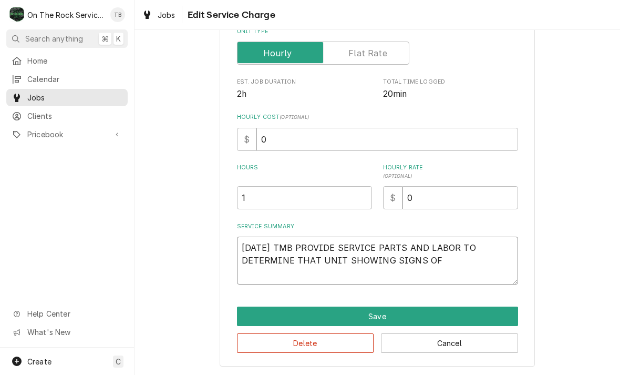
type textarea "x"
type textarea "9/17/25 TMB PROVIDE SERVICE PARTS AND LABOR TO DETERMINE THAT UNIT SHOWING SIGN…"
type textarea "x"
type textarea "9/17/25 TMB PROVIDE SERVICE PARTS AND LABOR TO DETERMINE THAT UNIT SHOWING SIGN…"
type textarea "x"
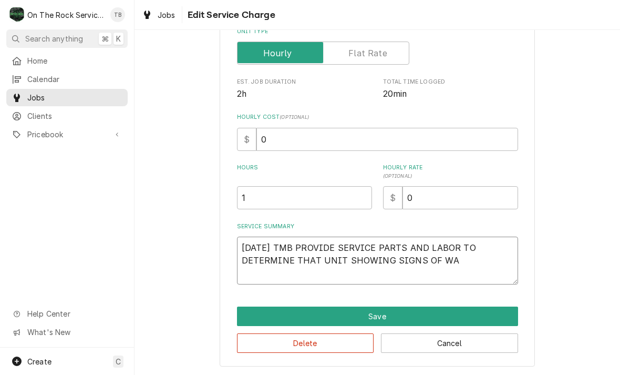
type textarea "9/17/25 TMB PROVIDE SERVICE PARTS AND LABOR TO DETERMINE THAT UNIT SHOWING SIGN…"
type textarea "x"
type textarea "9/17/25 TMB PROVIDE SERVICE PARTS AND LABOR TO DETERMINE THAT UNIT SHOWING SIGN…"
type textarea "x"
type textarea "9/17/25 TMB PROVIDE SERVICE PARTS AND LABOR TO DETERMINE THAT UNIT SHOWING SIGN…"
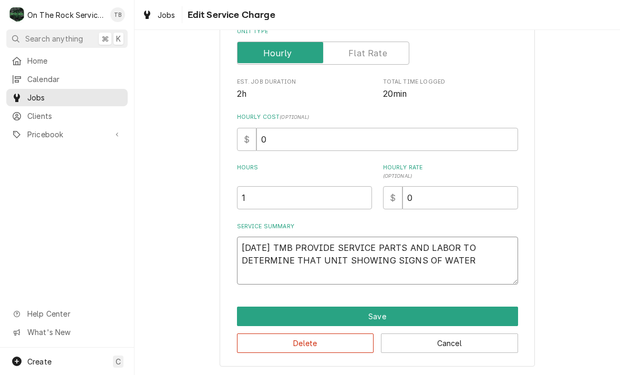
type textarea "x"
type textarea "9/17/25 TMB PROVIDE SERVICE PARTS AND LABOR TO DETERMINE THAT UNIT SHOWING SIGN…"
type textarea "x"
type textarea "9/17/25 TMB PROVIDE SERVICE PARTS AND LABOR TO DETERMINE THAT UNIT SHOWING SIGN…"
type textarea "x"
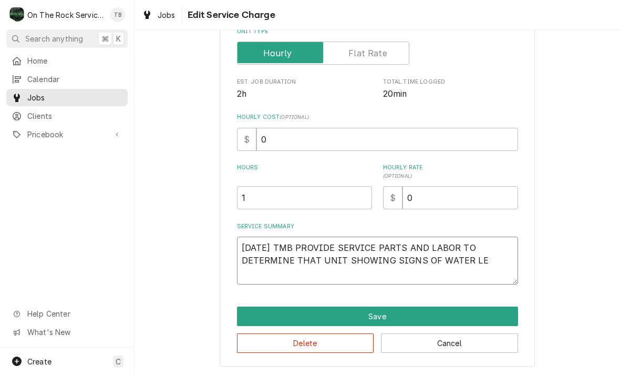
type textarea "9/17/25 TMB PROVIDE SERVICE PARTS AND LABOR TO DETERMINE THAT UNIT SHOWING SIGN…"
type textarea "x"
type textarea "9/17/25 TMB PROVIDE SERVICE PARTS AND LABOR TO DETERMINE THAT UNIT SHOWING SIGN…"
type textarea "x"
type textarea "9/17/25 TMB PROVIDE SERVICE PARTS AND LABOR TO DETERMINE THAT UNIT SHOWING SIGN…"
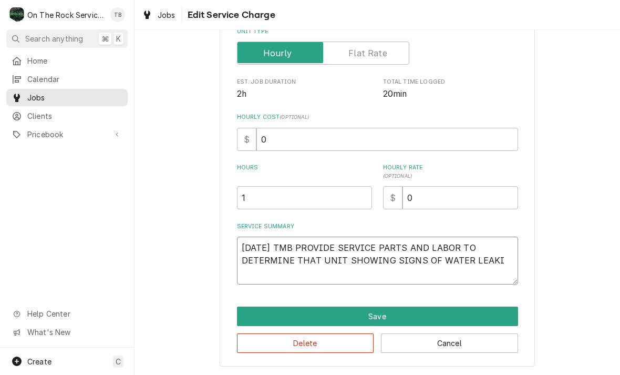
type textarea "x"
type textarea "9/17/25 TMB PROVIDE SERVICE PARTS AND LABOR TO DETERMINE THAT UNIT SHOWING SIGN…"
type textarea "x"
type textarea "9/17/25 TMB PROVIDE SERVICE PARTS AND LABOR TO DETERMINE THAT UNIT SHOWING SIGN…"
type textarea "x"
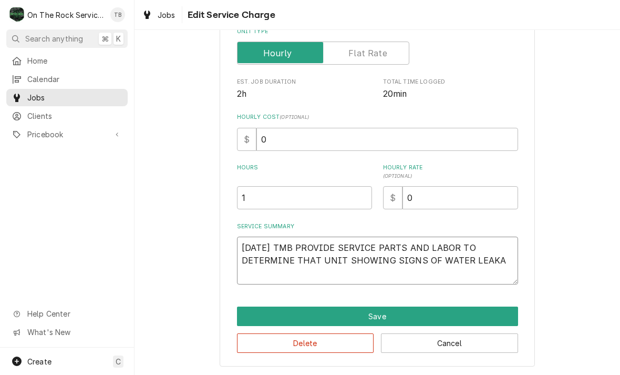
type textarea "9/17/25 TMB PROVIDE SERVICE PARTS AND LABOR TO DETERMINE THAT UNIT SHOWING SIGN…"
type textarea "x"
type textarea "9/17/25 TMB PROVIDE SERVICE PARTS AND LABOR TO DETERMINE THAT UNIT SHOWING SIGN…"
type textarea "x"
type textarea "9/17/25 TMB PROVIDE SERVICE PARTS AND LABOR TO DETERMINE THAT UNIT SHOWING SIGN…"
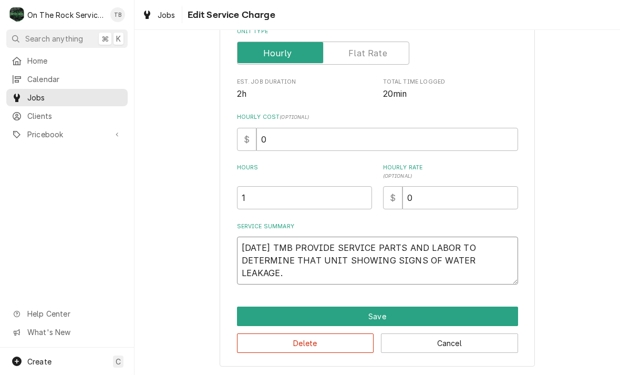
type textarea "x"
type textarea "9/17/25 TMB PROVIDE SERVICE PARTS AND LABOR TO DETERMINE THAT UNIT SHOWING SIGN…"
type textarea "x"
type textarea "9/17/25 TMB PROVIDE SERVICE PARTS AND LABOR TO DETERMINE THAT UNIT SHOWING SIGN…"
type textarea "x"
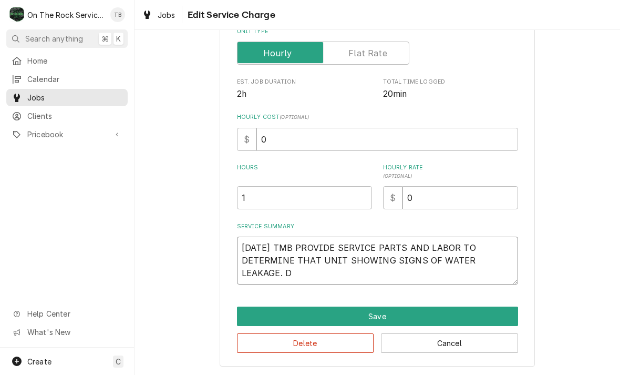
type textarea "9/17/25 TMB PROVIDE SERVICE PARTS AND LABOR TO DETERMINE THAT UNIT SHOWING SIGN…"
type textarea "x"
type textarea "9/17/25 TMB PROVIDE SERVICE PARTS AND LABOR TO DETERMINE THAT UNIT SHOWING SIGN…"
type textarea "x"
type textarea "9/17/25 TMB PROVIDE SERVICE PARTS AND LABOR TO DETERMINE THAT UNIT SHOWING SIGN…"
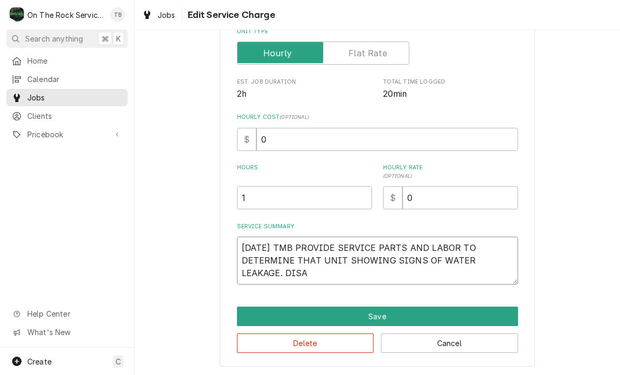
type textarea "x"
type textarea "9/17/25 TMB PROVIDE SERVICE PARTS AND LABOR TO DETERMINE THAT UNIT SHOWING SIGN…"
type textarea "x"
type textarea "9/17/25 TMB PROVIDE SERVICE PARTS AND LABOR TO DETERMINE THAT UNIT SHOWING SIGN…"
type textarea "x"
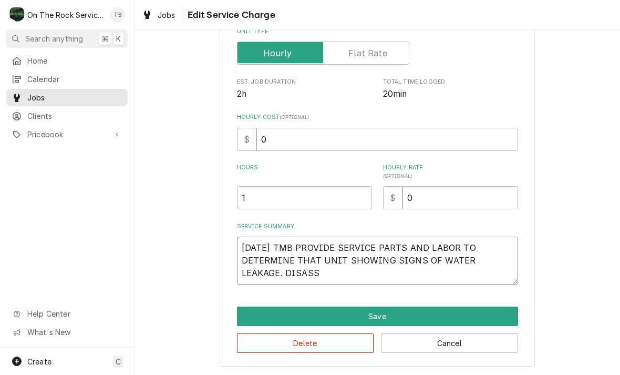
type textarea "9/17/25 TMB PROVIDE SERVICE PARTS AND LABOR TO DETERMINE THAT UNIT SHOWING SIGN…"
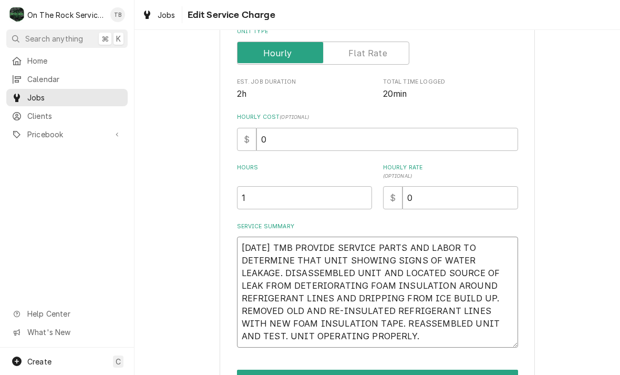
click at [424, 299] on textarea "9/17/25 TMB PROVIDE SERVICE PARTS AND LABOR TO DETERMINE THAT UNIT SHOWING SIGN…" at bounding box center [377, 291] width 281 height 111
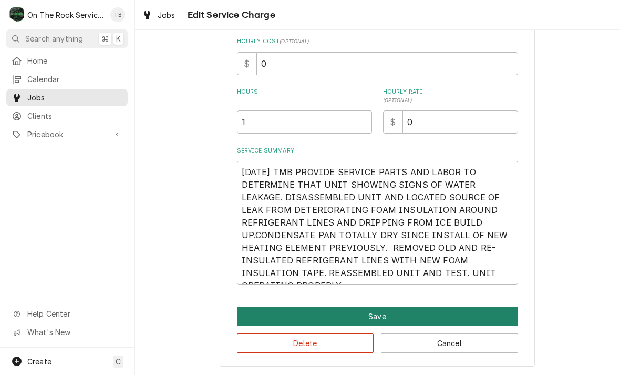
click at [407, 319] on button "Save" at bounding box center [377, 315] width 281 height 19
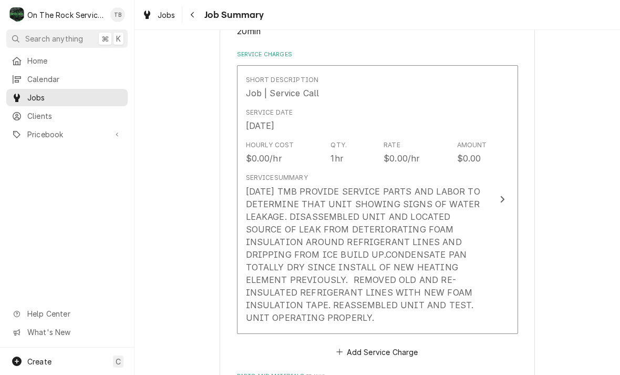
scroll to position [317, 0]
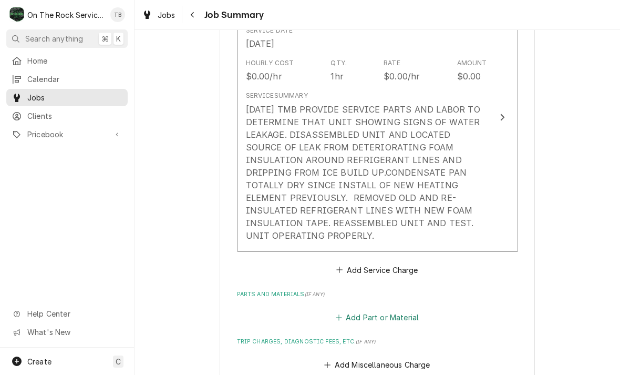
click at [392, 310] on button "Add Part or Material" at bounding box center [377, 317] width 87 height 15
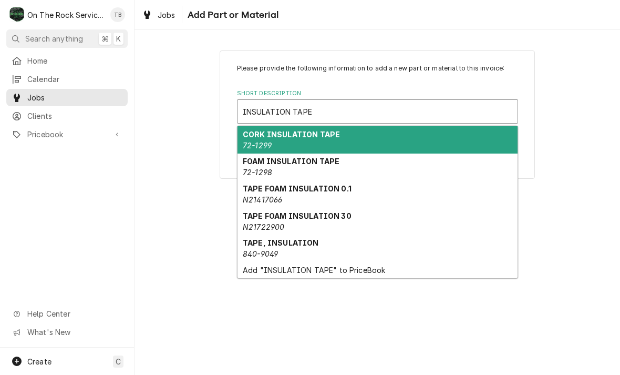
click at [327, 171] on div "FOAM INSULATION TAPE 72-1298" at bounding box center [377, 166] width 280 height 27
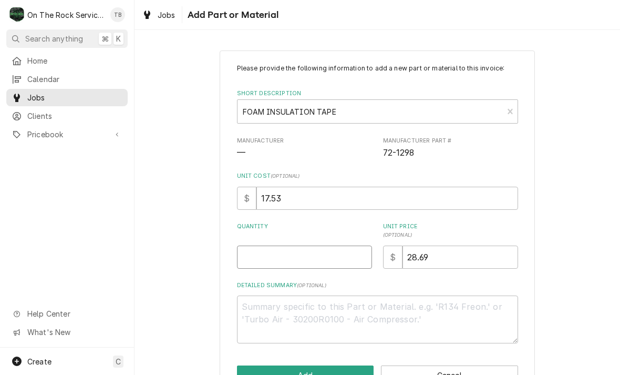
click at [308, 252] on input "Quantity" at bounding box center [304, 256] width 135 height 23
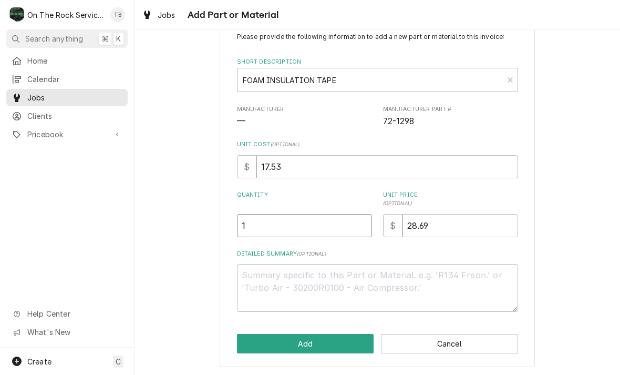
scroll to position [31, 0]
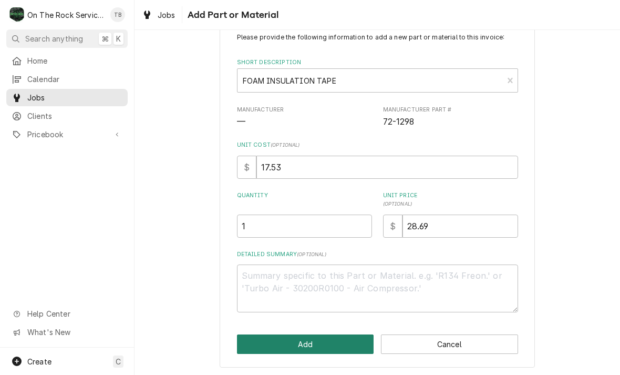
click at [314, 340] on button "Add" at bounding box center [305, 343] width 137 height 19
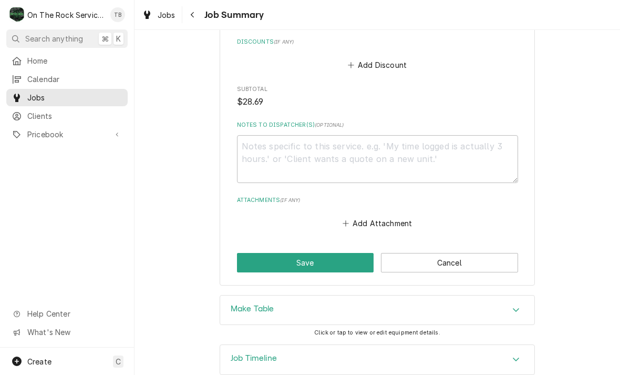
scroll to position [779, 0]
click at [379, 216] on button "Add Attachment" at bounding box center [377, 223] width 74 height 15
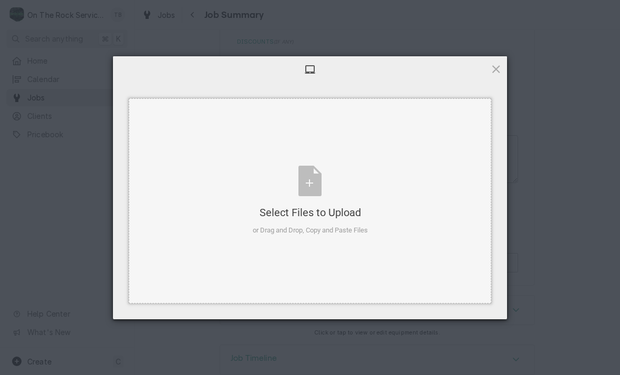
click at [311, 184] on div "Select Files to Upload or Drag and Drop, Copy and Paste Files" at bounding box center [310, 200] width 115 height 70
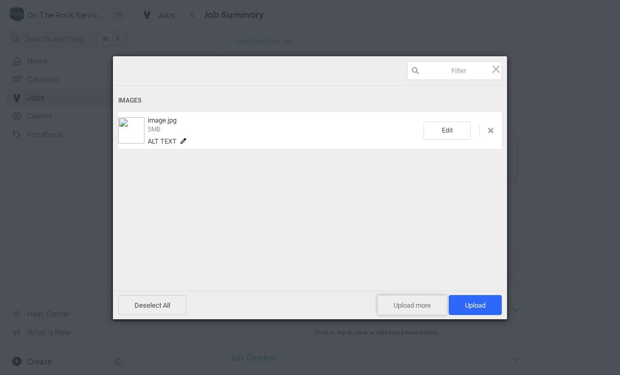
click at [414, 307] on span "Upload more" at bounding box center [412, 305] width 70 height 20
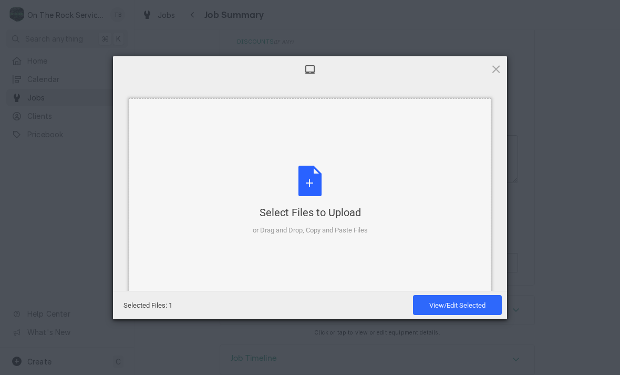
click at [313, 181] on div "Select Files to Upload or Drag and Drop, Copy and Paste Files" at bounding box center [310, 200] width 115 height 70
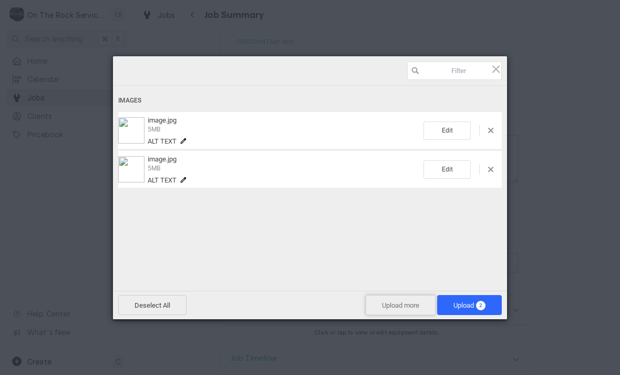
click at [406, 312] on span "Upload more" at bounding box center [401, 305] width 70 height 20
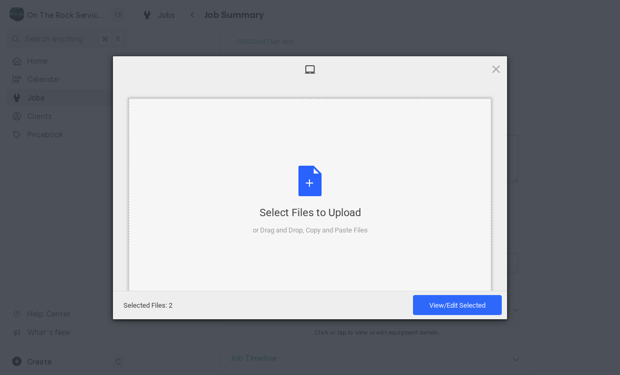
click at [318, 192] on div "Select Files to Upload or Drag and Drop, Copy and Paste Files" at bounding box center [310, 200] width 115 height 70
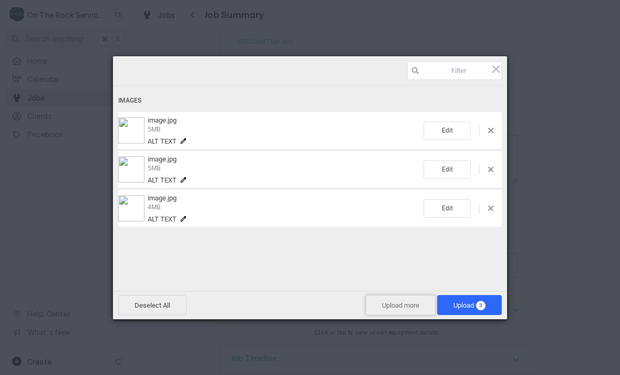
click at [408, 308] on span "Upload more" at bounding box center [401, 305] width 70 height 20
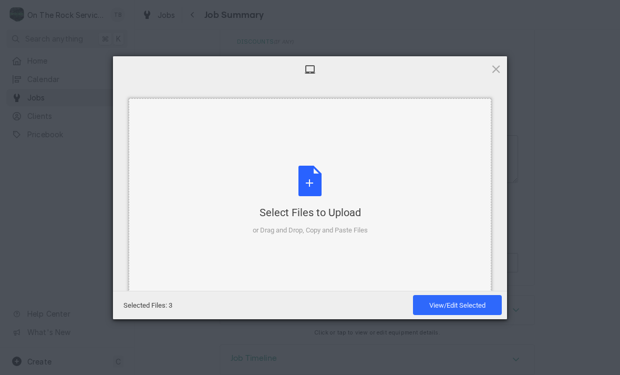
click at [312, 186] on div "Select Files to Upload or Drag and Drop, Copy and Paste Files" at bounding box center [310, 200] width 115 height 70
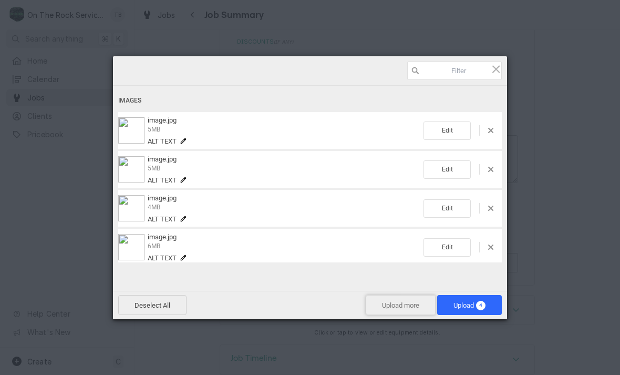
click at [388, 304] on span "Upload more" at bounding box center [401, 305] width 70 height 20
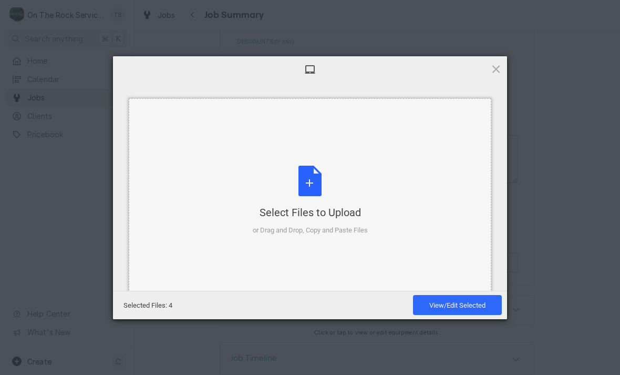
click at [315, 180] on div "Select Files to Upload or Drag and Drop, Copy and Paste Files" at bounding box center [310, 200] width 115 height 70
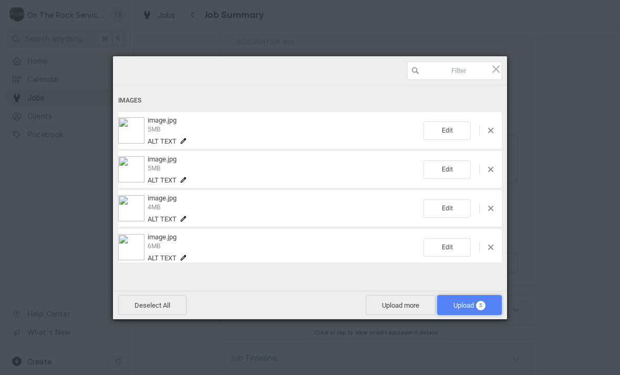
click at [466, 305] on span "Upload 5" at bounding box center [469, 305] width 32 height 8
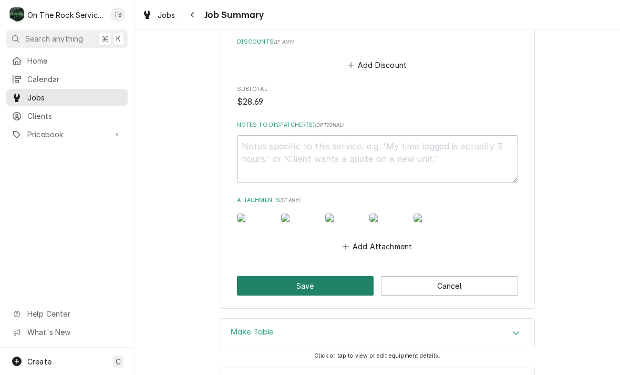
click at [328, 287] on button "Save" at bounding box center [305, 285] width 137 height 19
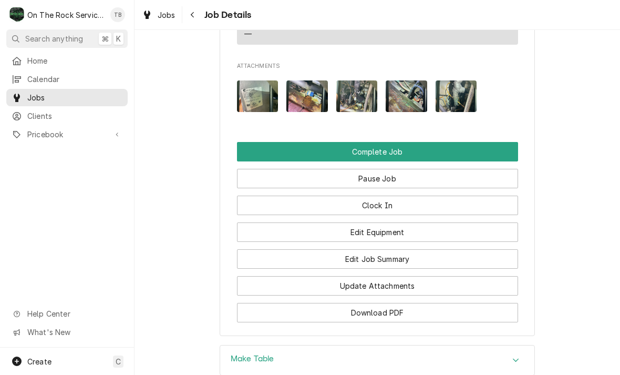
scroll to position [1234, 0]
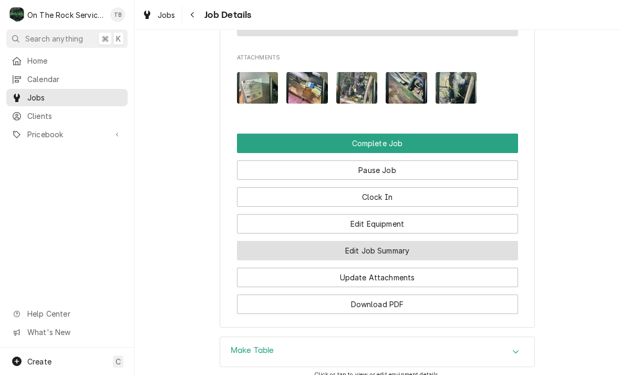
click at [399, 248] on button "Edit Job Summary" at bounding box center [377, 250] width 281 height 19
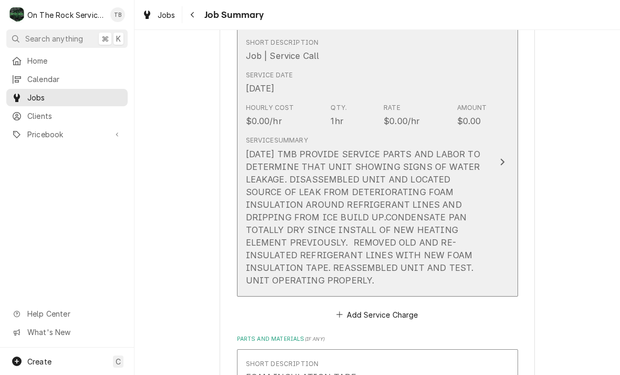
click at [447, 246] on div "[DATE] TMB PROVIDE SERVICE PARTS AND LABOR TO DETERMINE THAT UNIT SHOWING SIGNS…" at bounding box center [366, 217] width 241 height 139
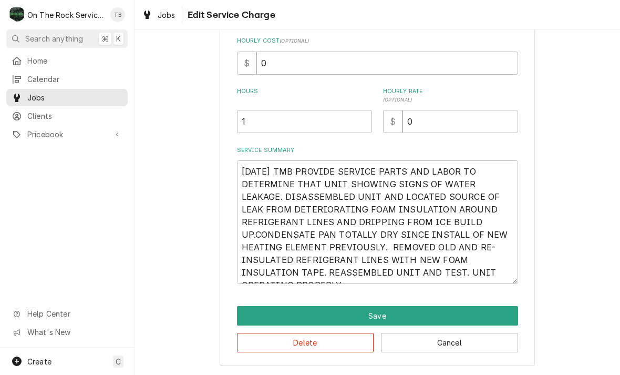
scroll to position [235, 0]
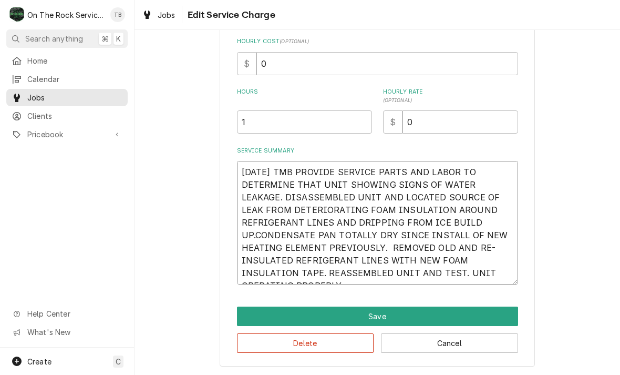
click at [504, 278] on textarea "9/17/25 TMB PROVIDE SERVICE PARTS AND LABOR TO DETERMINE THAT UNIT SHOWING SIGN…" at bounding box center [377, 222] width 281 height 123
click at [504, 275] on textarea "9/17/25 TMB PROVIDE SERVICE PARTS AND LABOR TO DETERMINE THAT UNIT SHOWING SIGN…" at bounding box center [377, 222] width 281 height 123
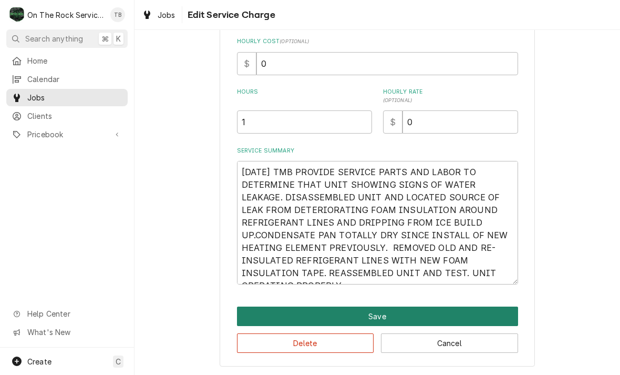
click at [387, 314] on button "Save" at bounding box center [377, 315] width 281 height 19
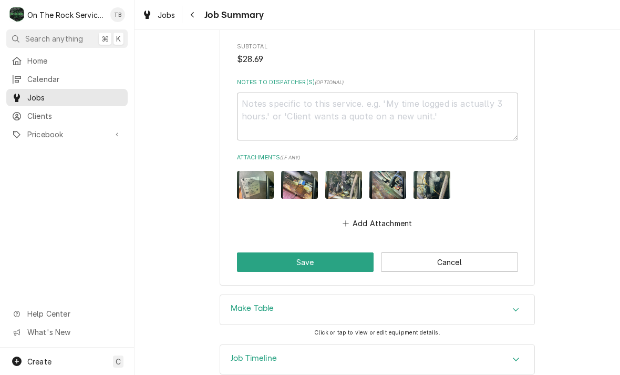
scroll to position [822, 0]
click at [318, 252] on button "Save" at bounding box center [305, 261] width 137 height 19
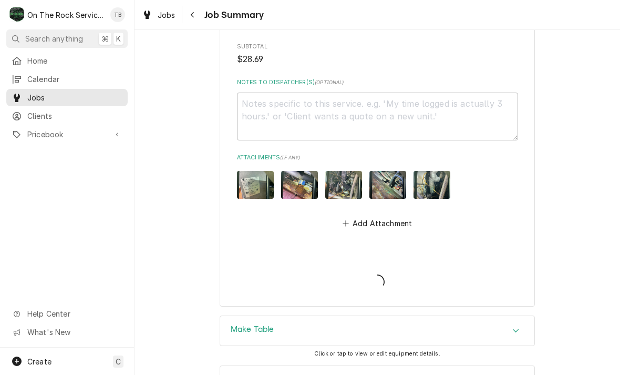
type textarea "x"
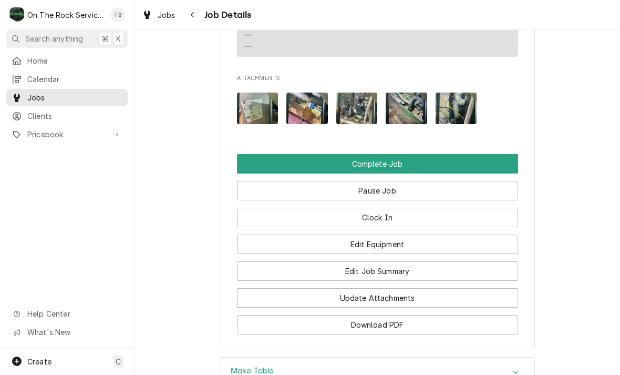
scroll to position [1222, 0]
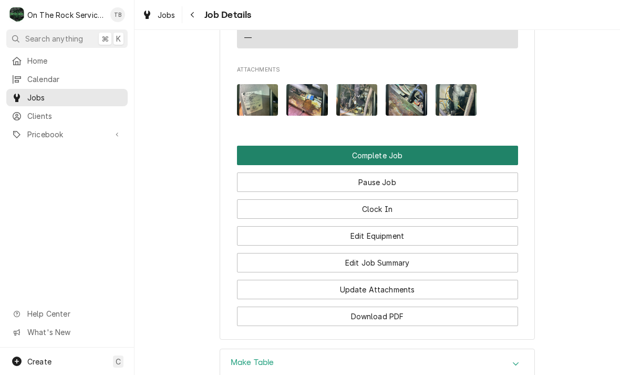
click at [389, 149] on button "Complete Job" at bounding box center [377, 155] width 281 height 19
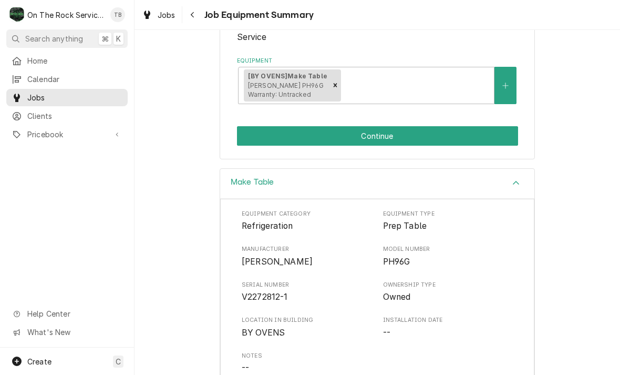
scroll to position [240, 0]
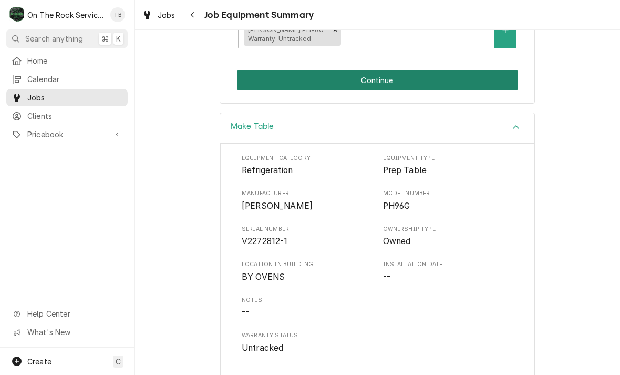
click at [383, 75] on button "Continue" at bounding box center [377, 79] width 281 height 19
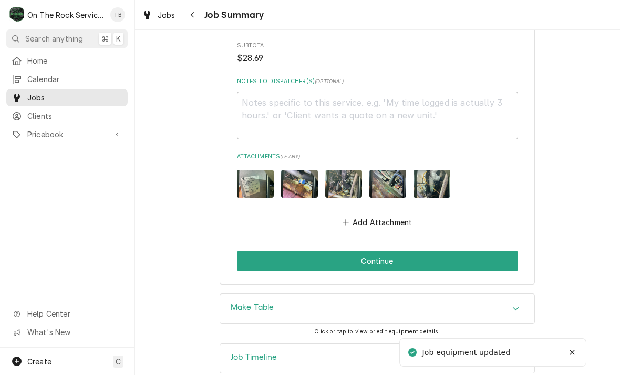
scroll to position [822, 0]
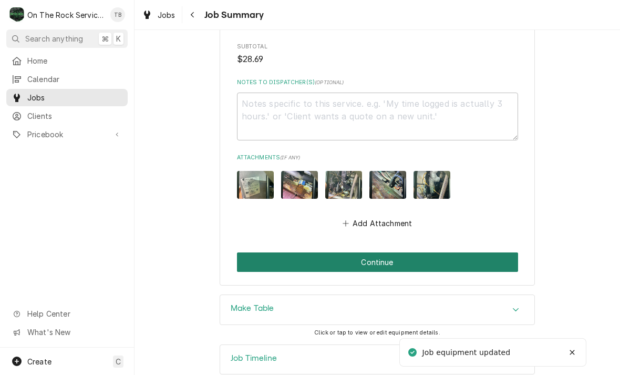
click at [387, 252] on button "Continue" at bounding box center [377, 261] width 281 height 19
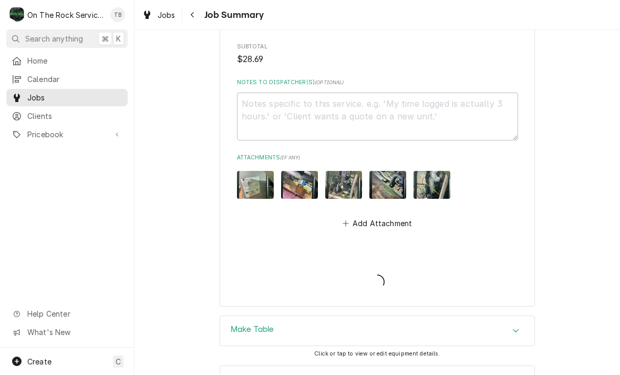
type textarea "x"
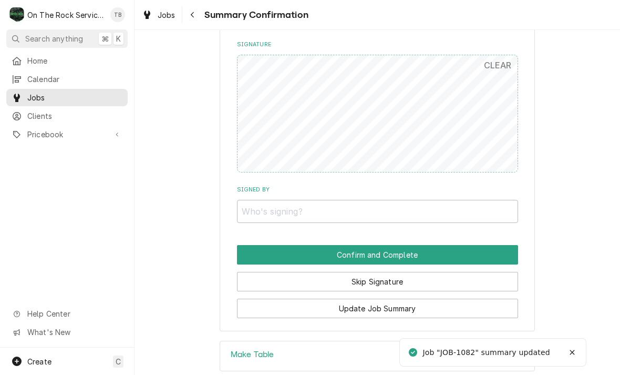
scroll to position [749, 0]
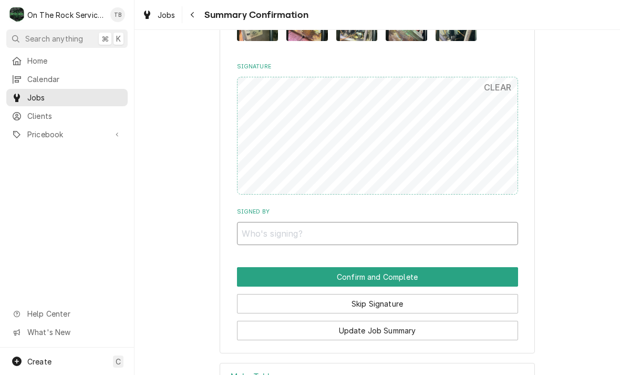
click at [397, 226] on input "Signed By" at bounding box center [377, 233] width 281 height 23
type input "MADISON WILLOUGHBY"
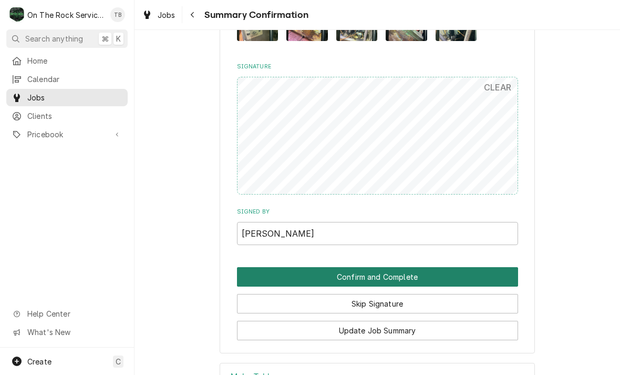
click at [365, 267] on button "Confirm and Complete" at bounding box center [377, 276] width 281 height 19
